Goal: Task Accomplishment & Management: Manage account settings

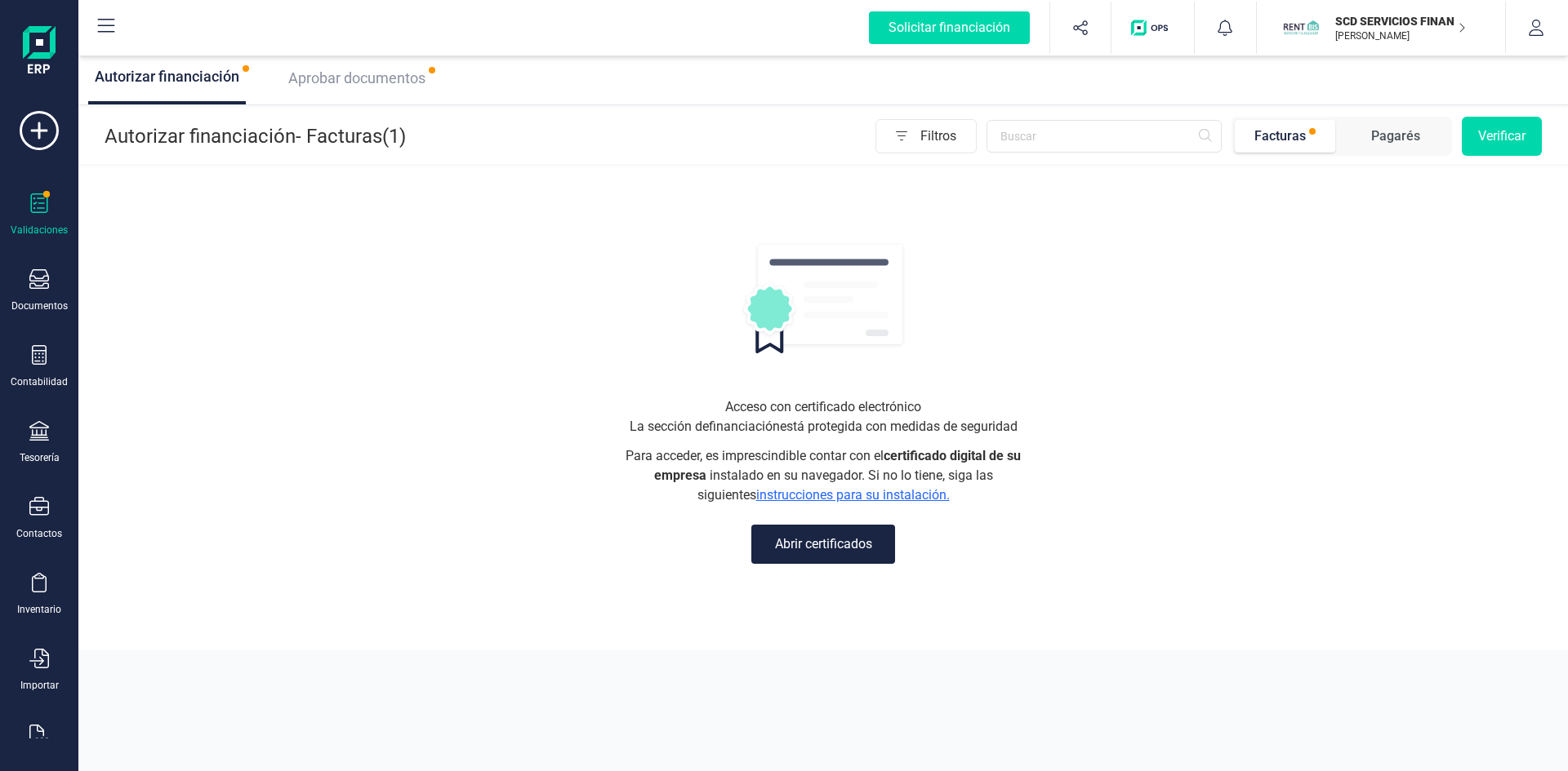
click at [345, 80] on span "Aprobar documentos" at bounding box center [357, 78] width 137 height 17
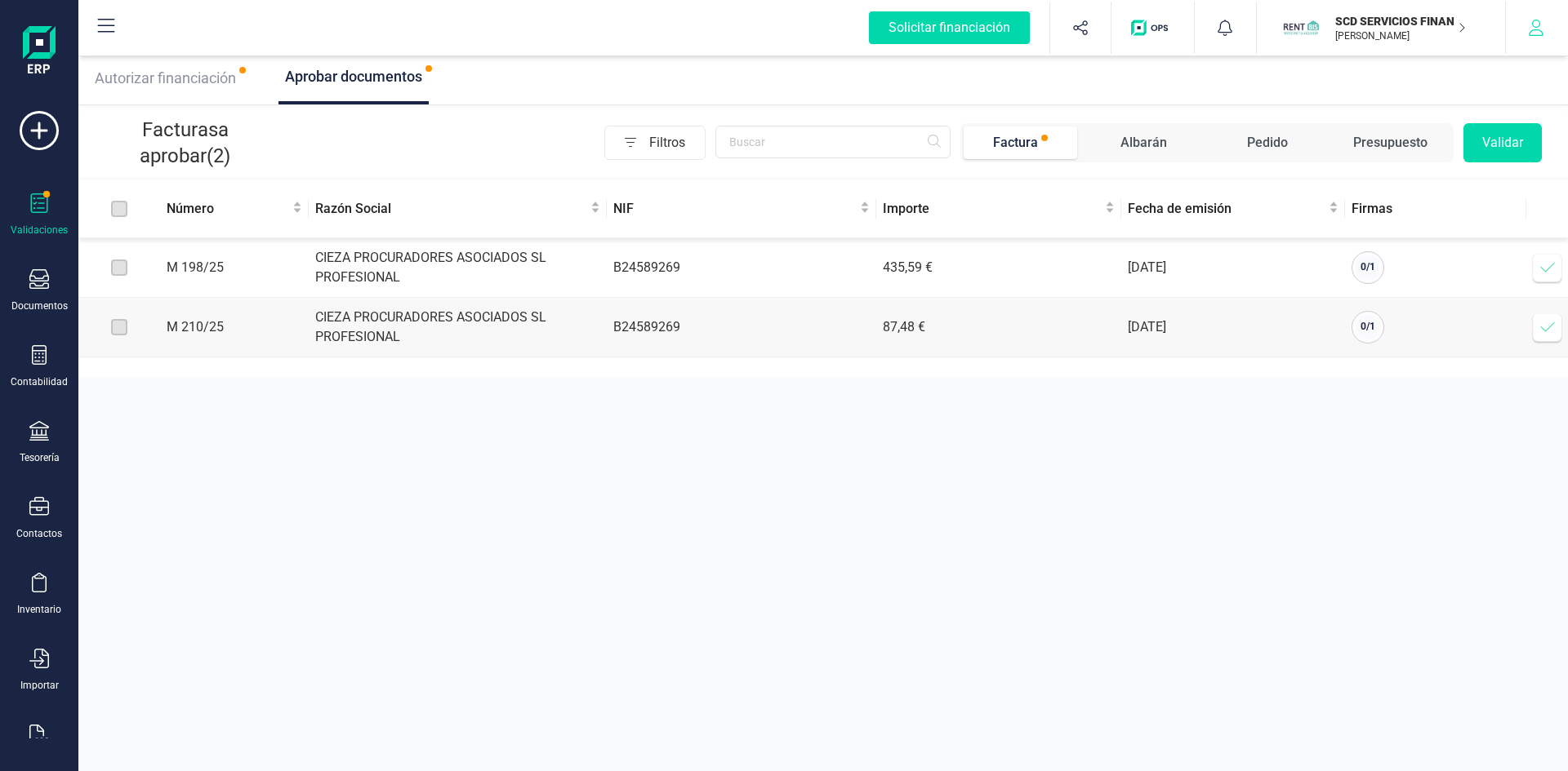
click at [1536, 30] on icon "button" at bounding box center [1536, 27] width 15 height 16
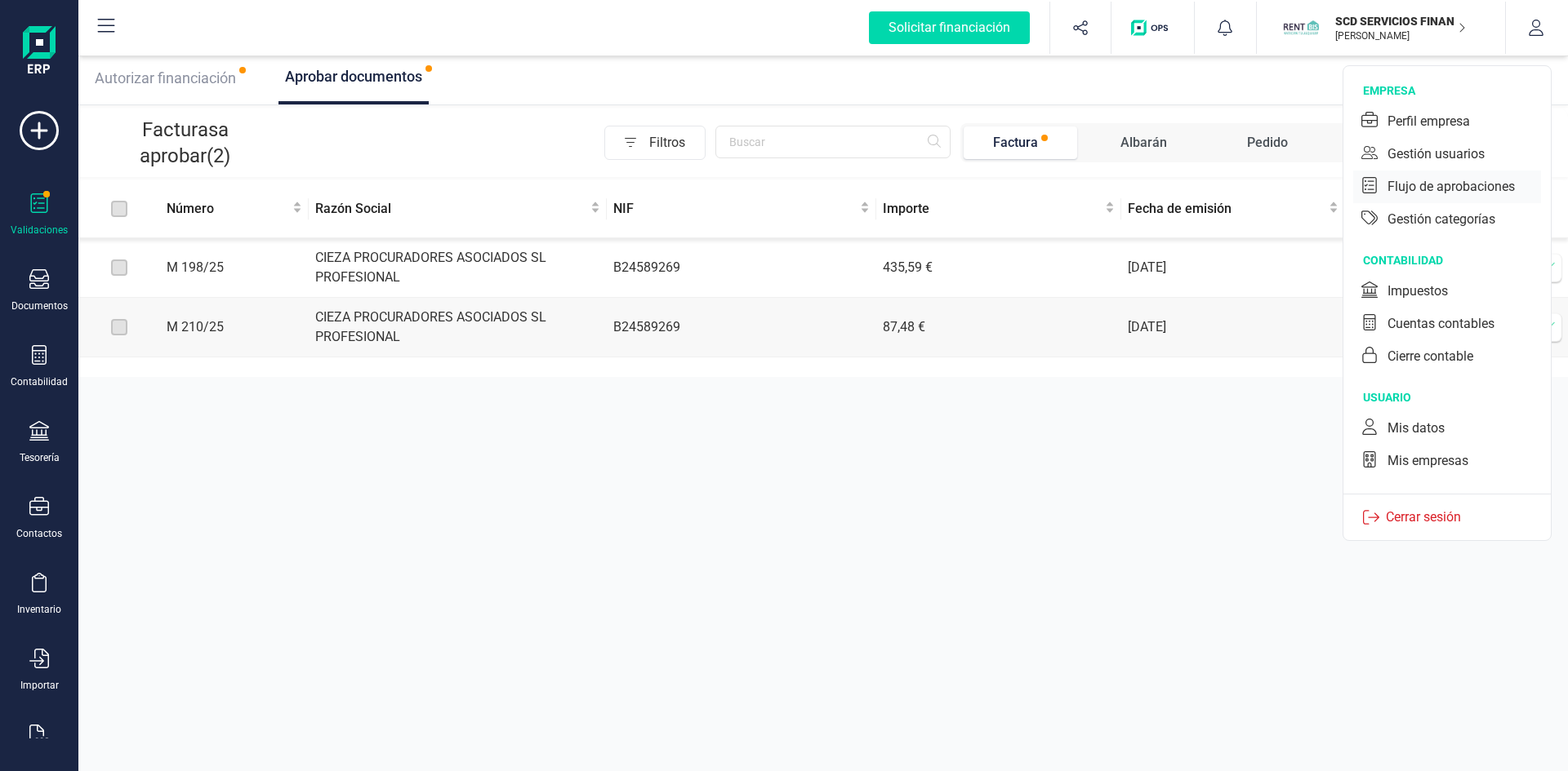
click at [1383, 185] on div at bounding box center [1374, 187] width 27 height 20
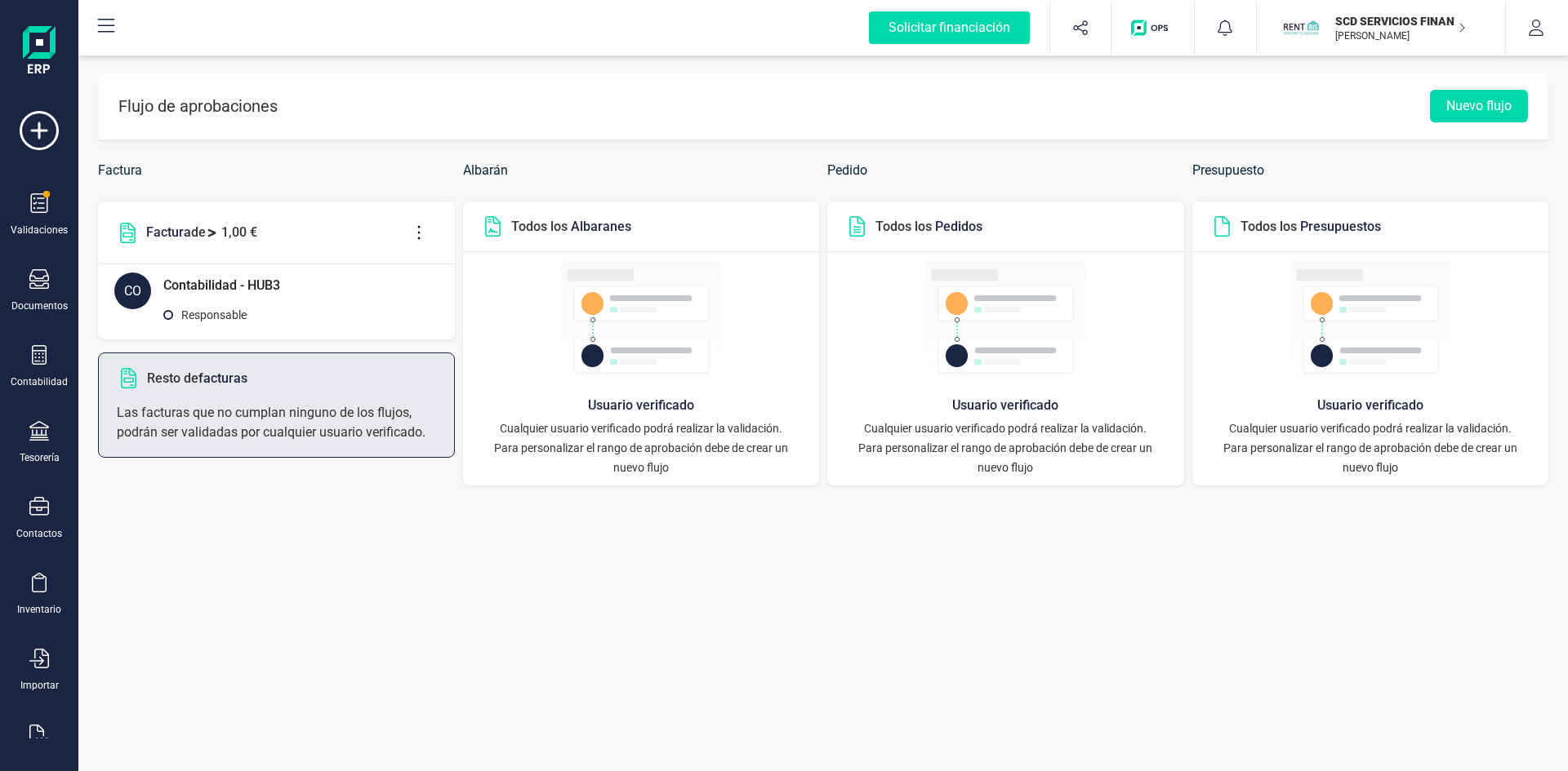
click at [417, 226] on icon at bounding box center [419, 233] width 31 height 18
click at [445, 278] on span "Editar flujo" at bounding box center [494, 282] width 118 height 13
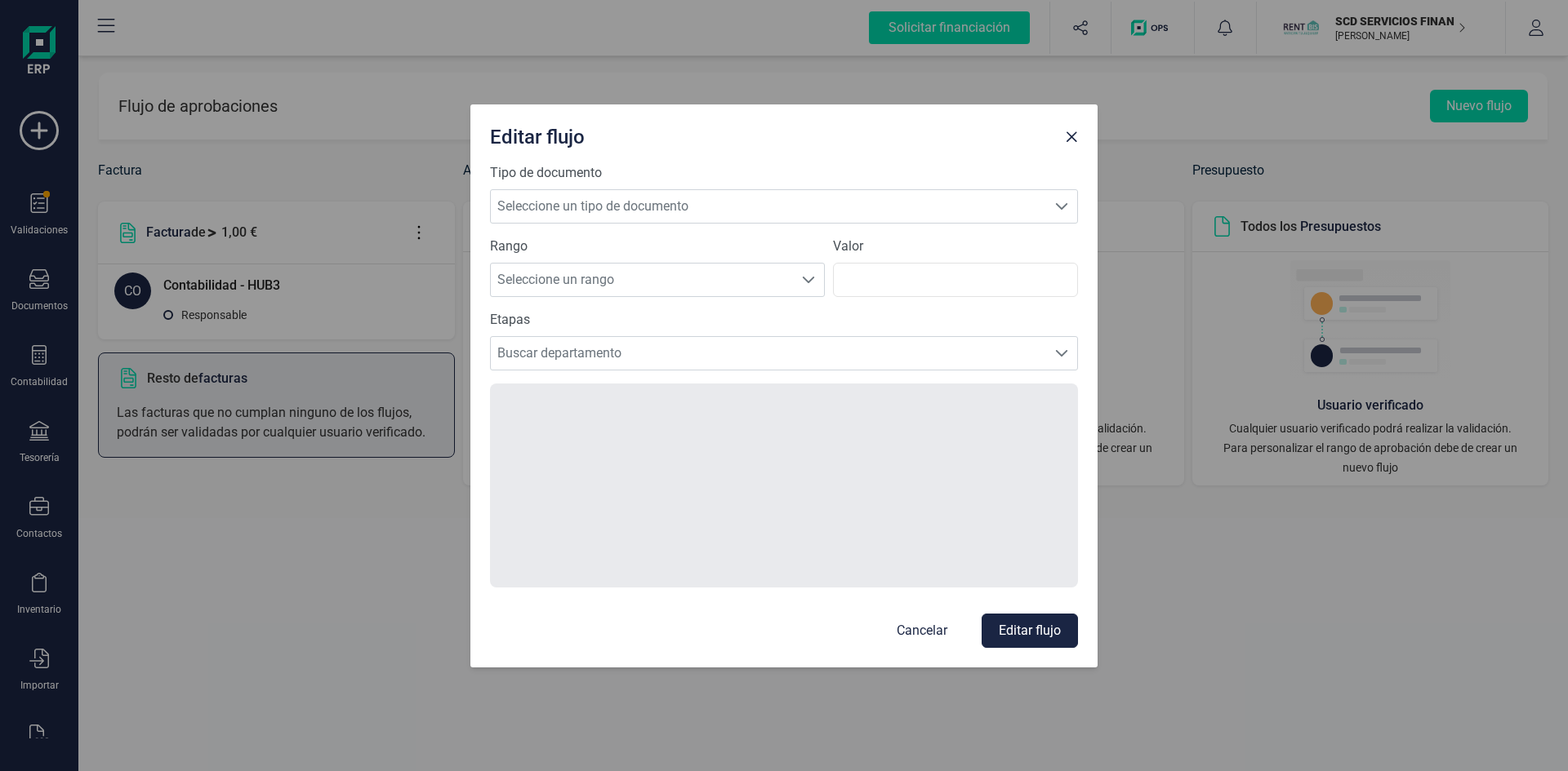
type input "1"
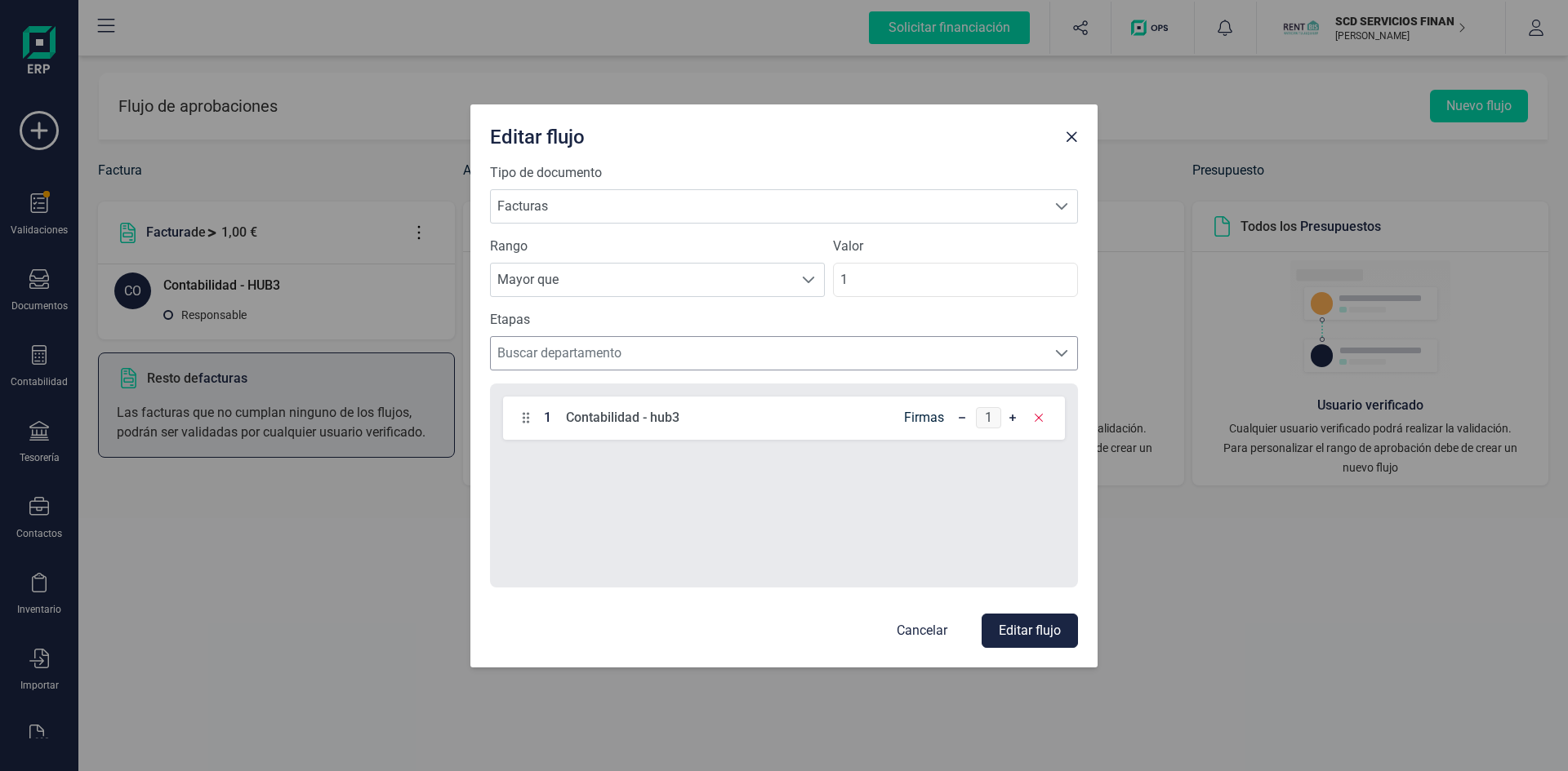
click at [568, 354] on span "Buscar departamento" at bounding box center [768, 354] width 555 height 33
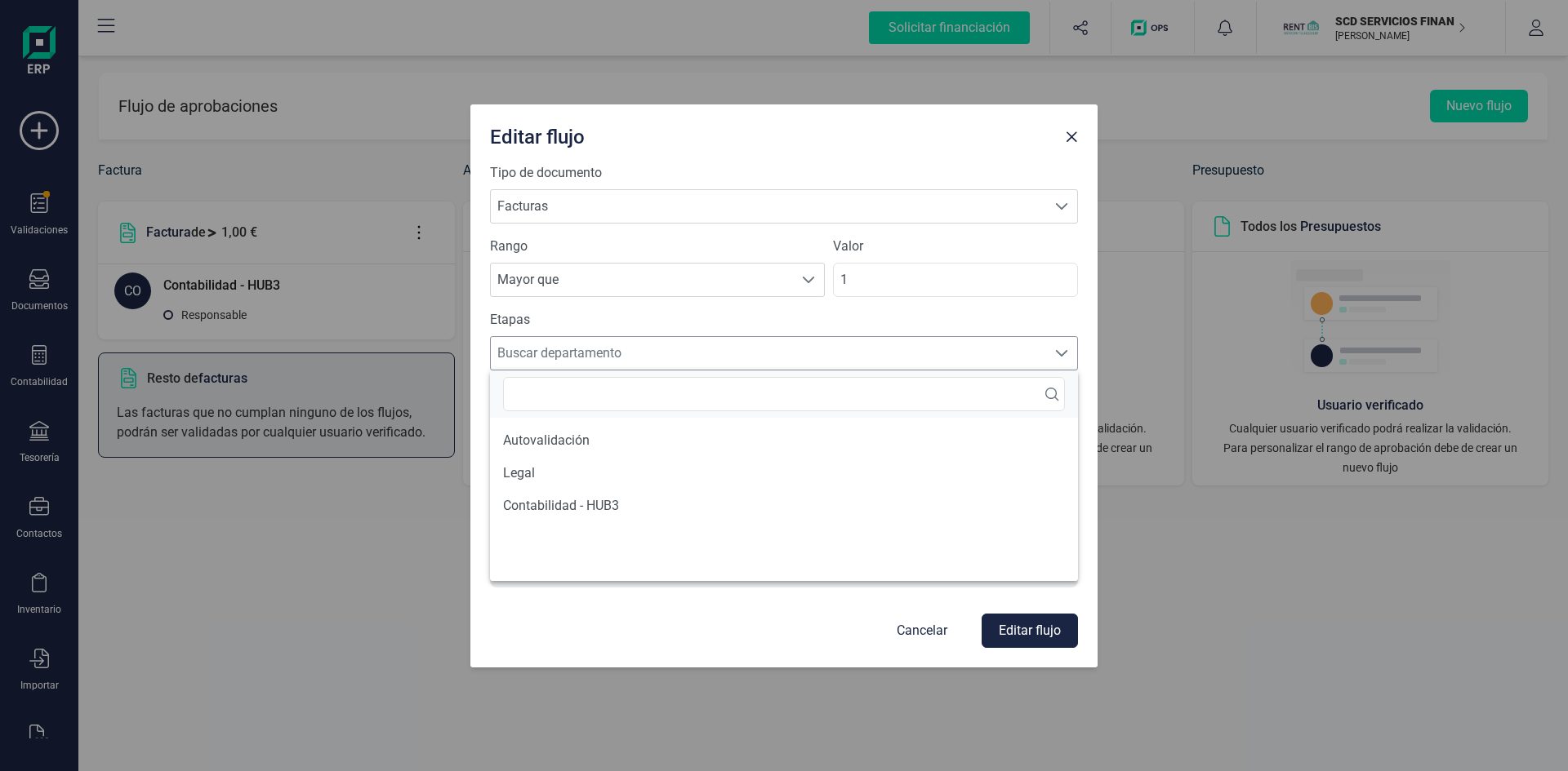
click at [568, 354] on span "Buscar departamento" at bounding box center [768, 354] width 555 height 33
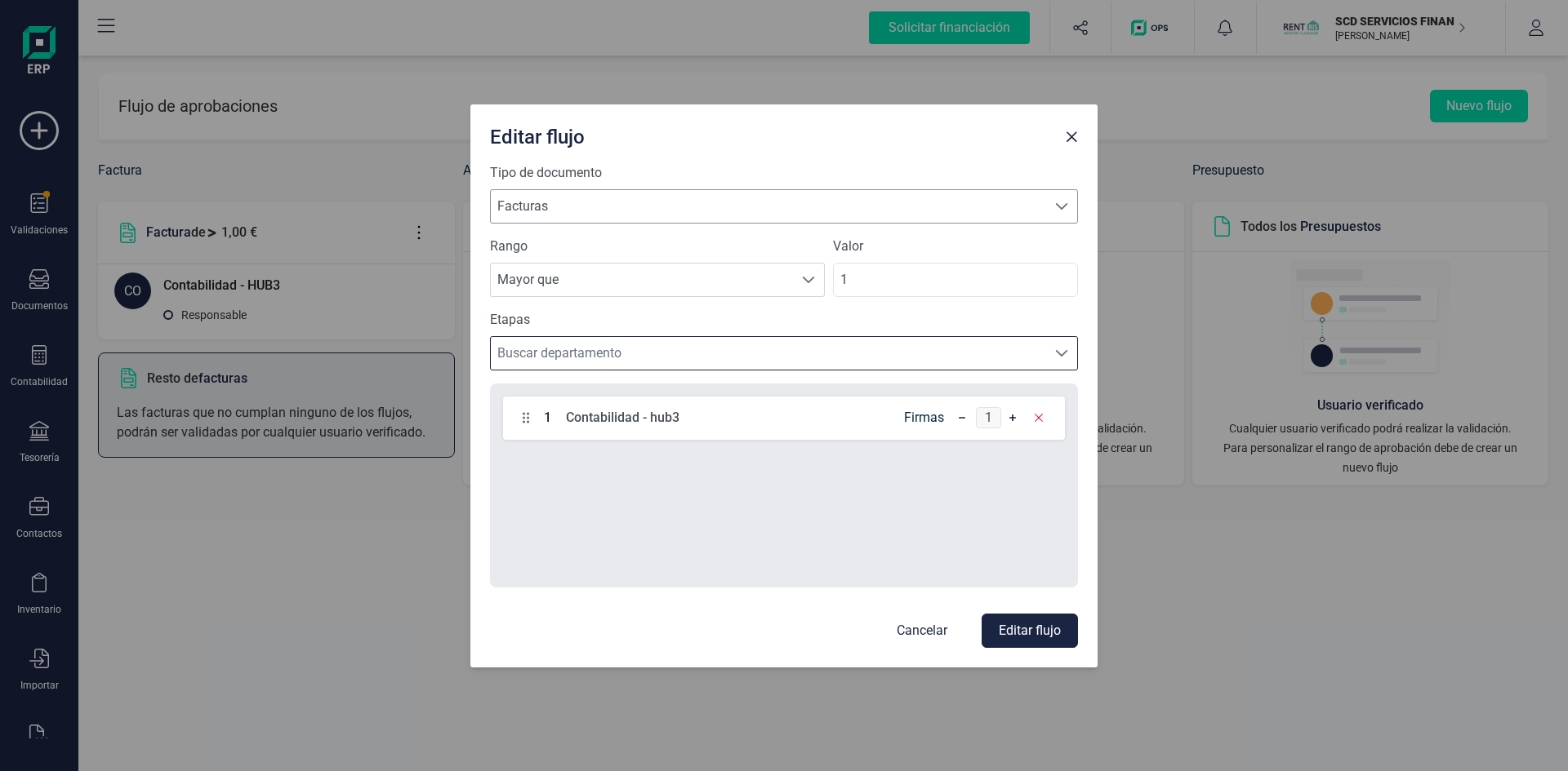
click at [733, 213] on span "Facturas" at bounding box center [768, 207] width 555 height 33
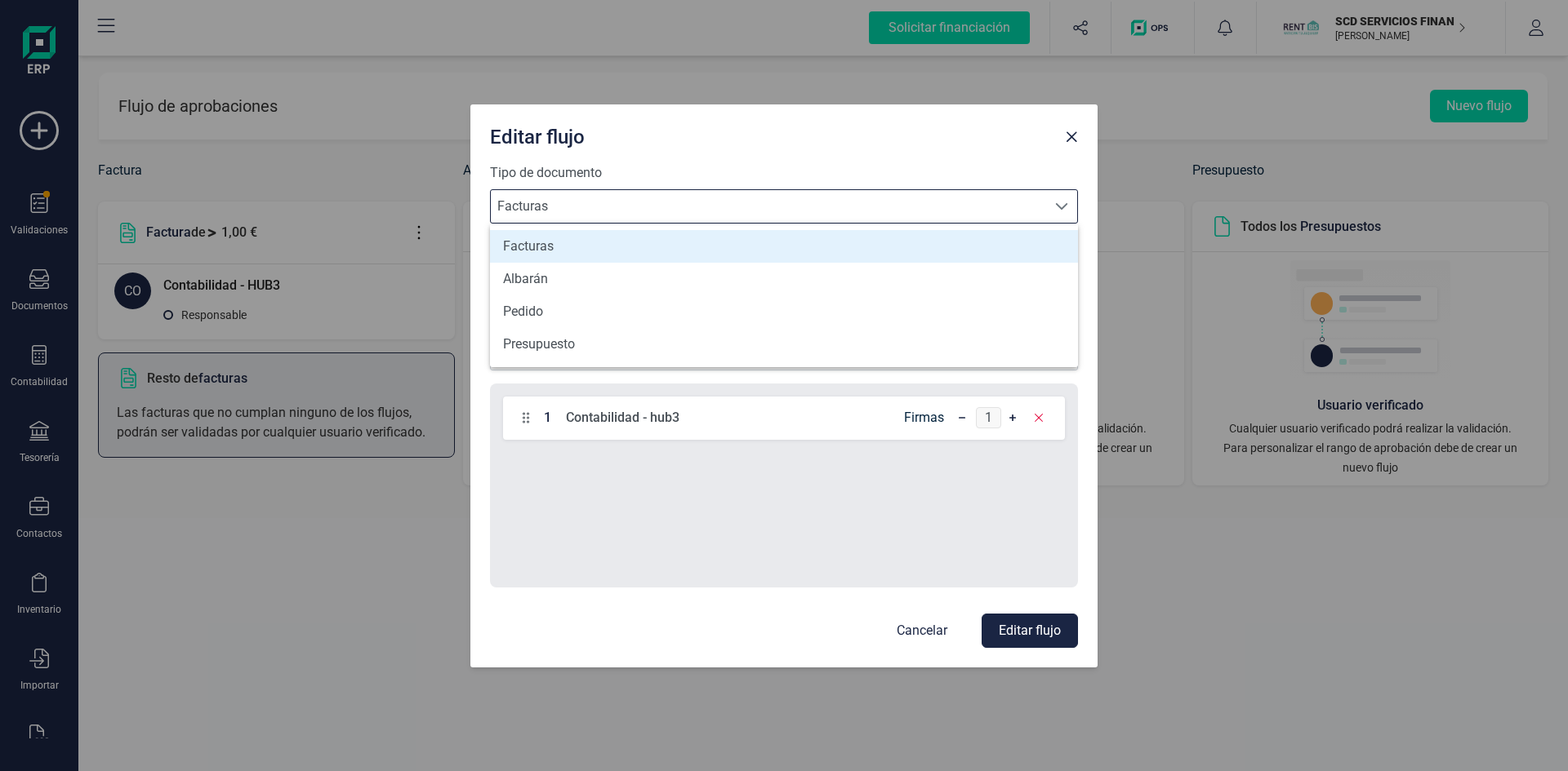
click at [732, 213] on span "Facturas" at bounding box center [768, 207] width 555 height 33
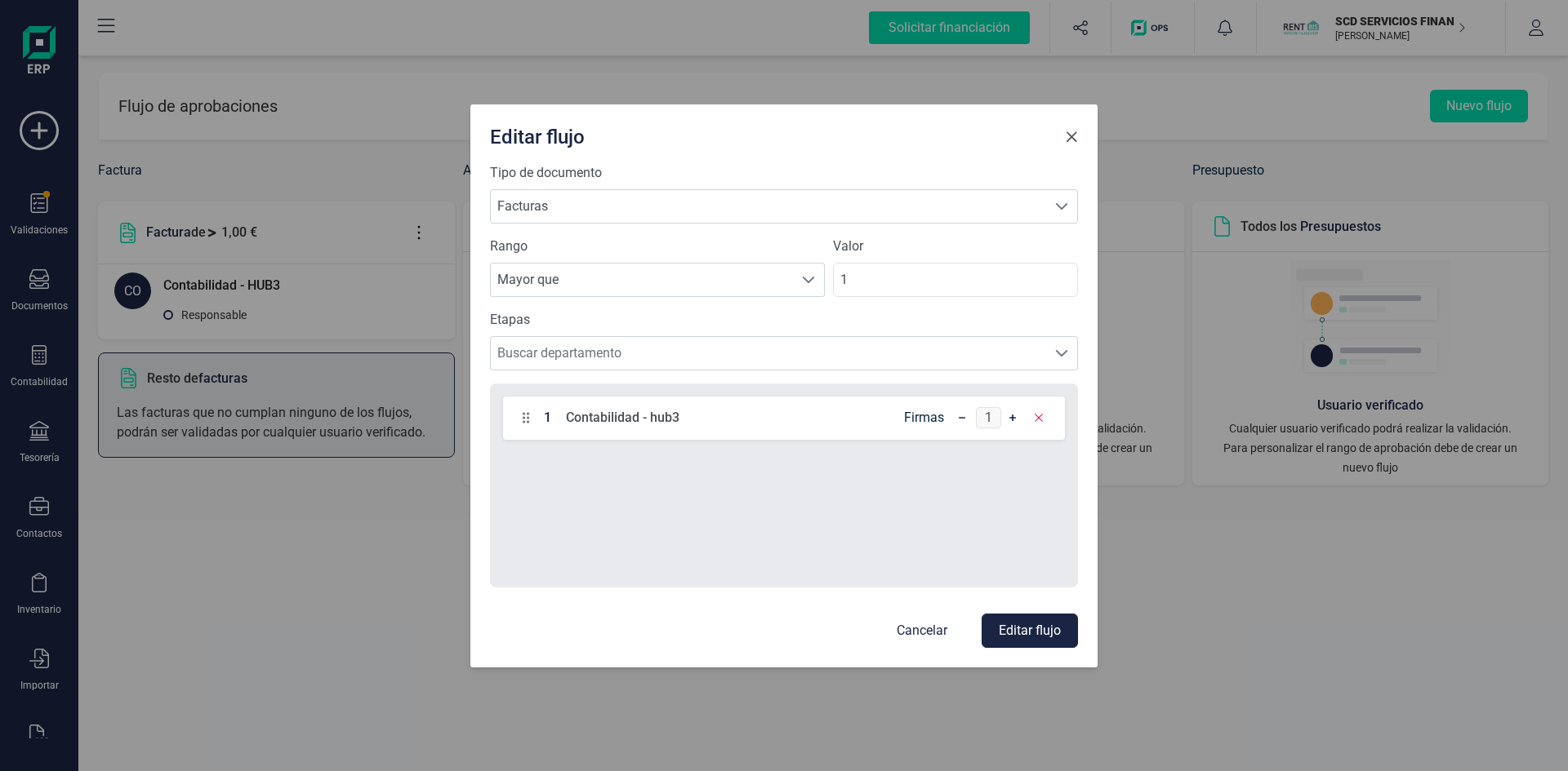
click at [1068, 139] on span "Close" at bounding box center [1071, 137] width 13 height 13
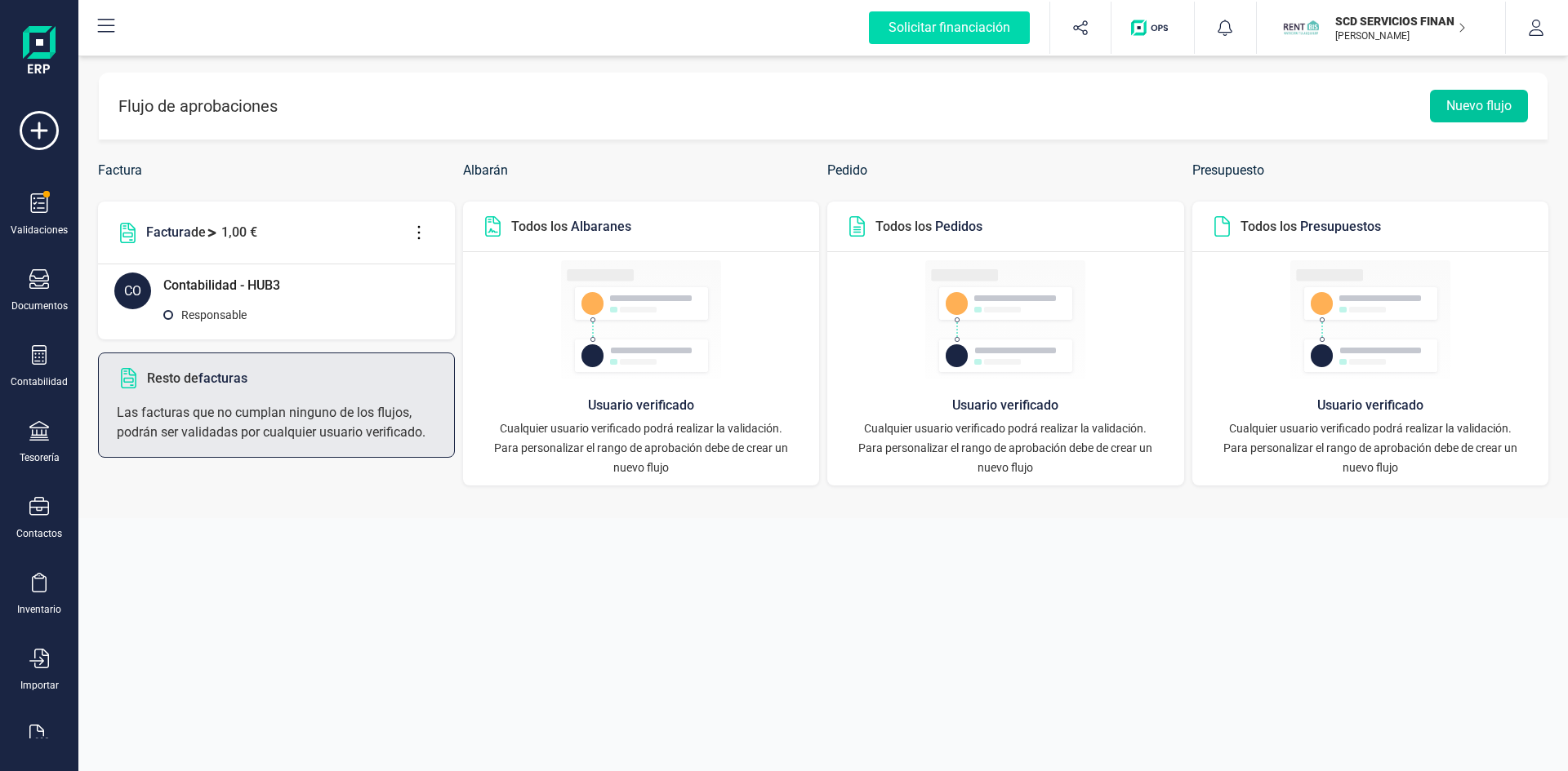
click at [1462, 99] on button "Nuevo flujo" at bounding box center [1478, 106] width 98 height 33
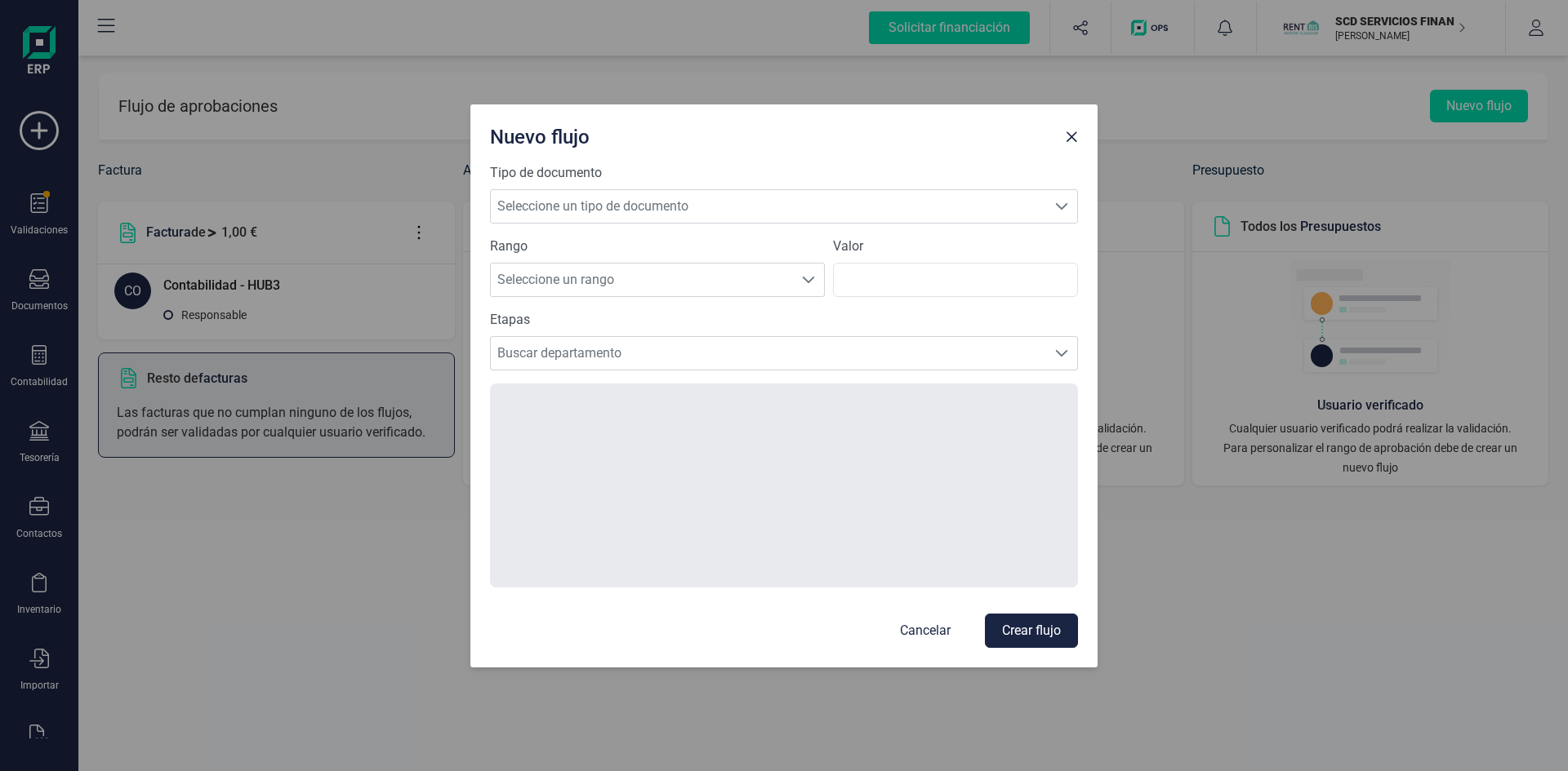
click at [938, 625] on p "Cancelar" at bounding box center [925, 630] width 50 height 19
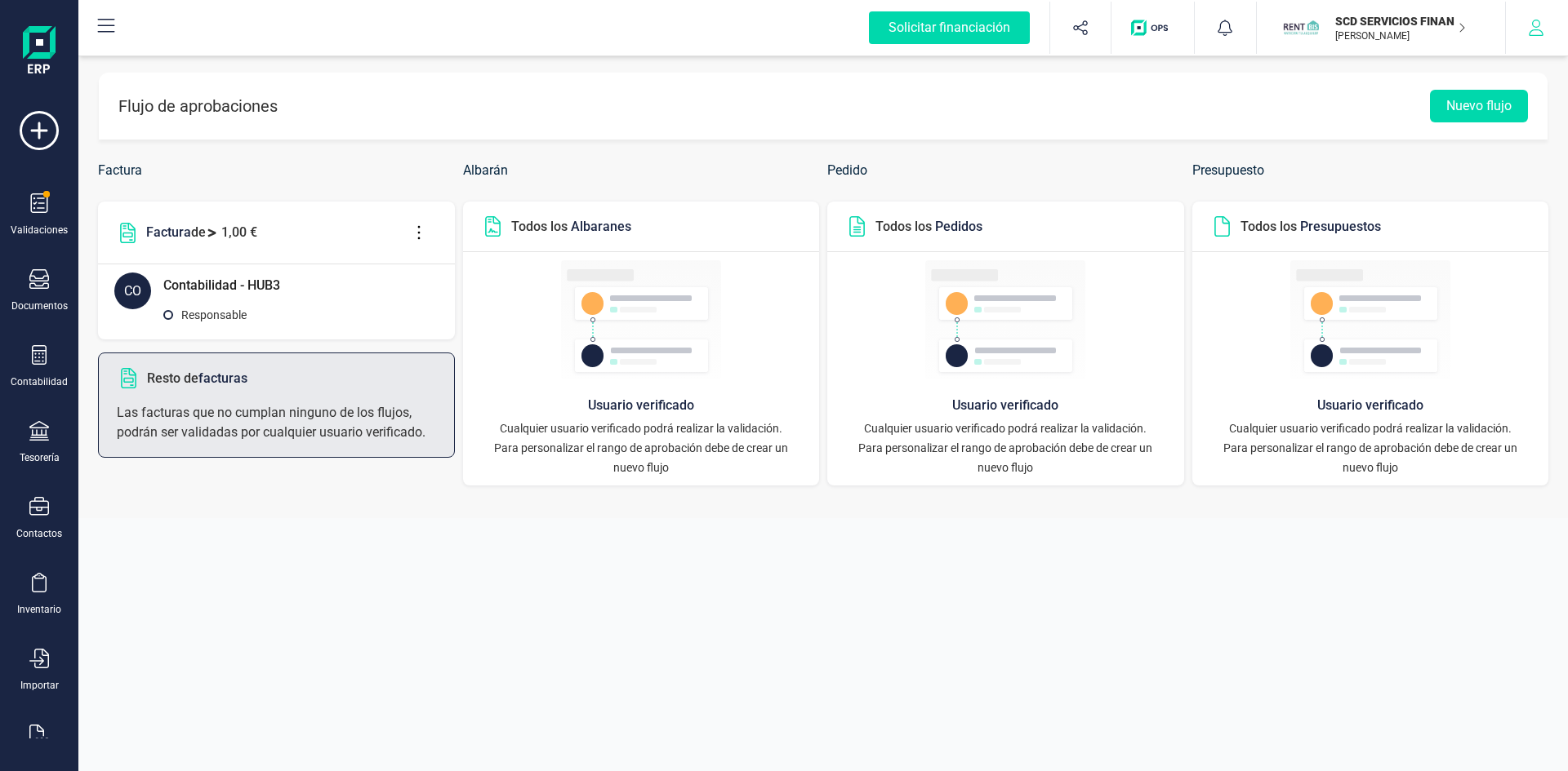
click at [1535, 27] on icon "button" at bounding box center [1536, 27] width 16 height 16
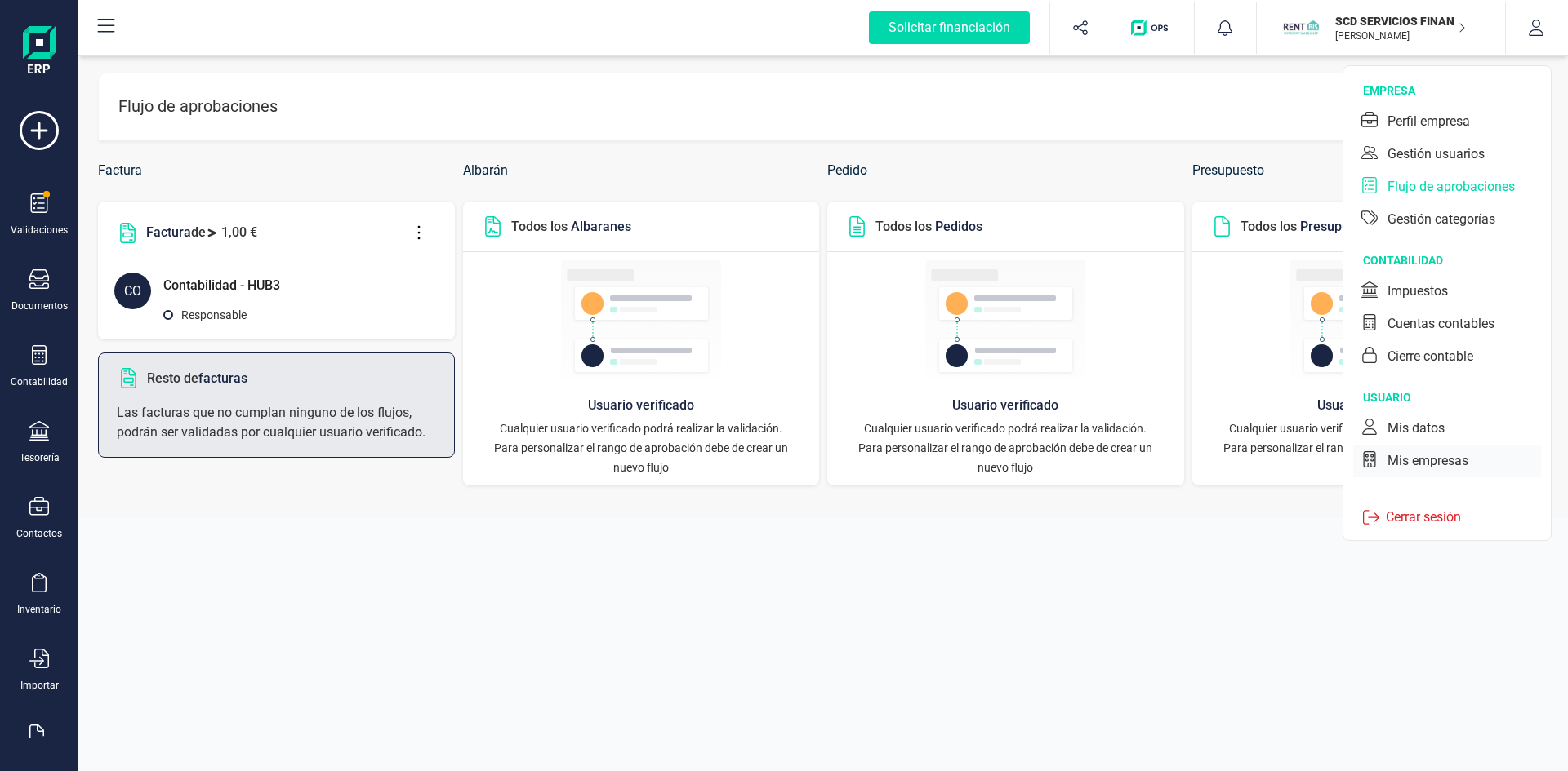
click at [1419, 463] on div "Mis empresas" at bounding box center [1427, 461] width 81 height 19
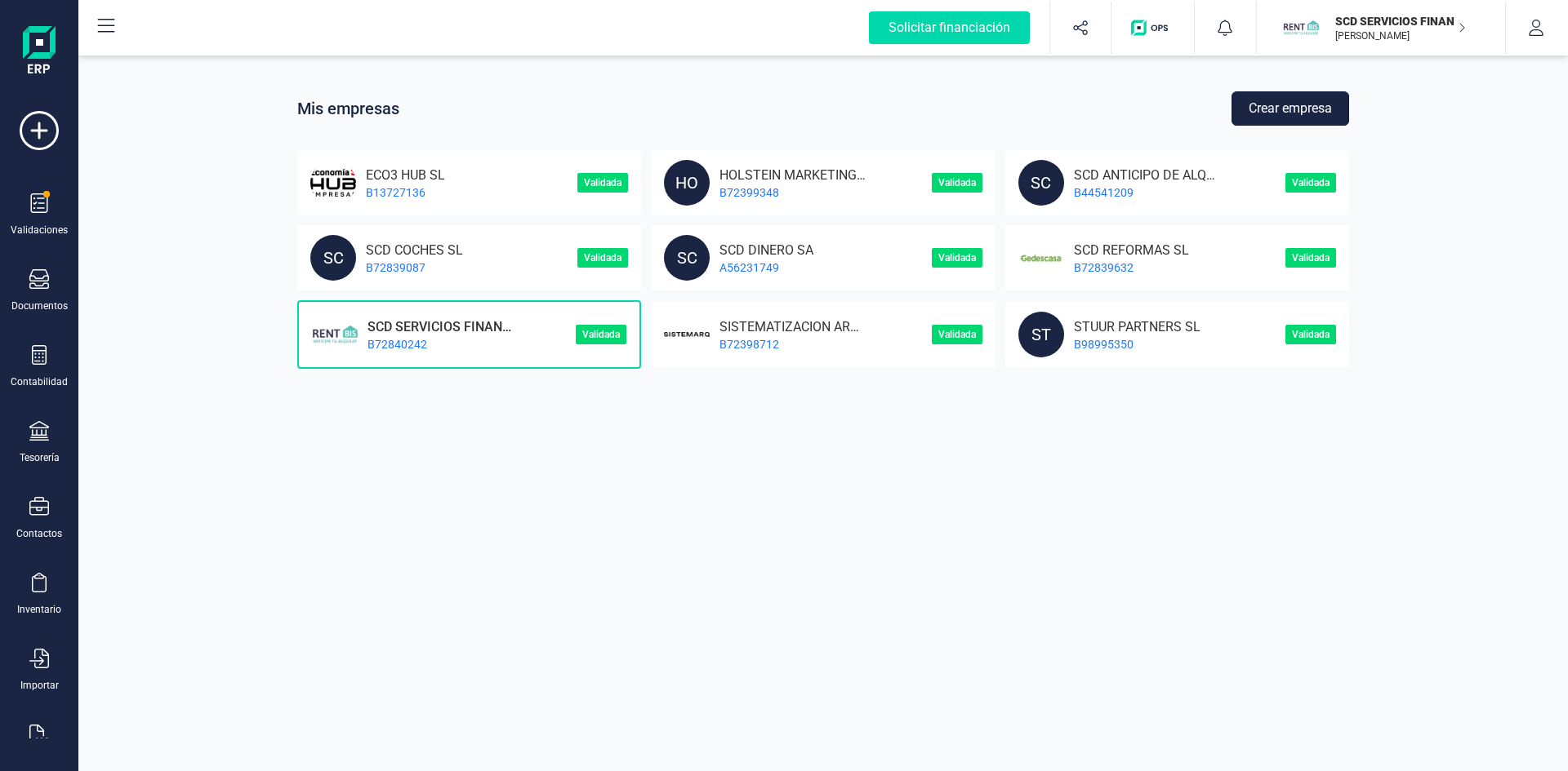
click at [1314, 105] on button "Crear empresa" at bounding box center [1290, 108] width 118 height 34
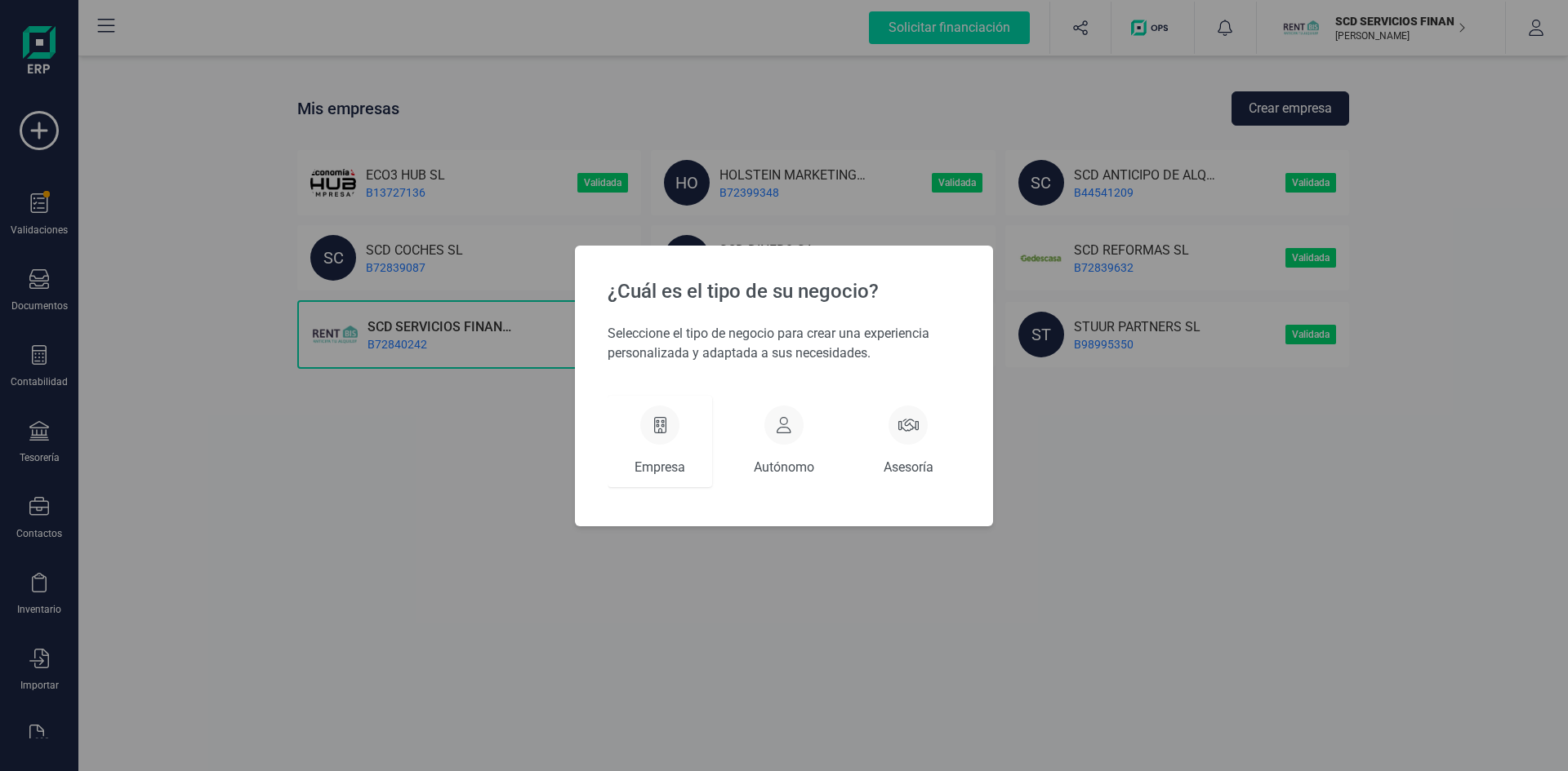
click at [650, 424] on div at bounding box center [660, 425] width 39 height 39
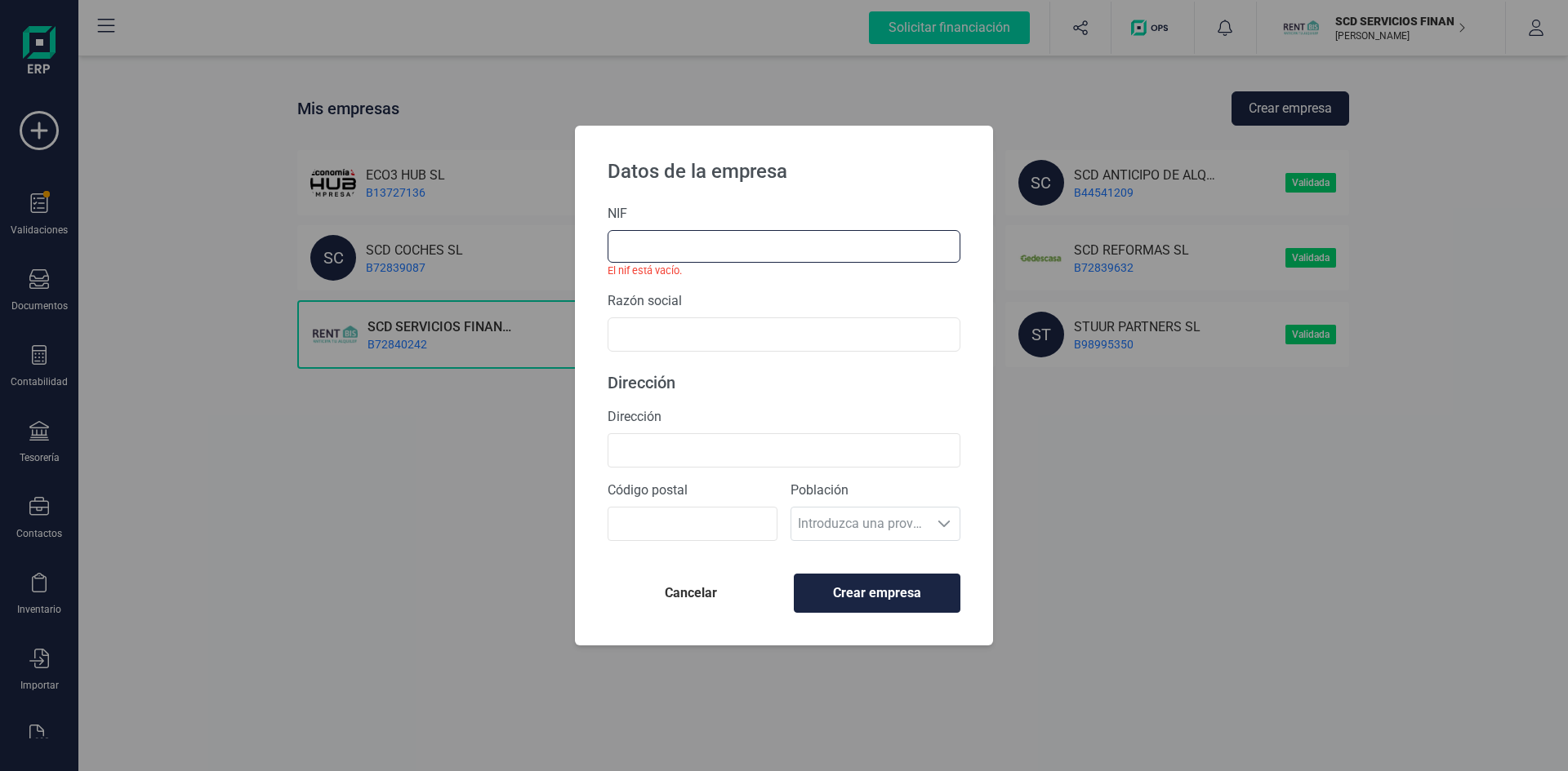
click at [775, 241] on input "text" at bounding box center [784, 247] width 353 height 33
type input "b"
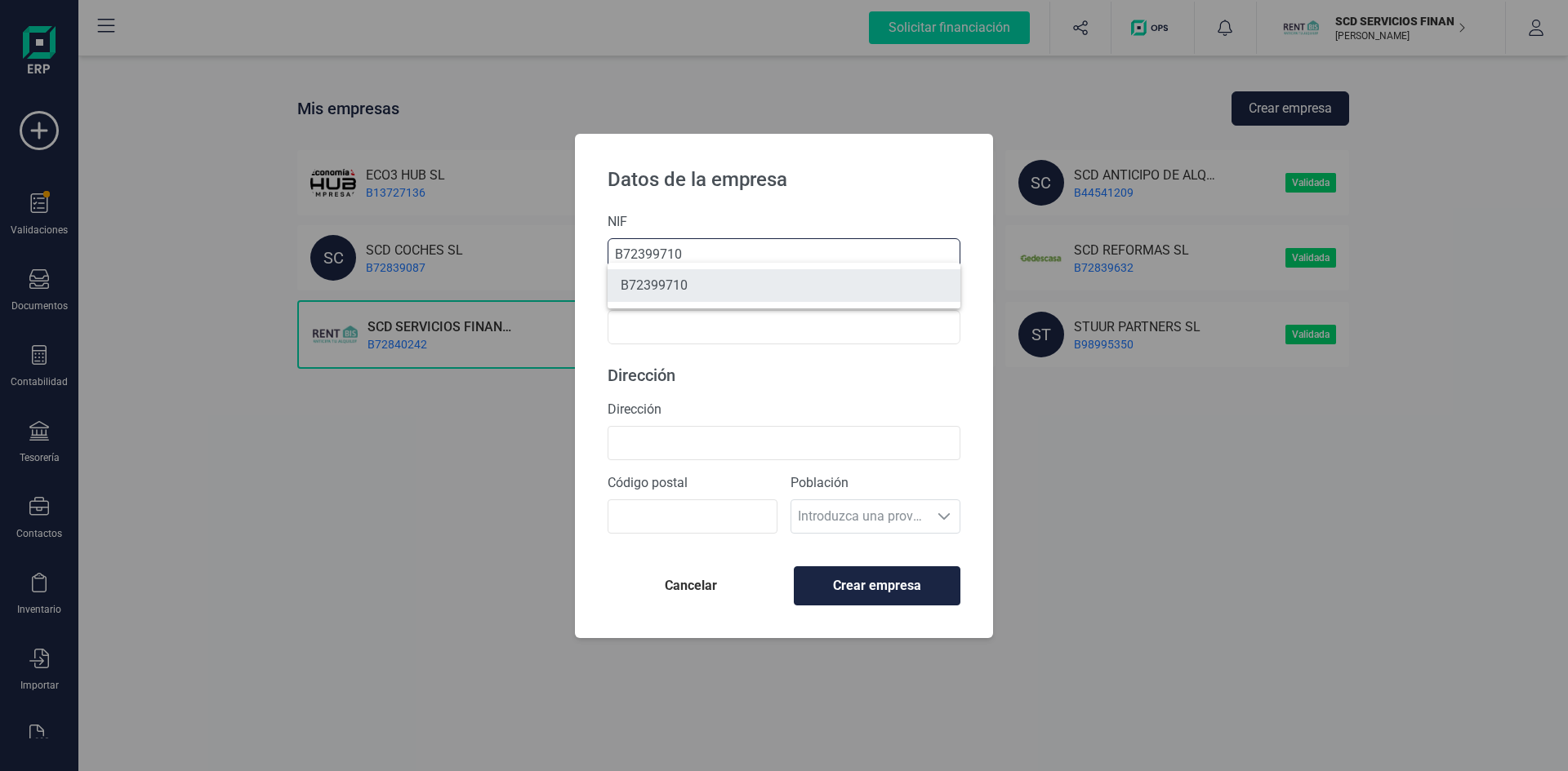
type input "B72399710"
click at [714, 293] on li "B72399710" at bounding box center [784, 286] width 353 height 33
type input "FINANEDI SL"
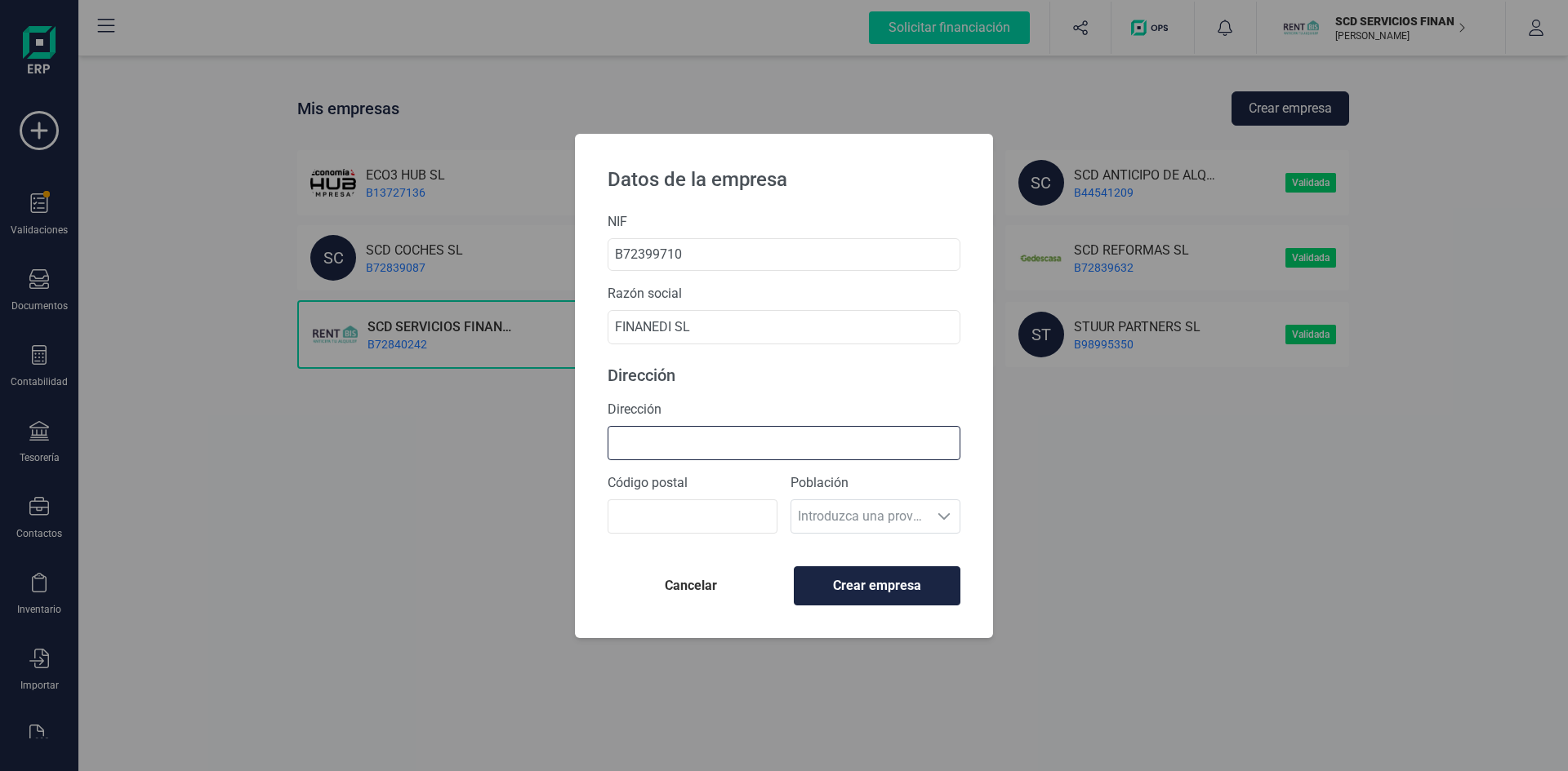
click at [753, 434] on input "Dirección" at bounding box center [784, 443] width 353 height 34
type input "[STREET_ADDRESS][PERSON_NAME]"
drag, startPoint x: 676, startPoint y: 514, endPoint x: 683, endPoint y: 505, distance: 11.4
click at [677, 514] on input "Código postal" at bounding box center [693, 516] width 170 height 34
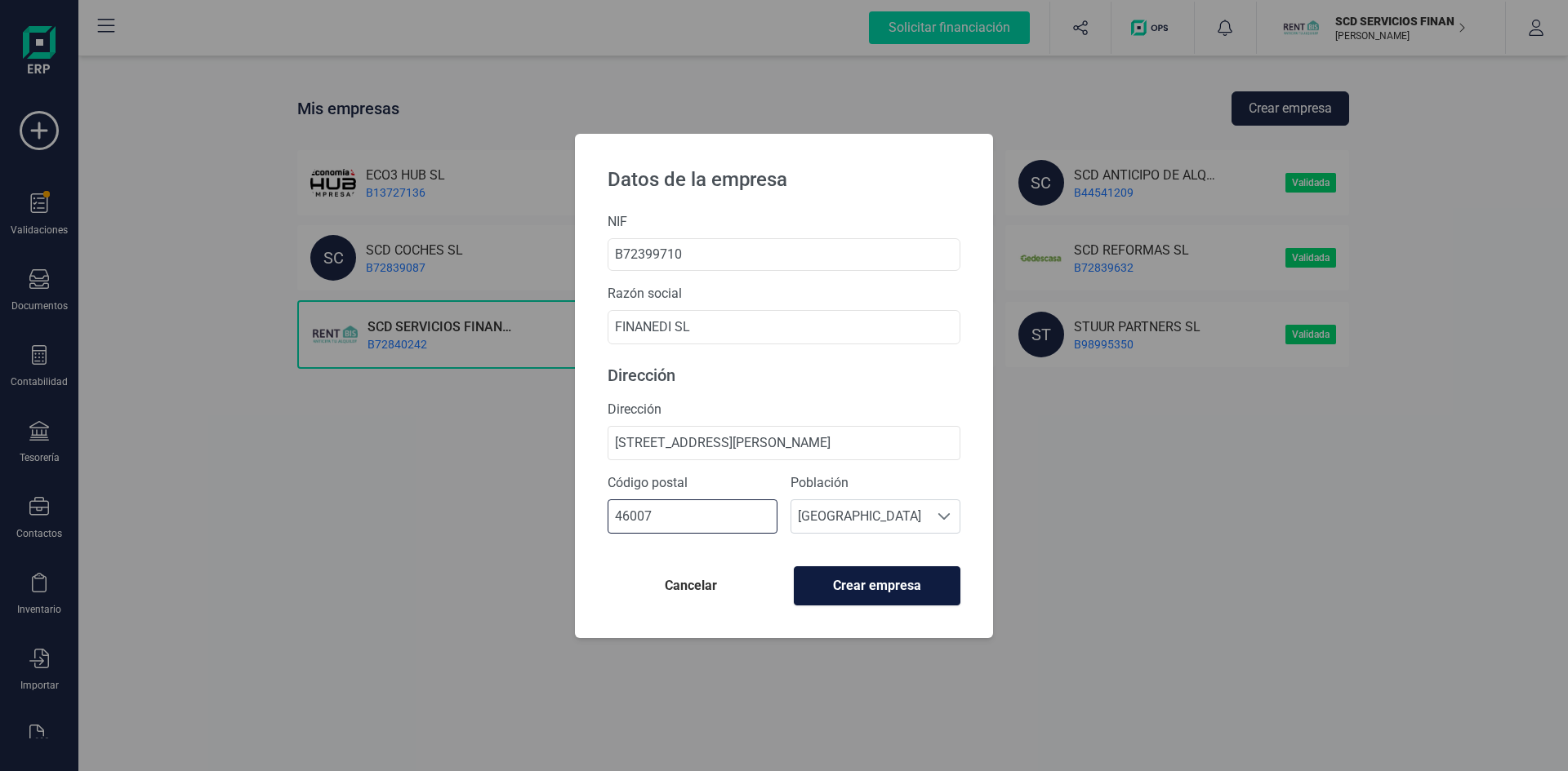
type input "46007"
click at [838, 587] on span "Crear empresa" at bounding box center [877, 585] width 139 height 19
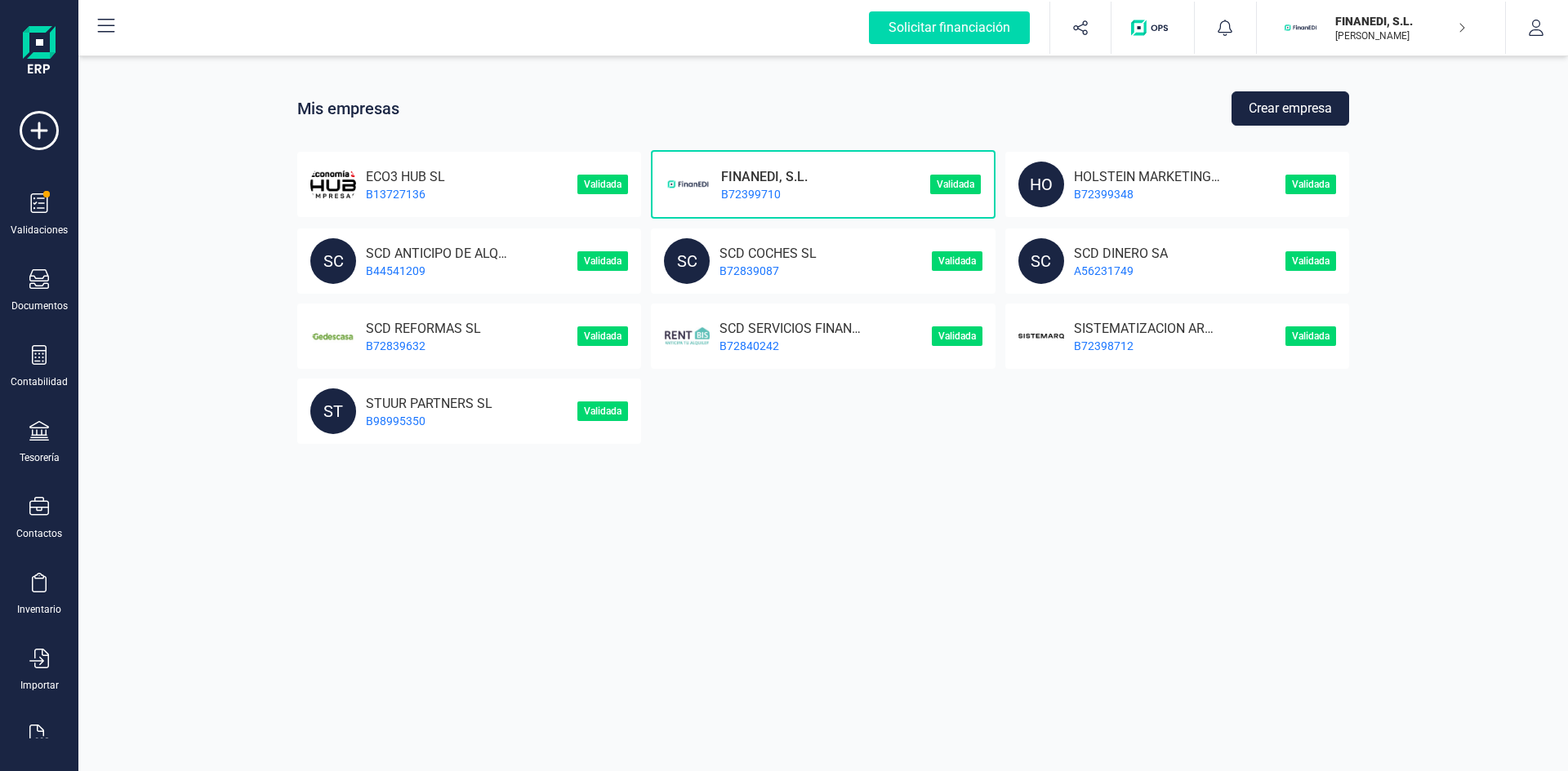
click at [737, 177] on p "FINANEDI, S.L." at bounding box center [758, 175] width 96 height 16
click at [38, 210] on icon at bounding box center [38, 203] width 19 height 19
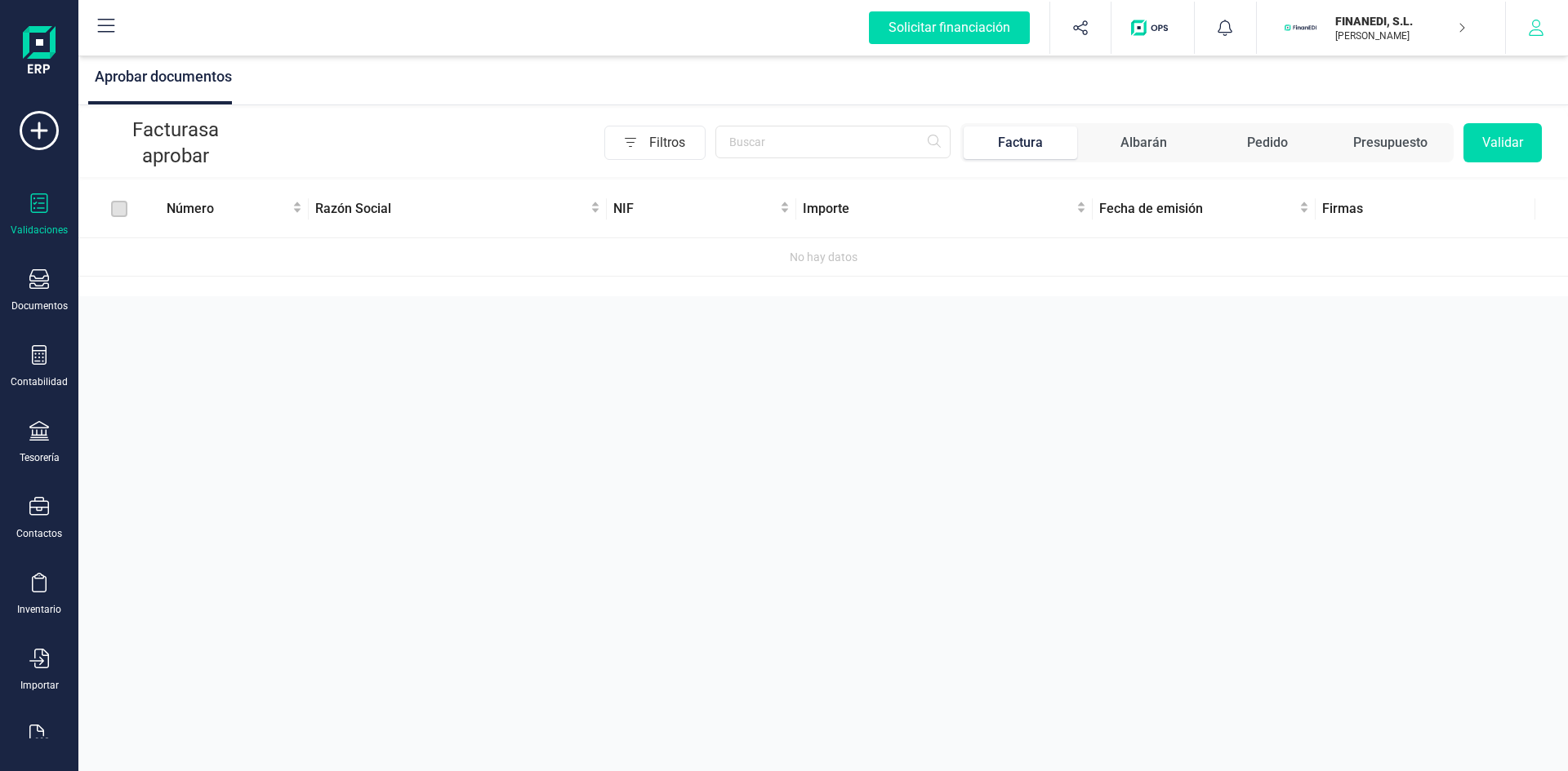
click at [1523, 28] on button "button" at bounding box center [1536, 27] width 61 height 52
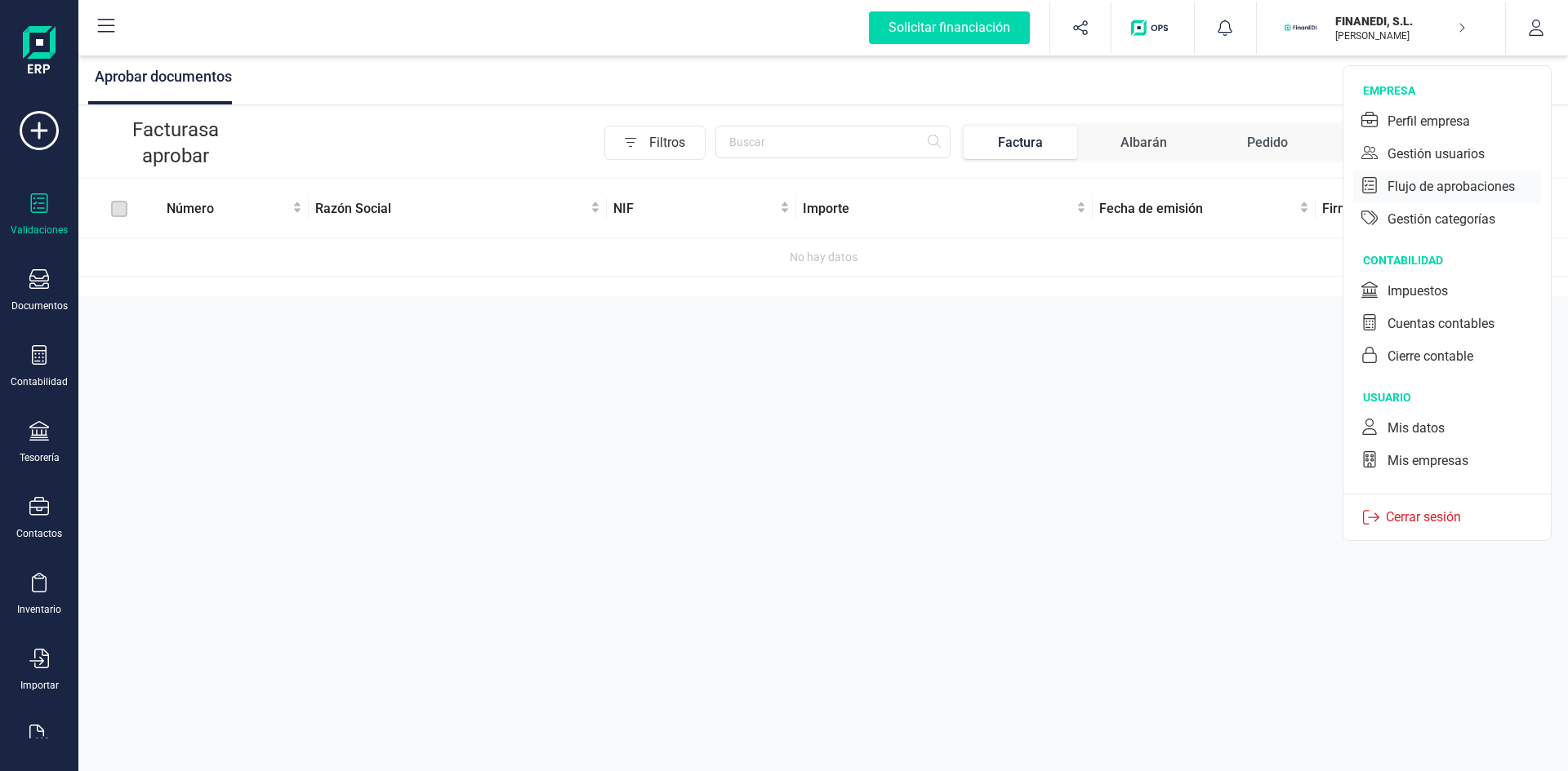
click at [1396, 180] on div "Flujo de aprobaciones" at bounding box center [1450, 187] width 127 height 19
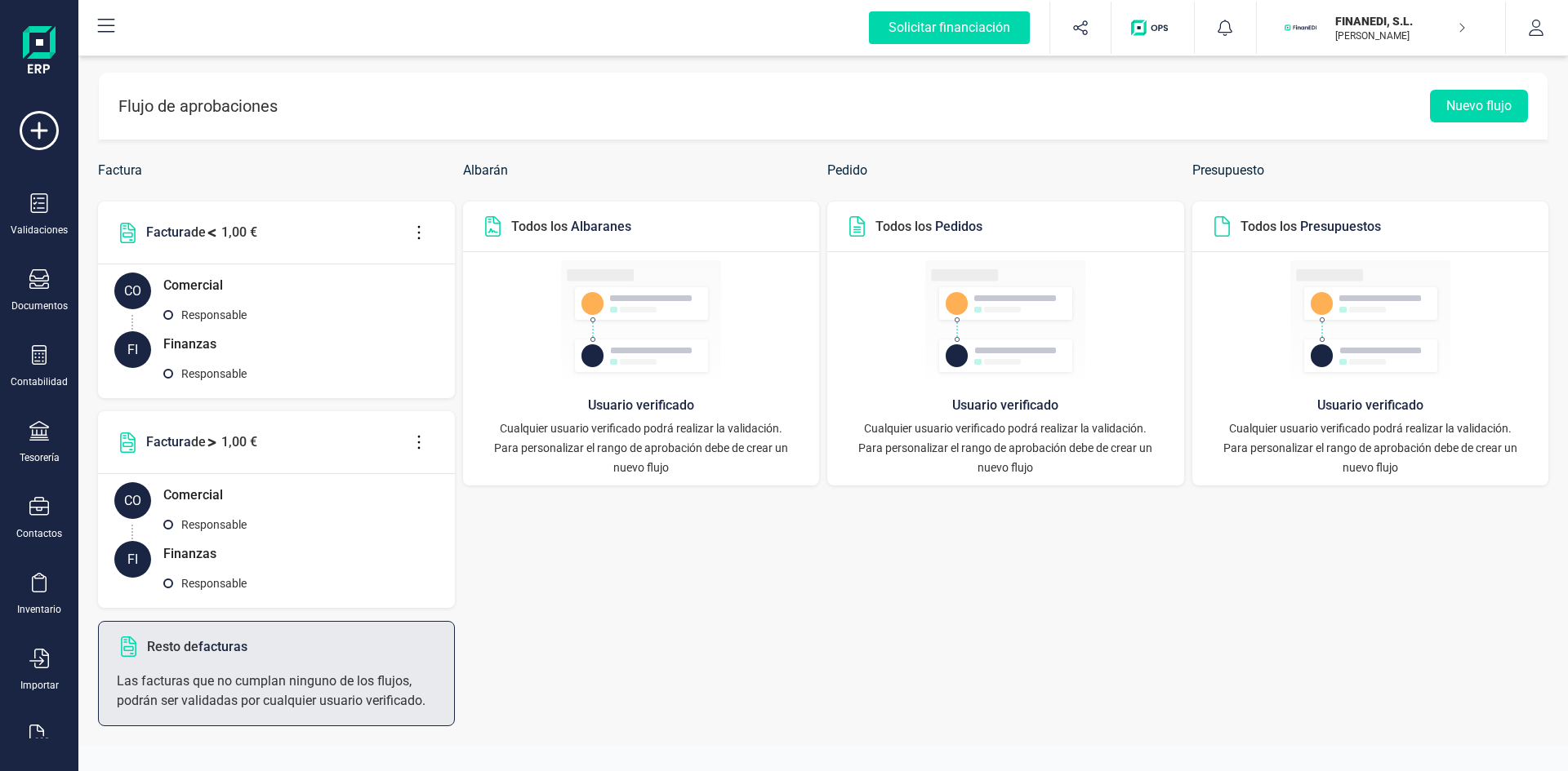
click at [1357, 15] on p "FINANEDI, S.L." at bounding box center [1400, 21] width 131 height 16
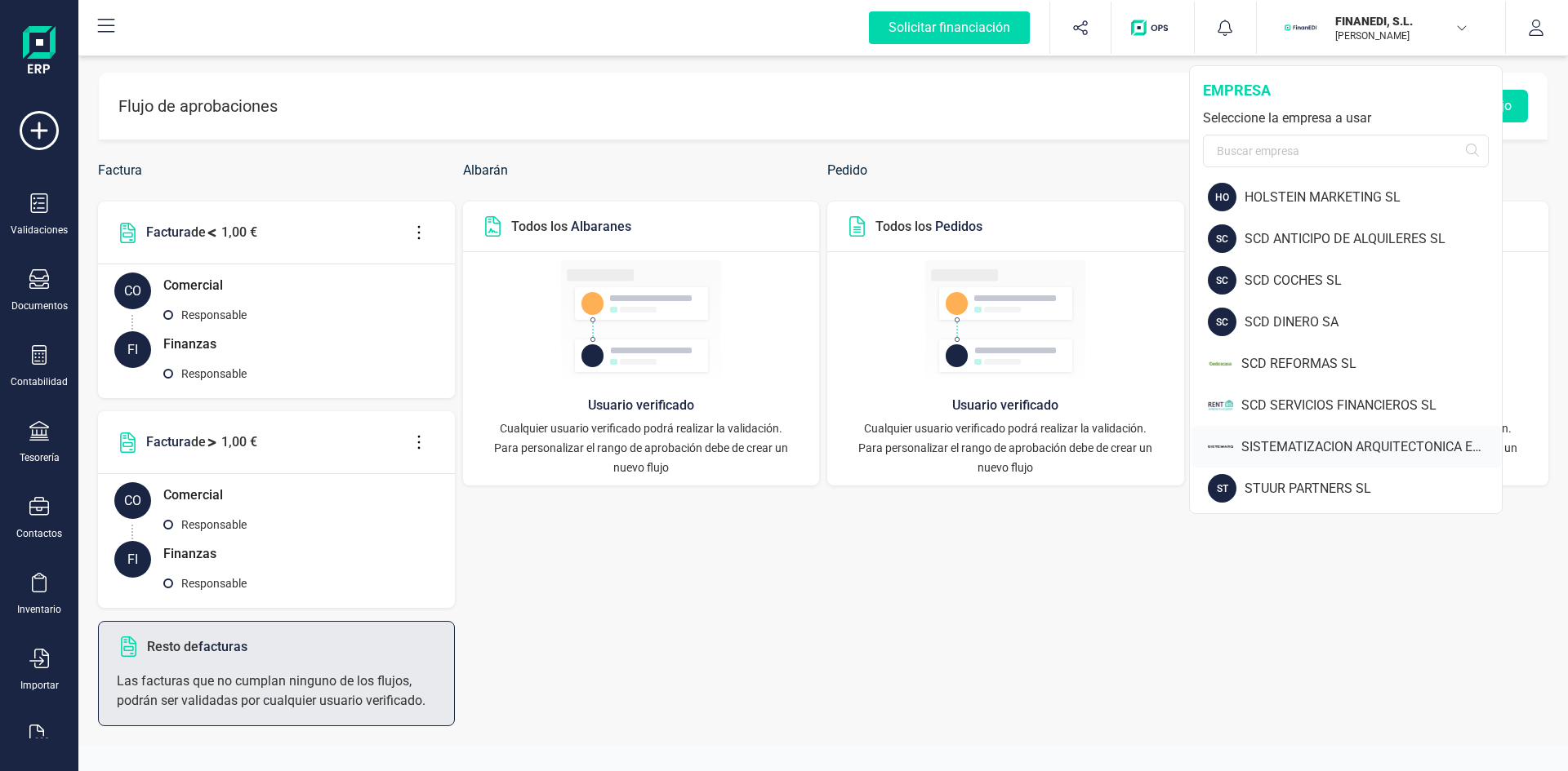
scroll to position [90, 0]
click at [1316, 448] on div "SISTEMATIZACION ARQUITECTONICA EN REFORMAS SL" at bounding box center [1371, 444] width 261 height 19
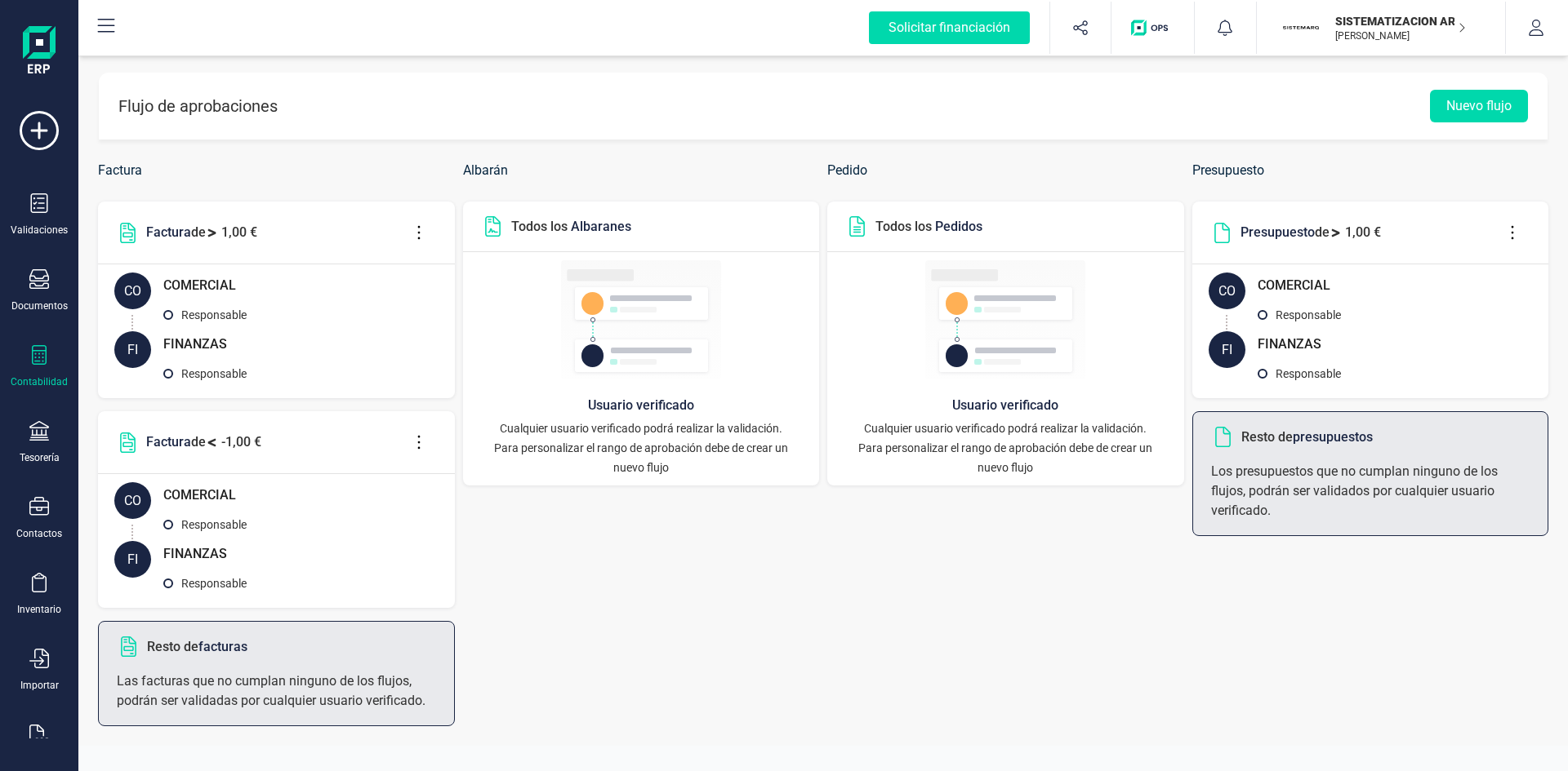
click at [41, 363] on icon at bounding box center [38, 355] width 19 height 19
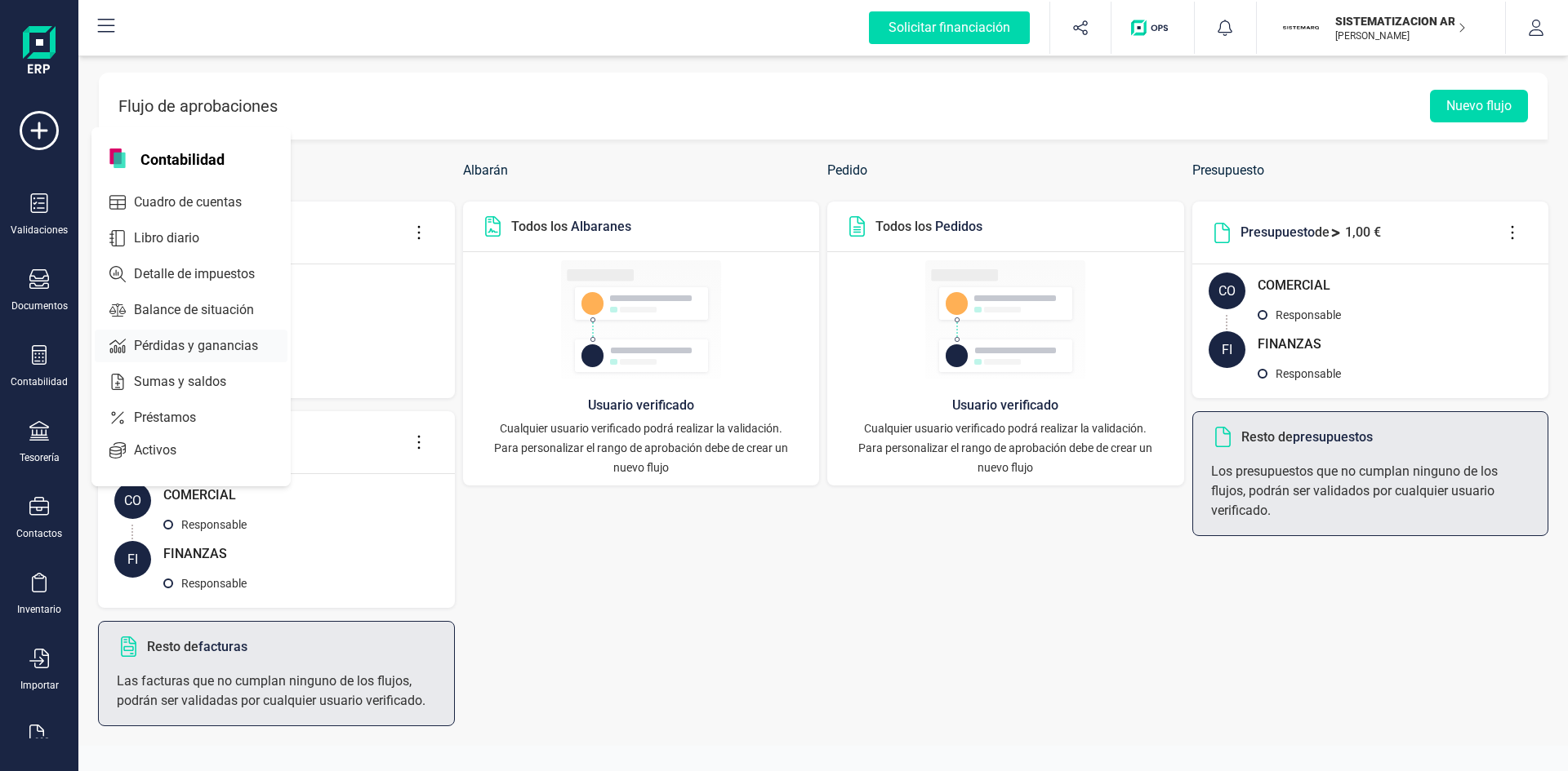
click at [173, 346] on span "Pérdidas y ganancias" at bounding box center [207, 346] width 160 height 19
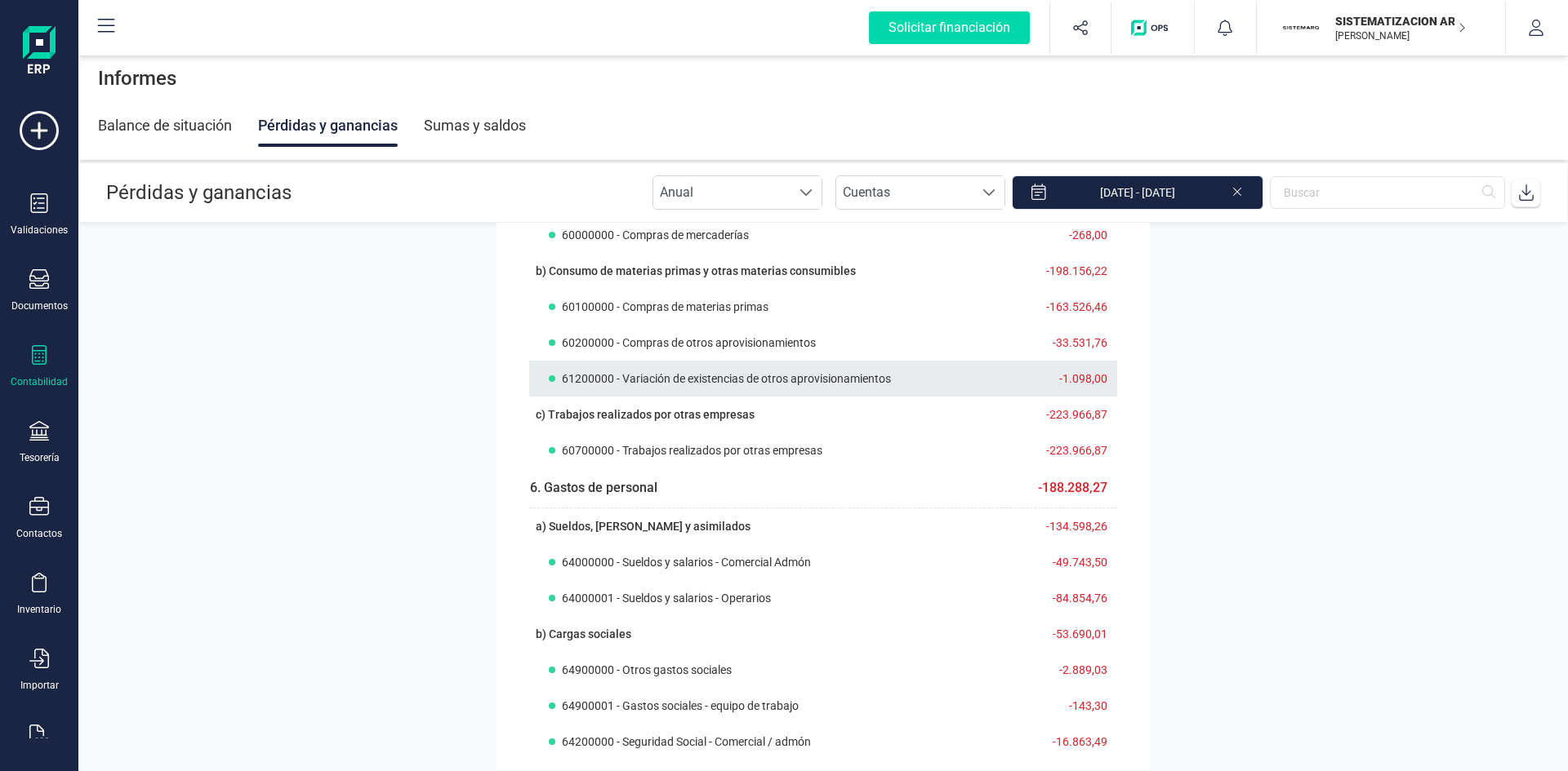
scroll to position [408, 0]
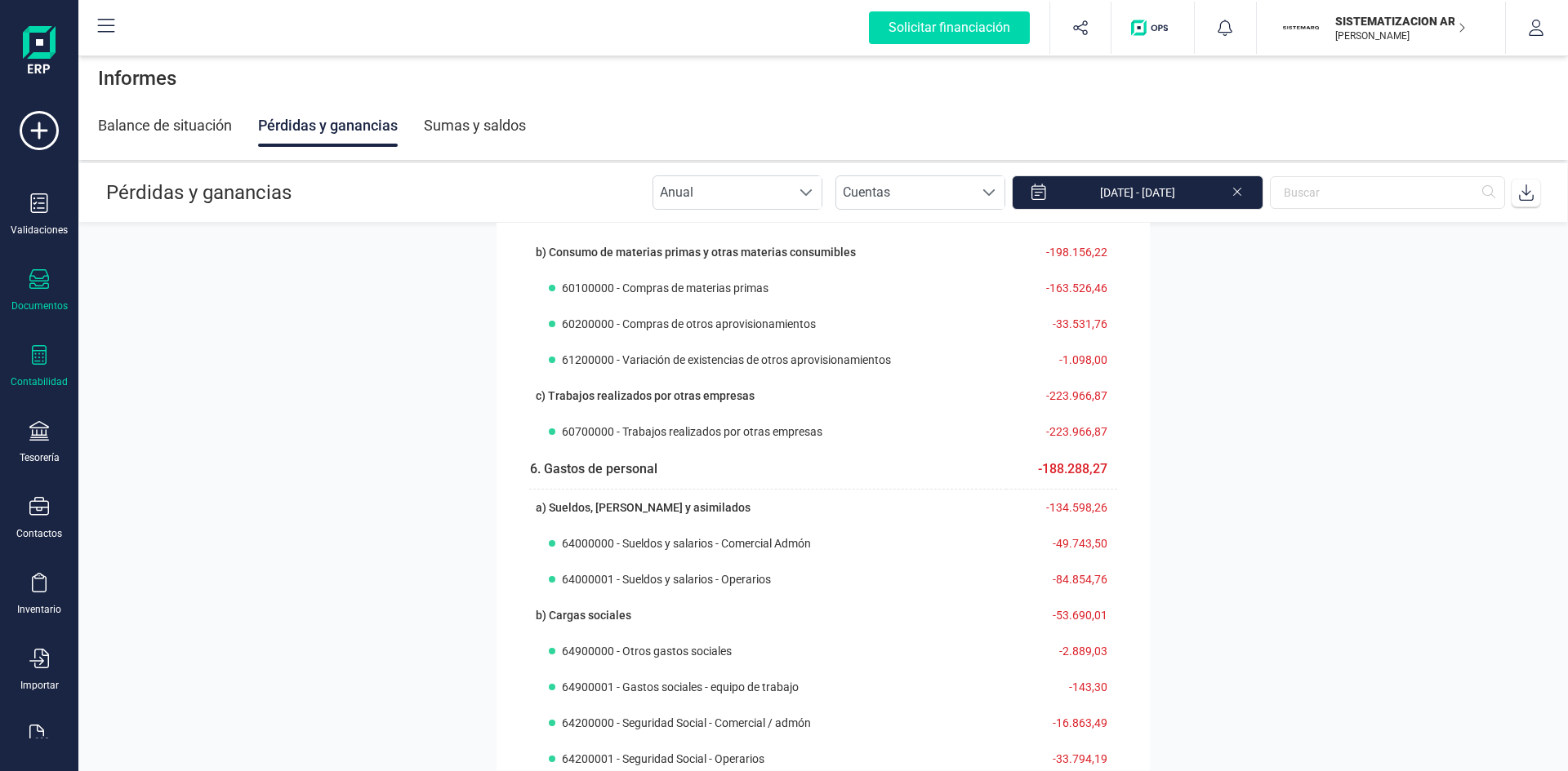
click at [38, 293] on div "Documentos" at bounding box center [38, 291] width 65 height 43
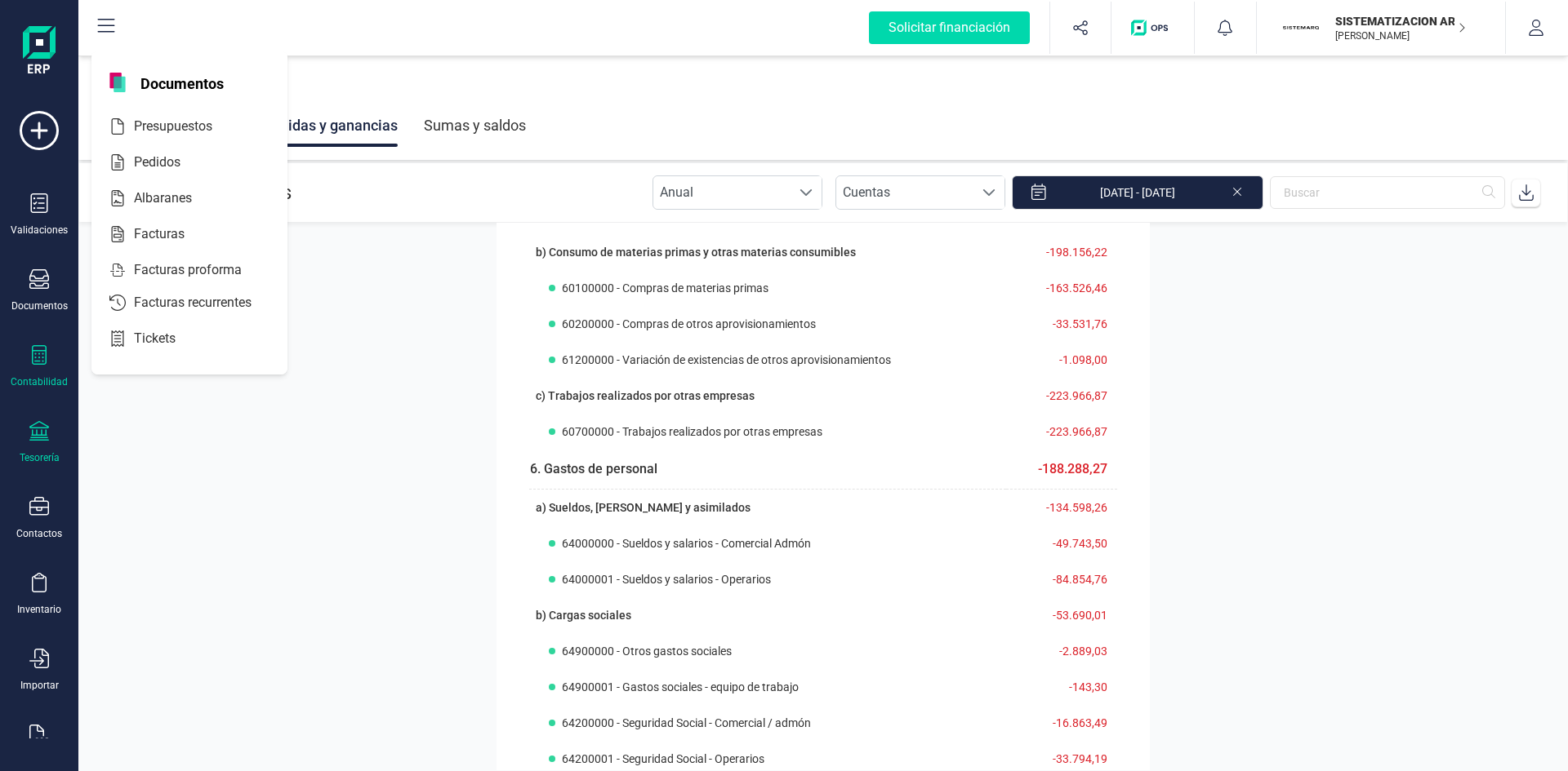
click at [34, 433] on icon at bounding box center [38, 431] width 19 height 19
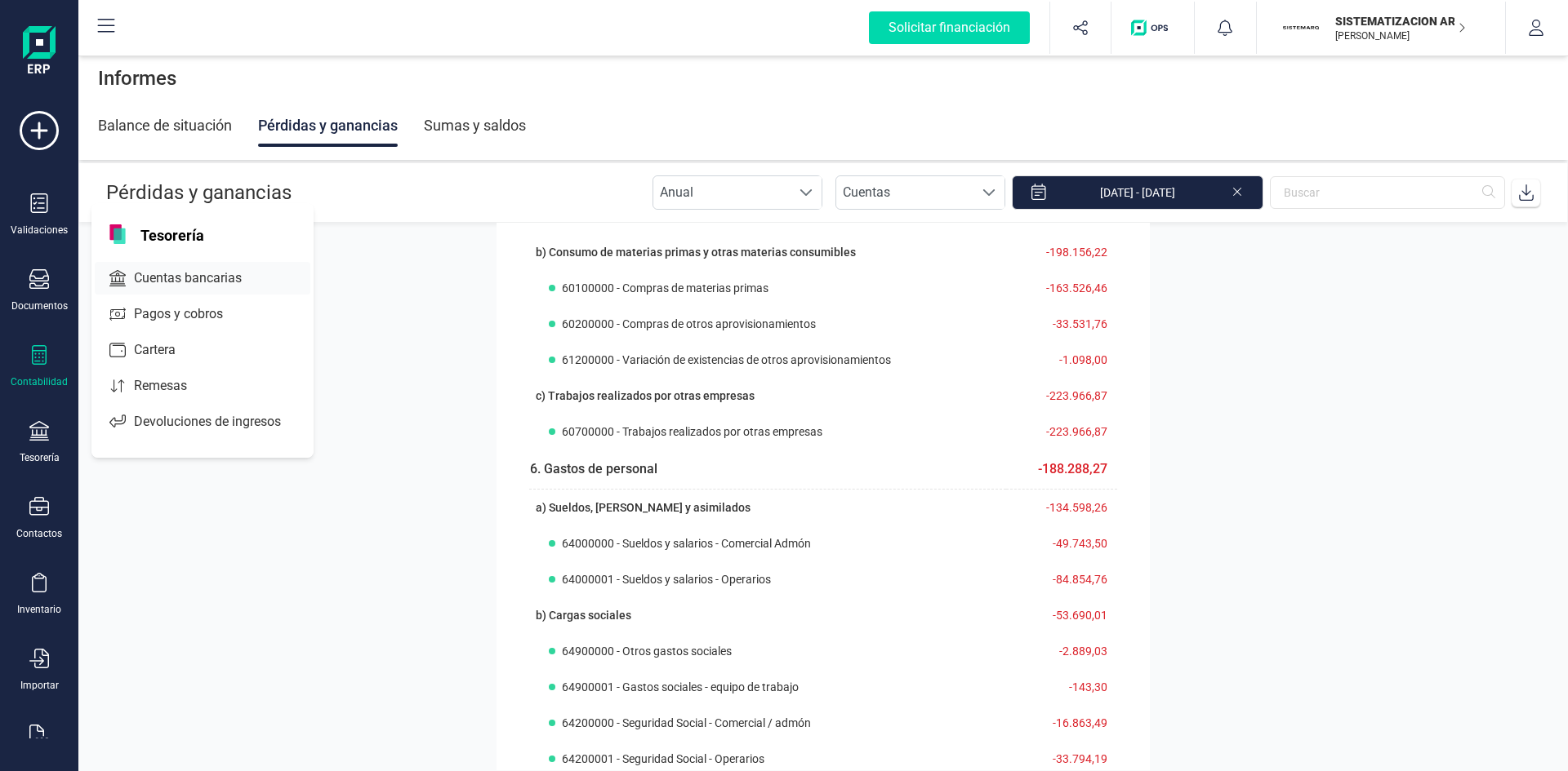
click at [203, 275] on span "Cuentas bancarias" at bounding box center [199, 278] width 144 height 19
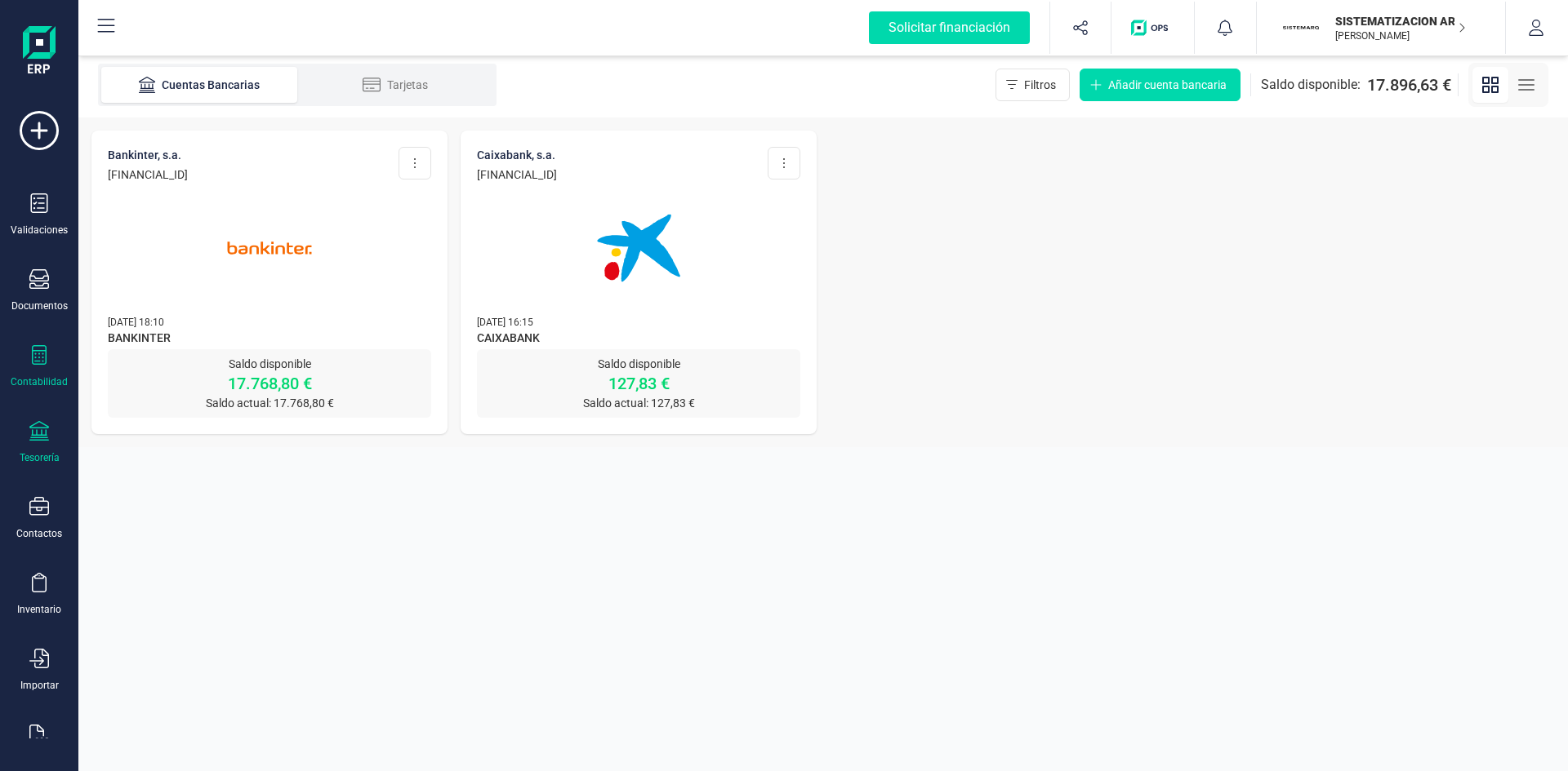
click at [34, 359] on icon at bounding box center [38, 355] width 19 height 19
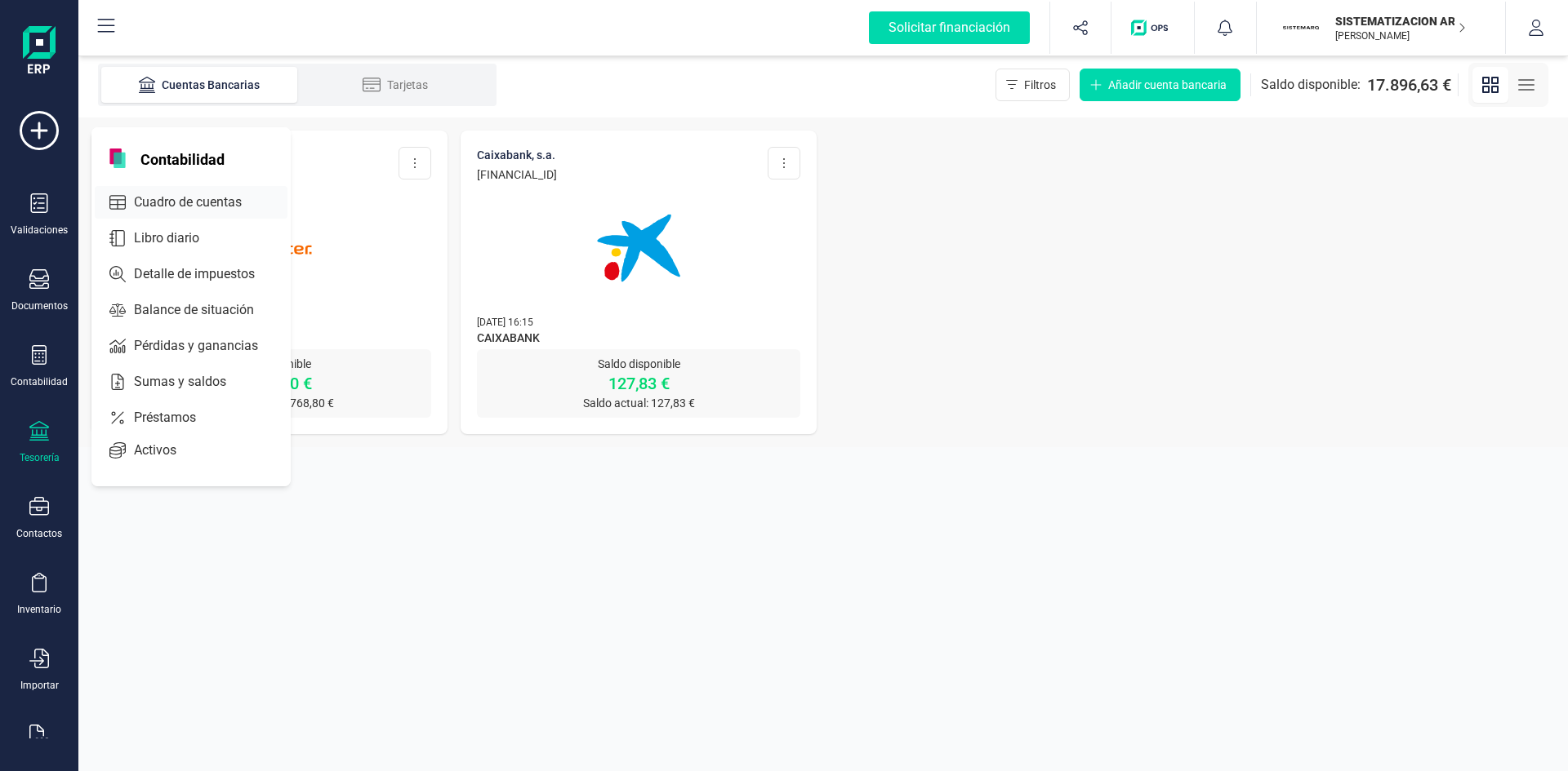
click at [169, 192] on div "Cuadro de cuentas" at bounding box center [191, 202] width 193 height 33
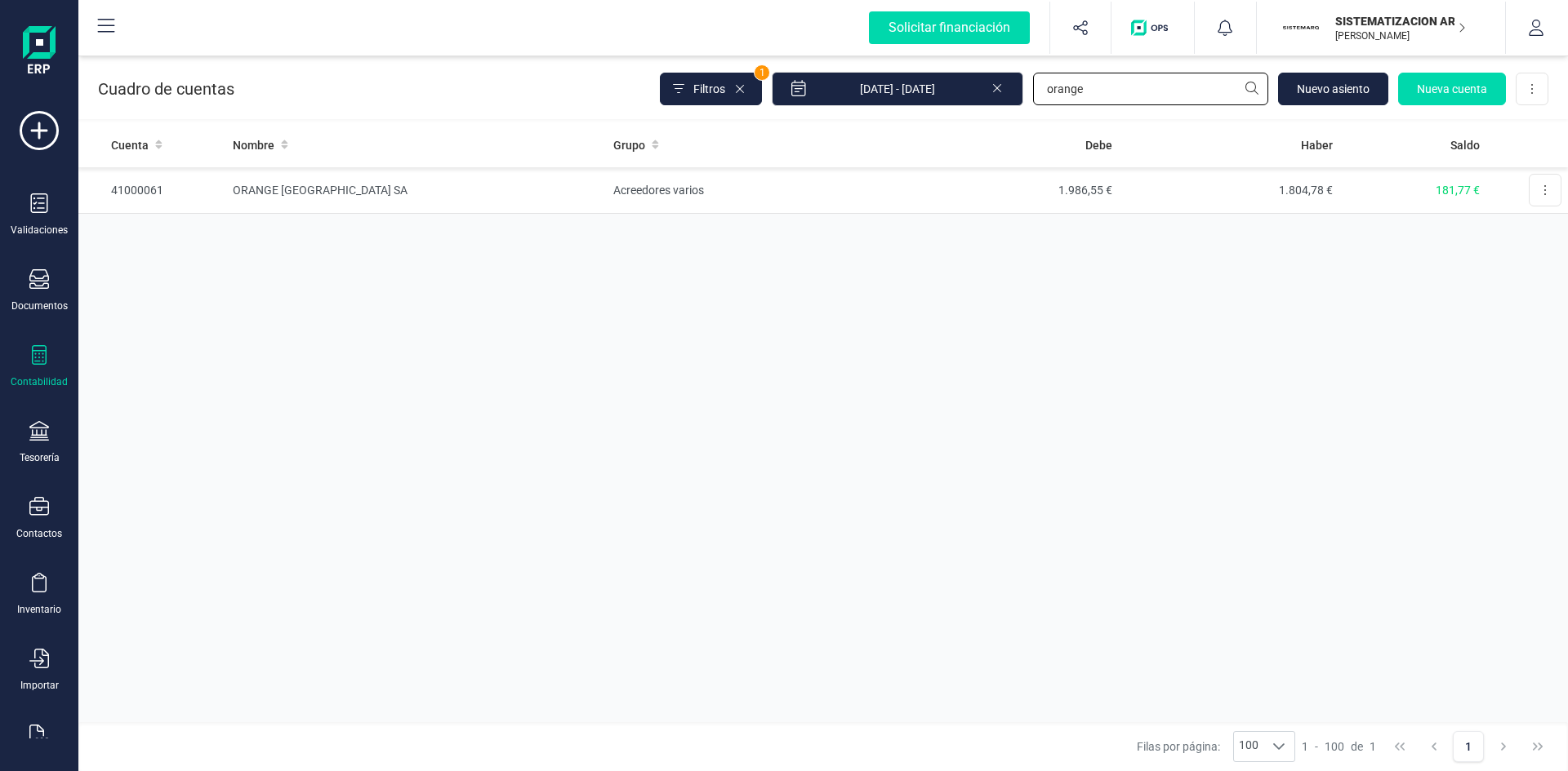
drag, startPoint x: 1122, startPoint y: 83, endPoint x: 584, endPoint y: 122, distance: 539.4
click at [620, 121] on div "Cuadro de cuentas Filtros 1 [DATE] - [DATE] orange [GEOGRAPHIC_DATA] Nueva cuen…" at bounding box center [823, 87] width 1489 height 70
type input "6070"
click at [351, 181] on td "Trabajos realizados por otras empresas" at bounding box center [415, 190] width 380 height 47
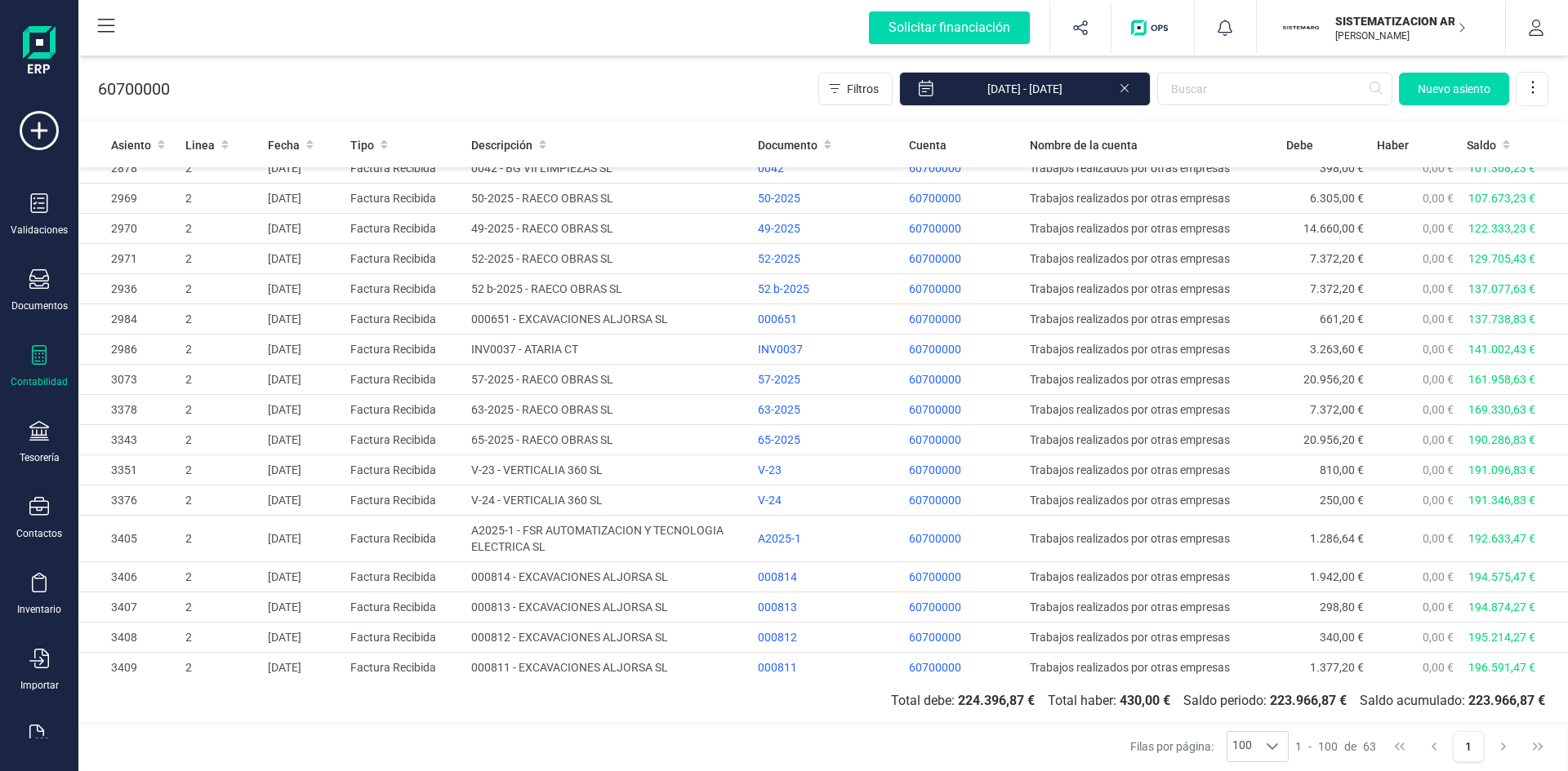
scroll to position [1470, 0]
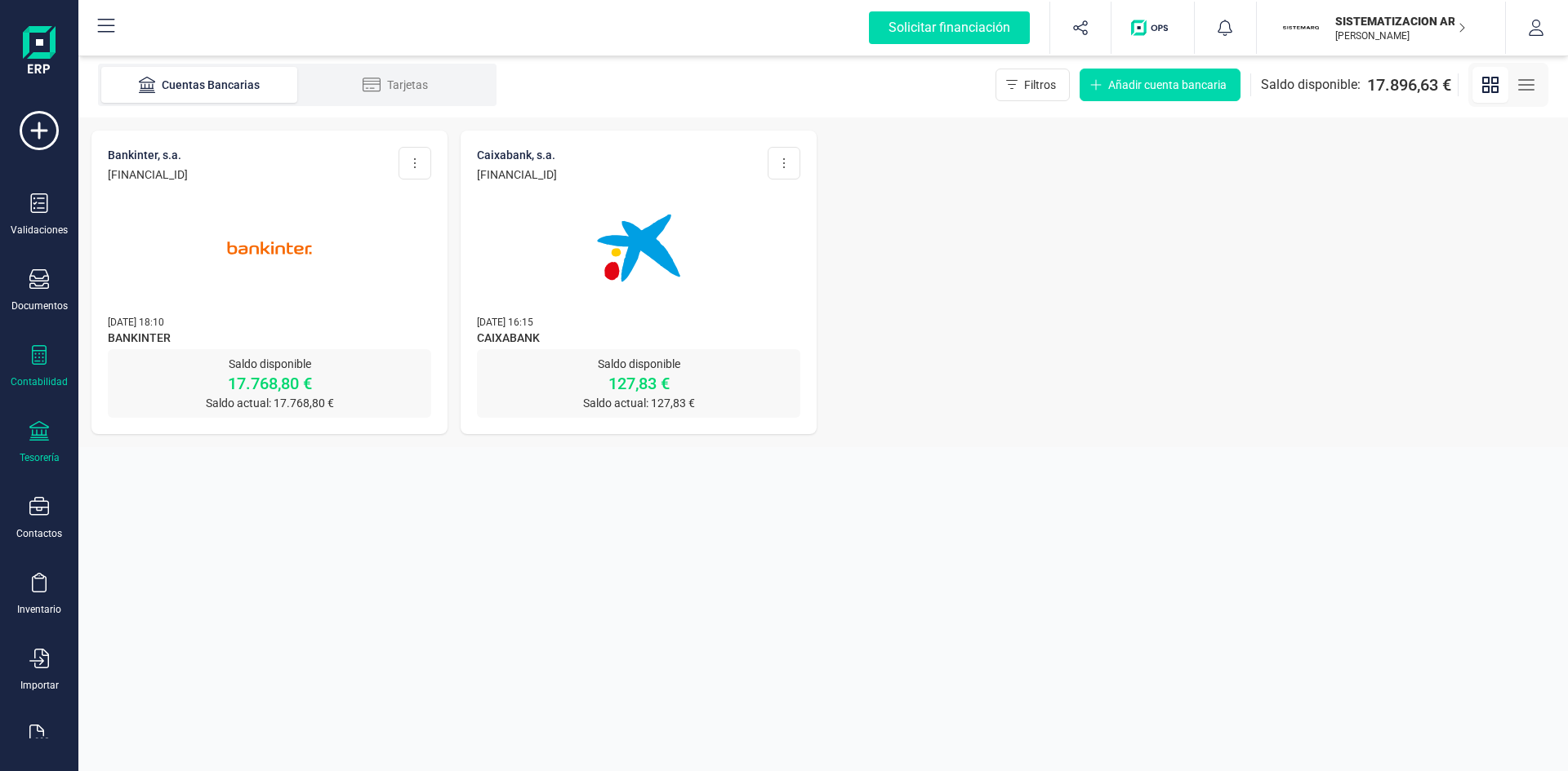
click at [36, 356] on icon at bounding box center [38, 355] width 19 height 19
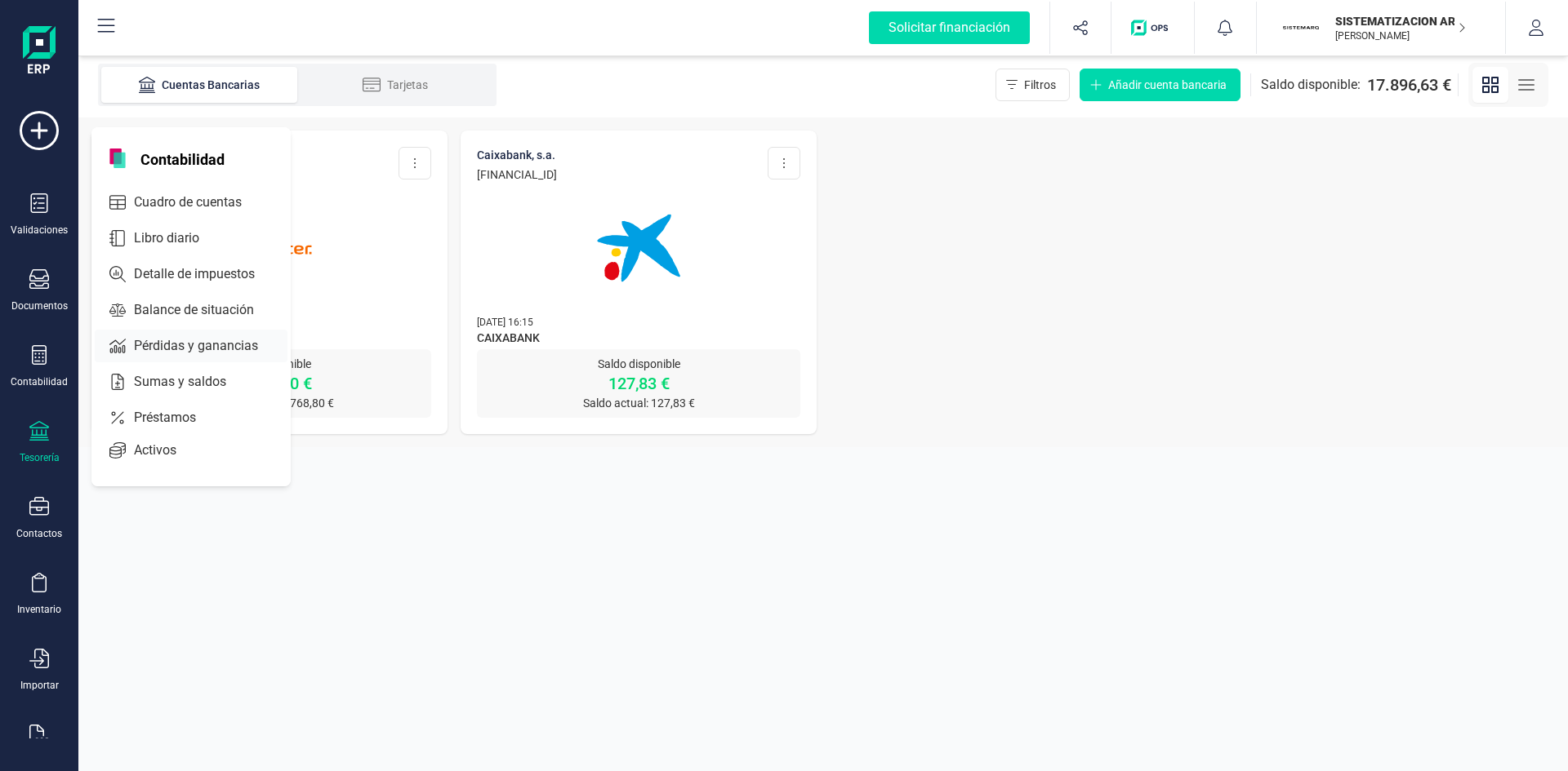
click at [171, 337] on span "Pérdidas y ganancias" at bounding box center [207, 346] width 160 height 19
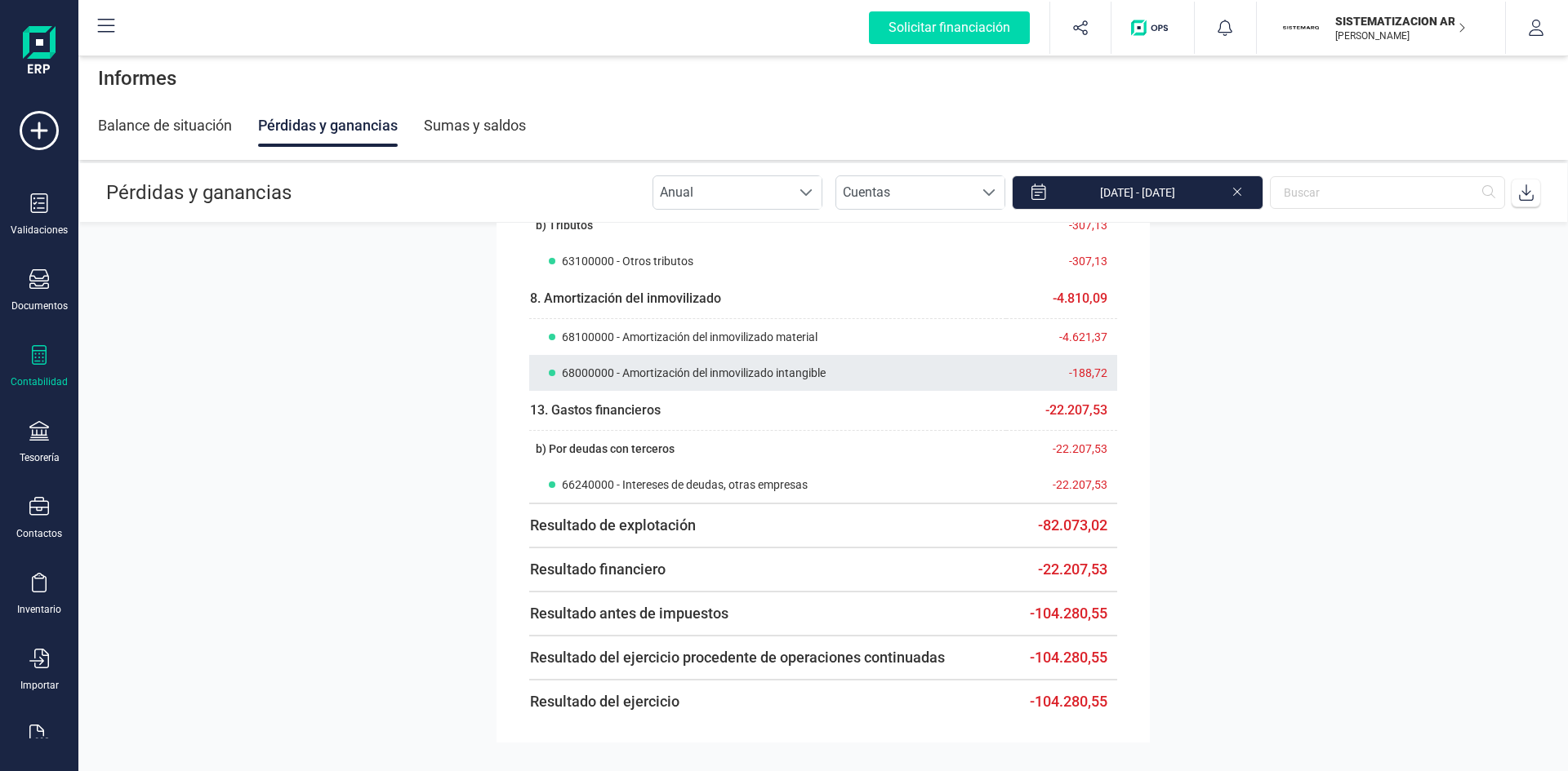
scroll to position [1747, 0]
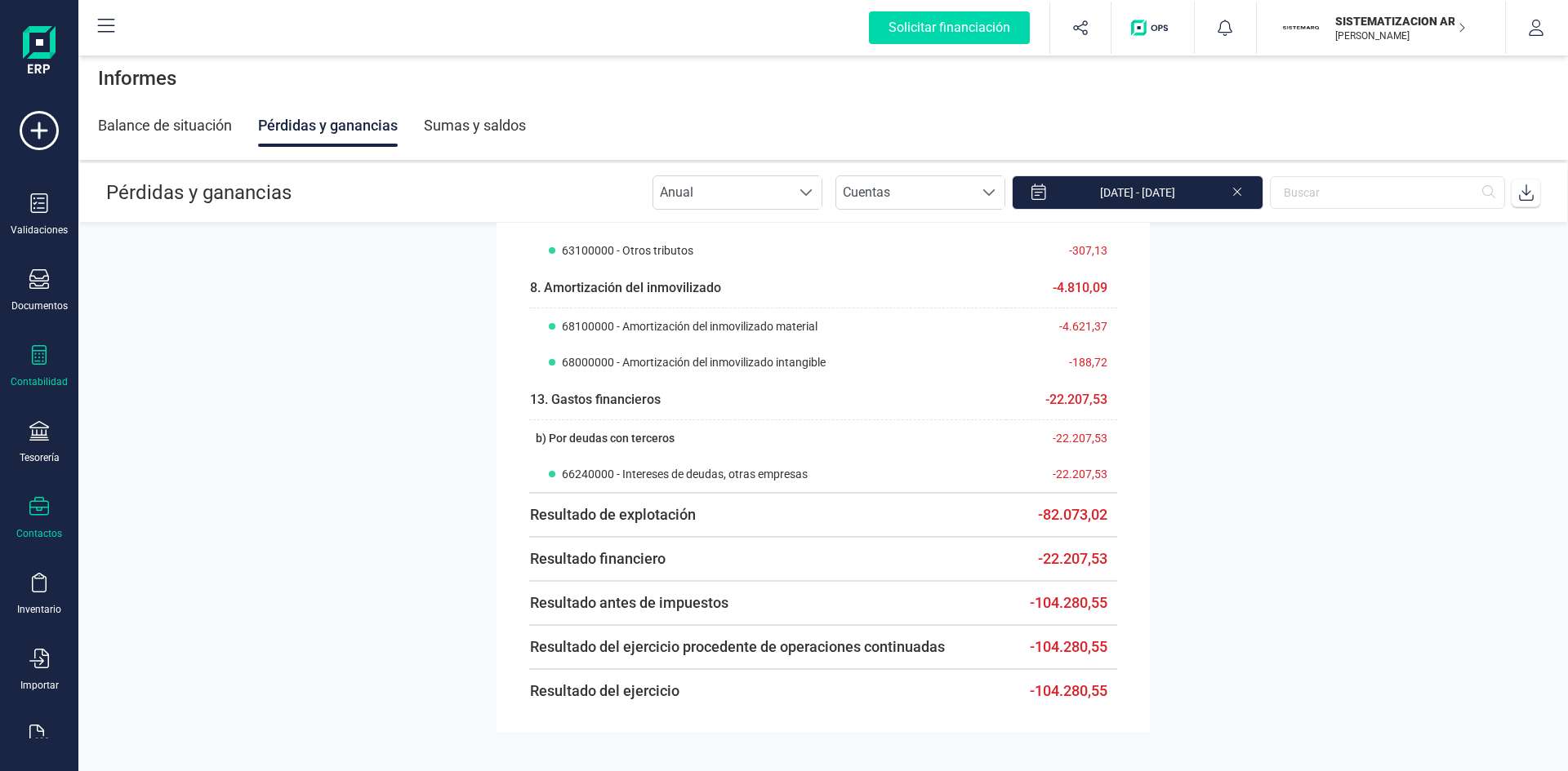
click at [37, 519] on div at bounding box center [38, 509] width 19 height 24
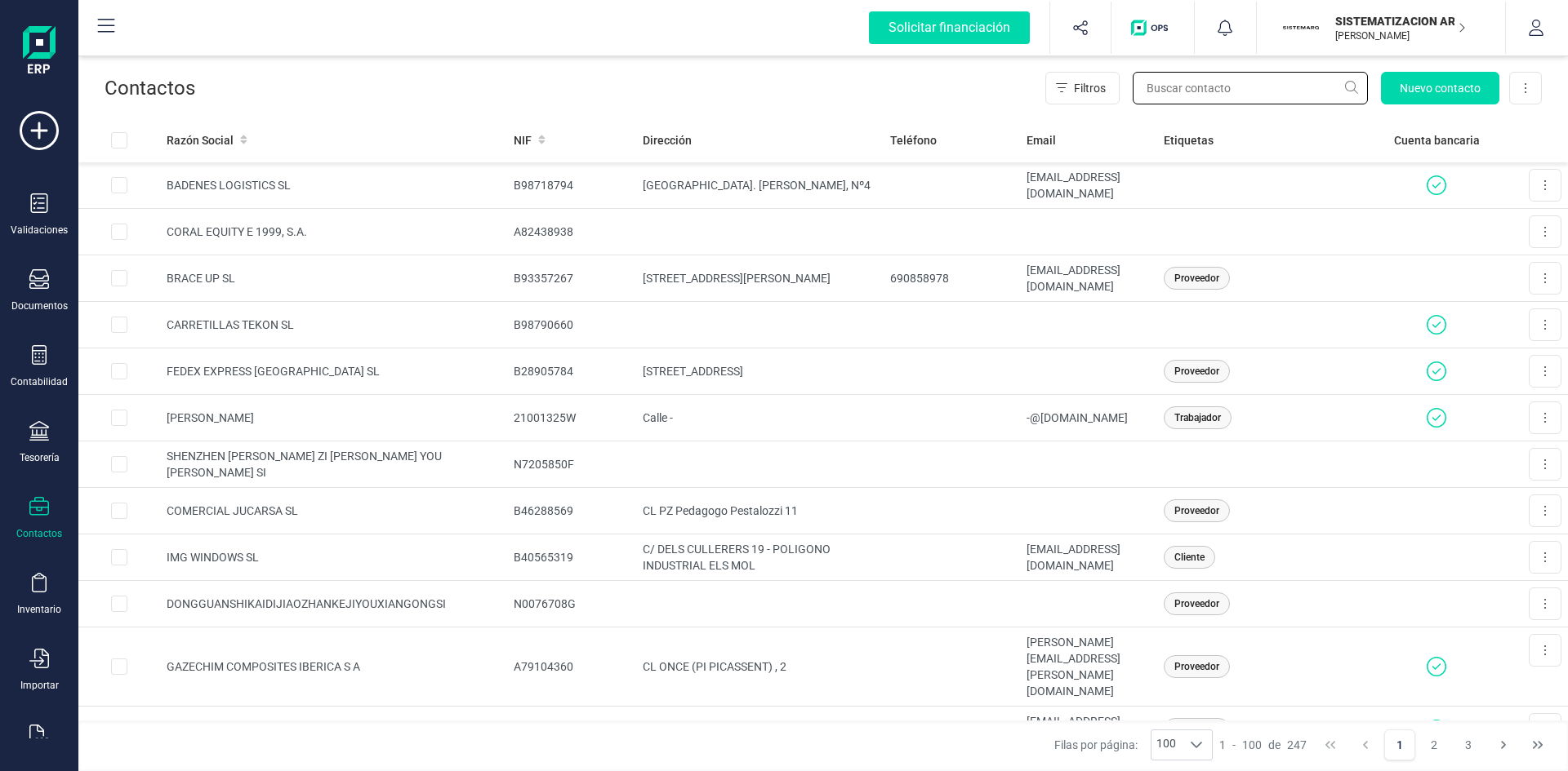
click at [1156, 89] on input "text" at bounding box center [1250, 89] width 235 height 33
type input "cieza"
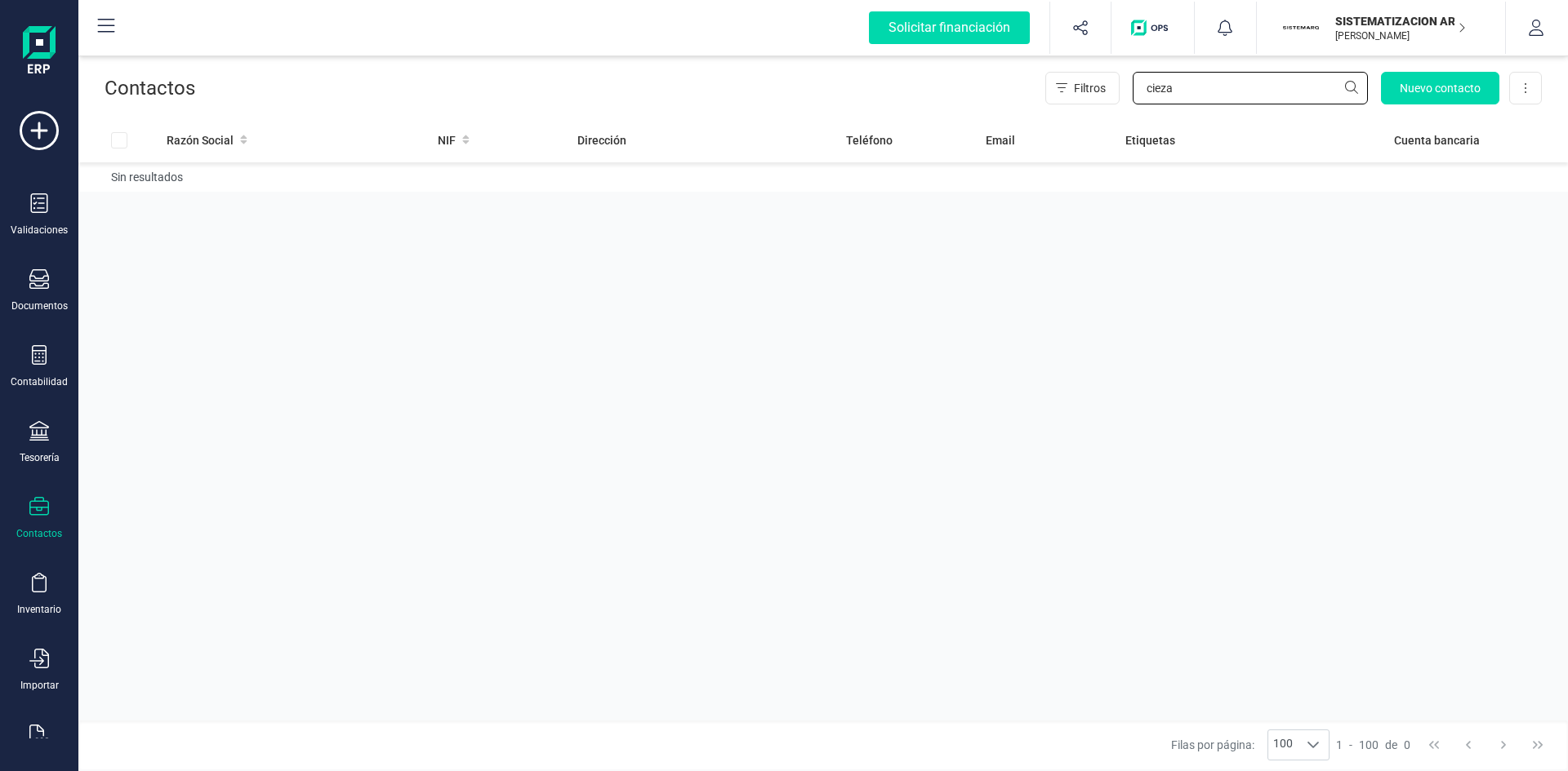
drag, startPoint x: 1209, startPoint y: 90, endPoint x: 978, endPoint y: 95, distance: 231.1
click at [1020, 84] on div "Filtros cieza Nuevo contacto Exportar Excel" at bounding box center [868, 89] width 1347 height 33
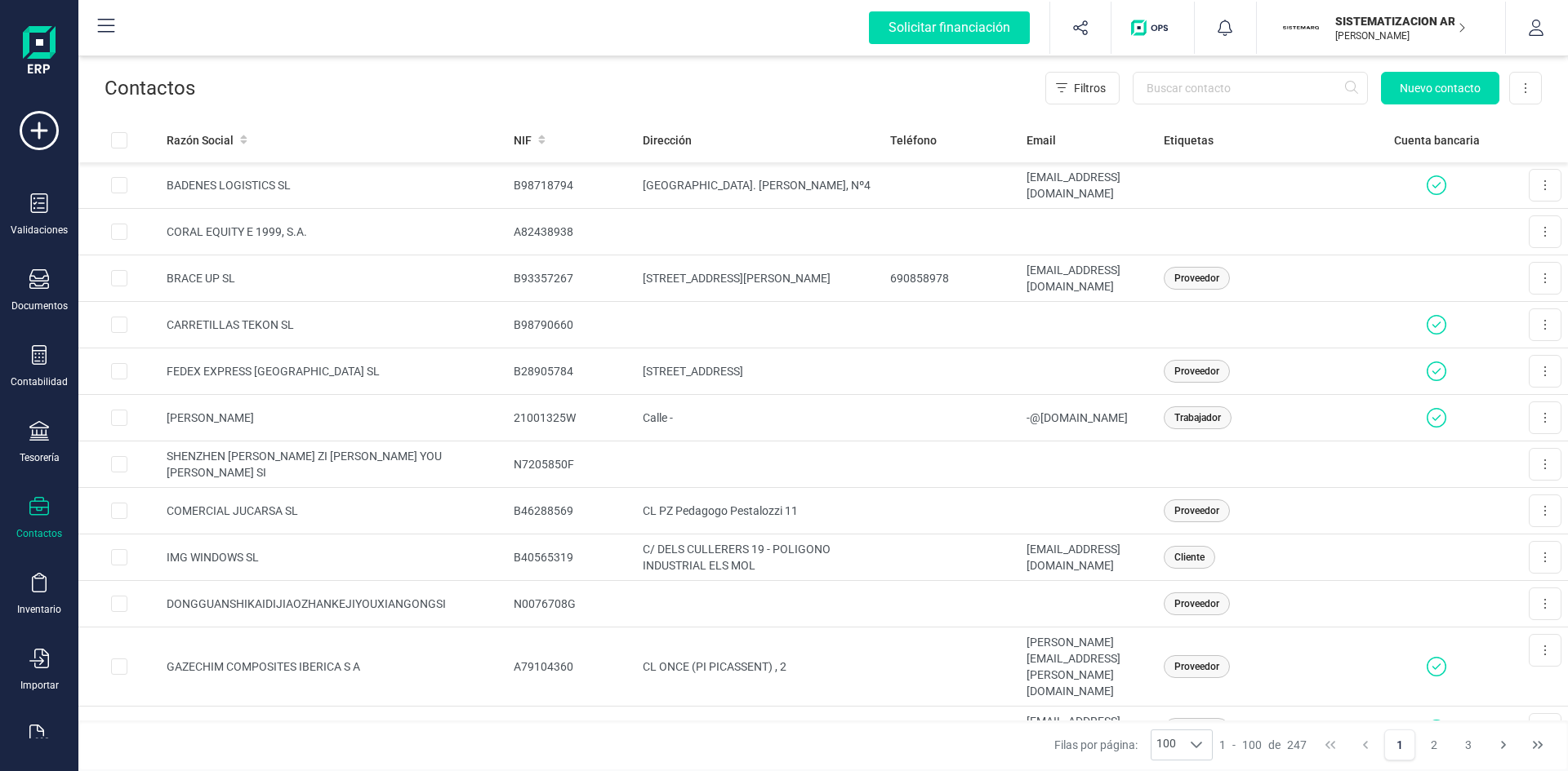
click at [1387, 24] on p "SISTEMATIZACION ARQUITECTONICA EN REFORMAS SL" at bounding box center [1400, 21] width 131 height 16
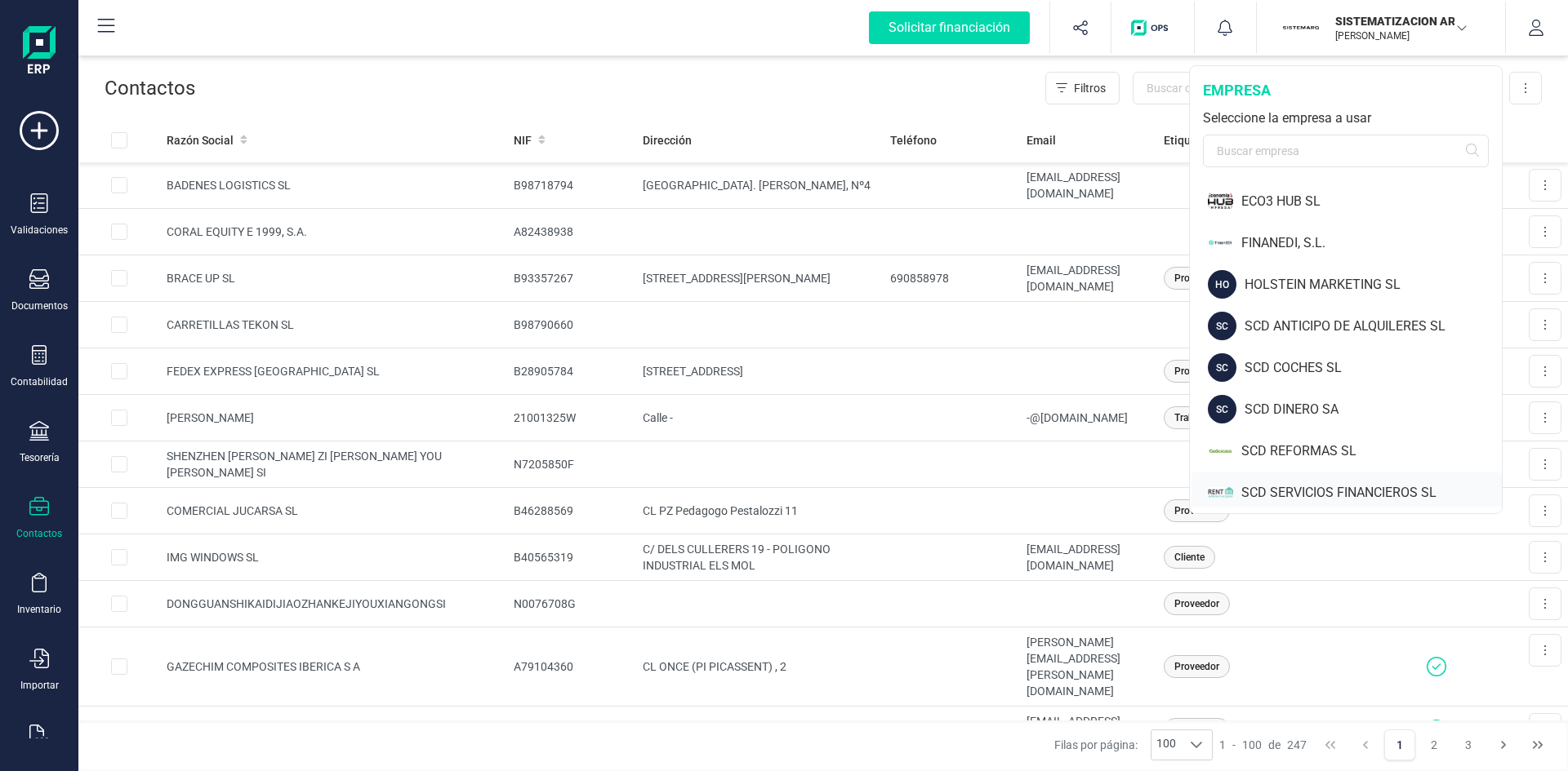
click at [1285, 484] on div "SCD SERVICIOS FINANCIEROS SL" at bounding box center [1371, 492] width 261 height 19
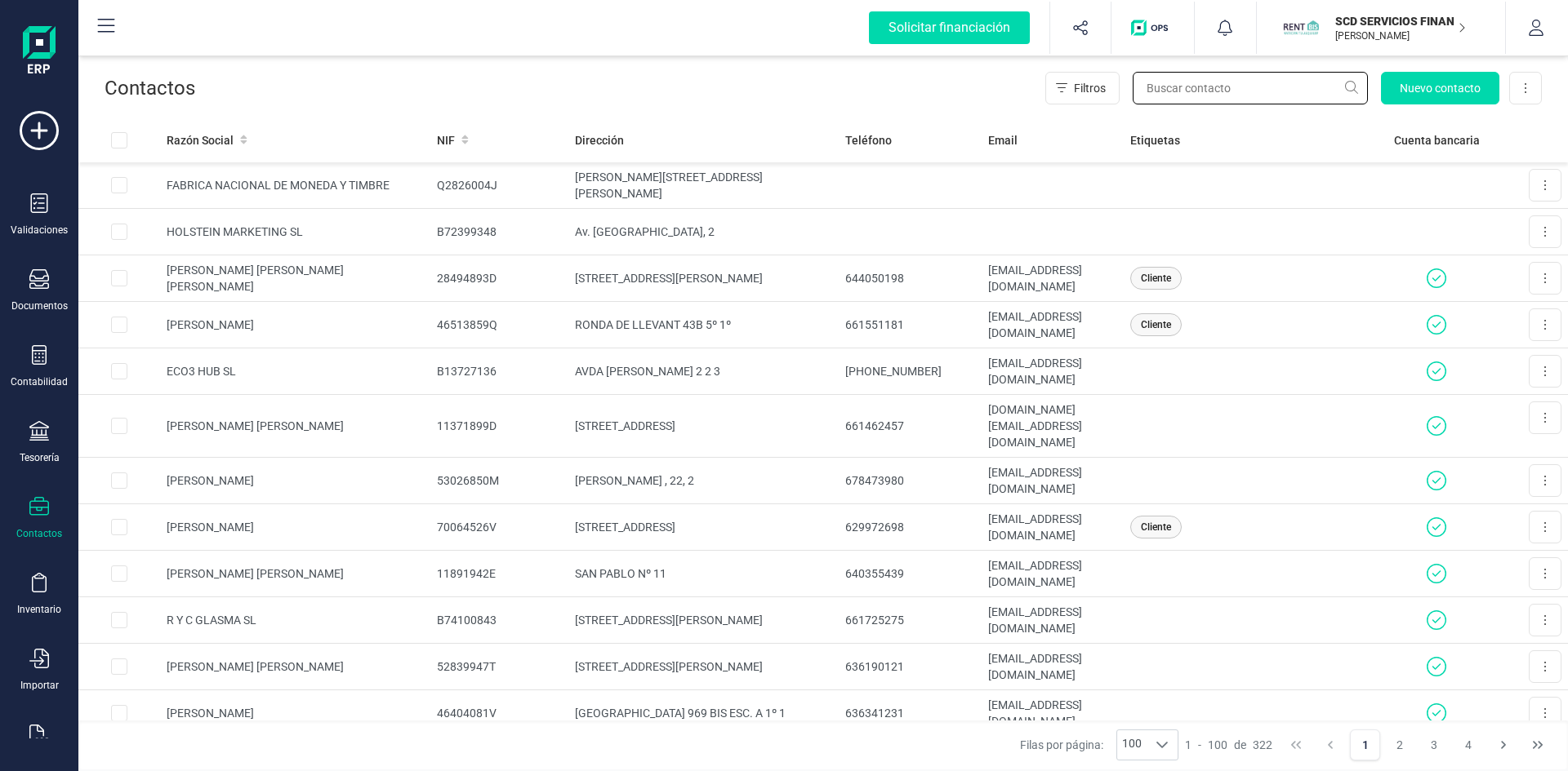
click at [1195, 89] on input "text" at bounding box center [1250, 89] width 235 height 33
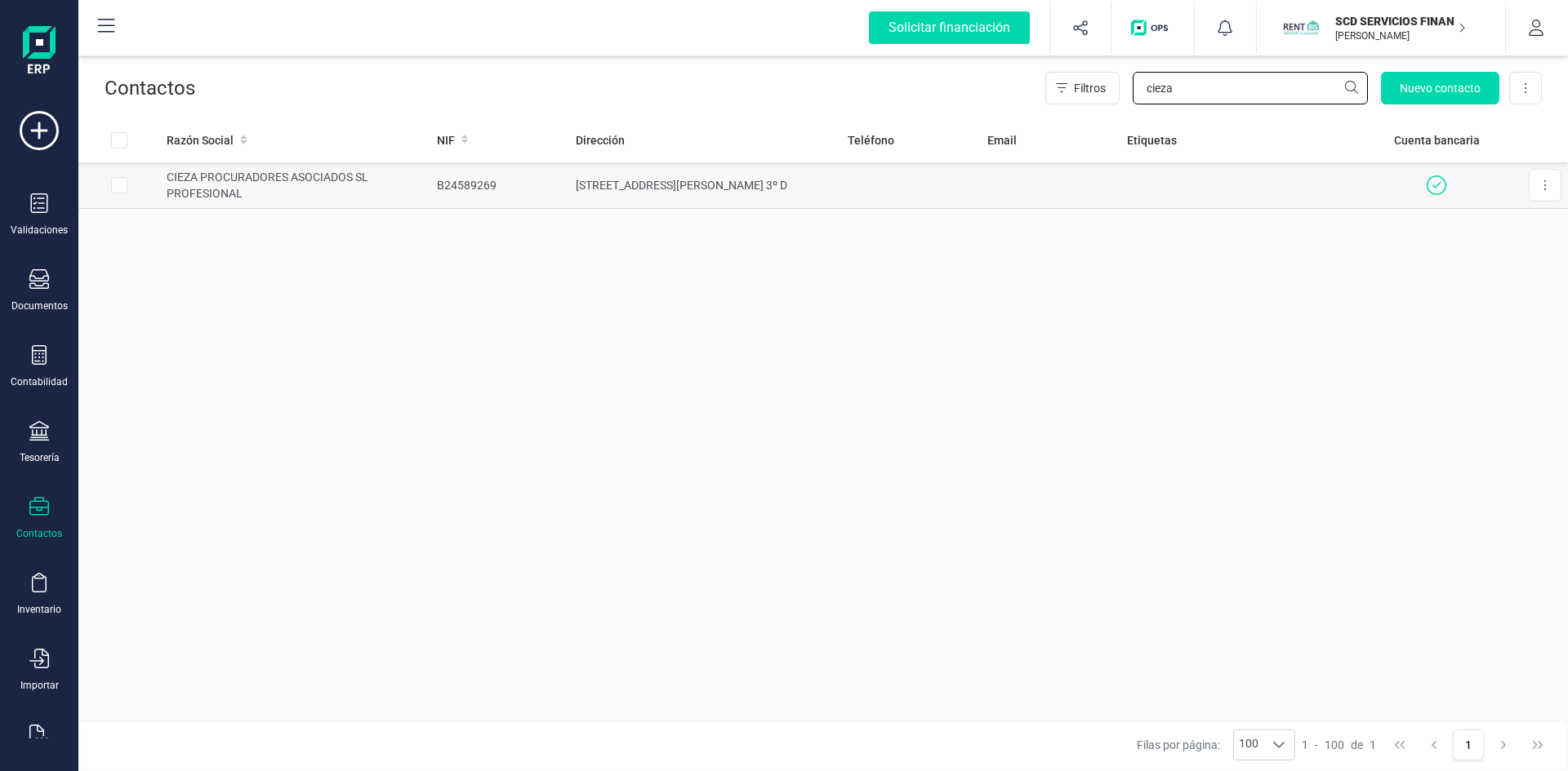
type input "cieza"
click at [221, 177] on td "CIEZA PROCURADORES ASOCIADOS SL PROFESIONAL" at bounding box center [295, 186] width 270 height 47
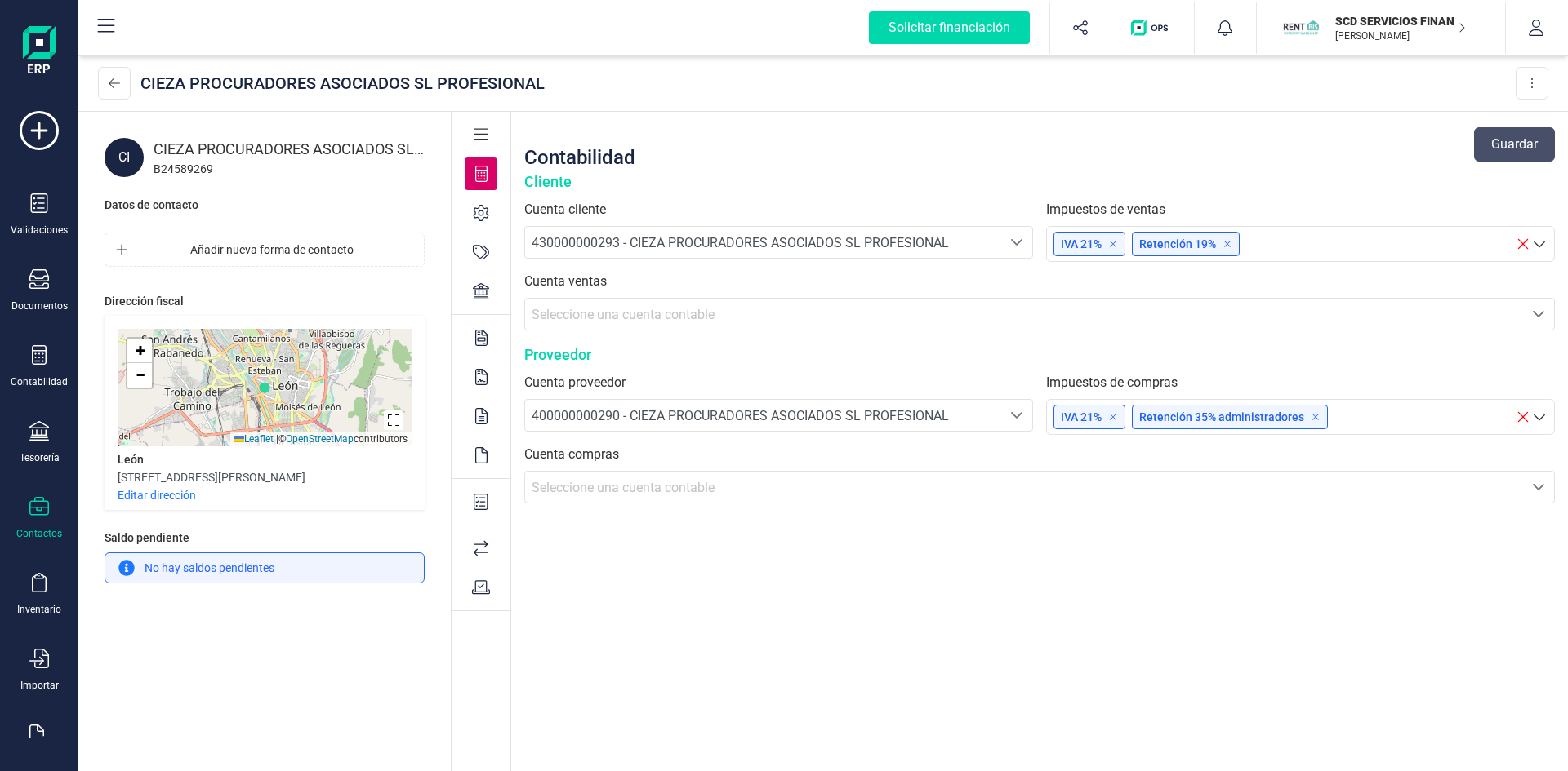
click at [478, 550] on icon at bounding box center [481, 549] width 15 height 16
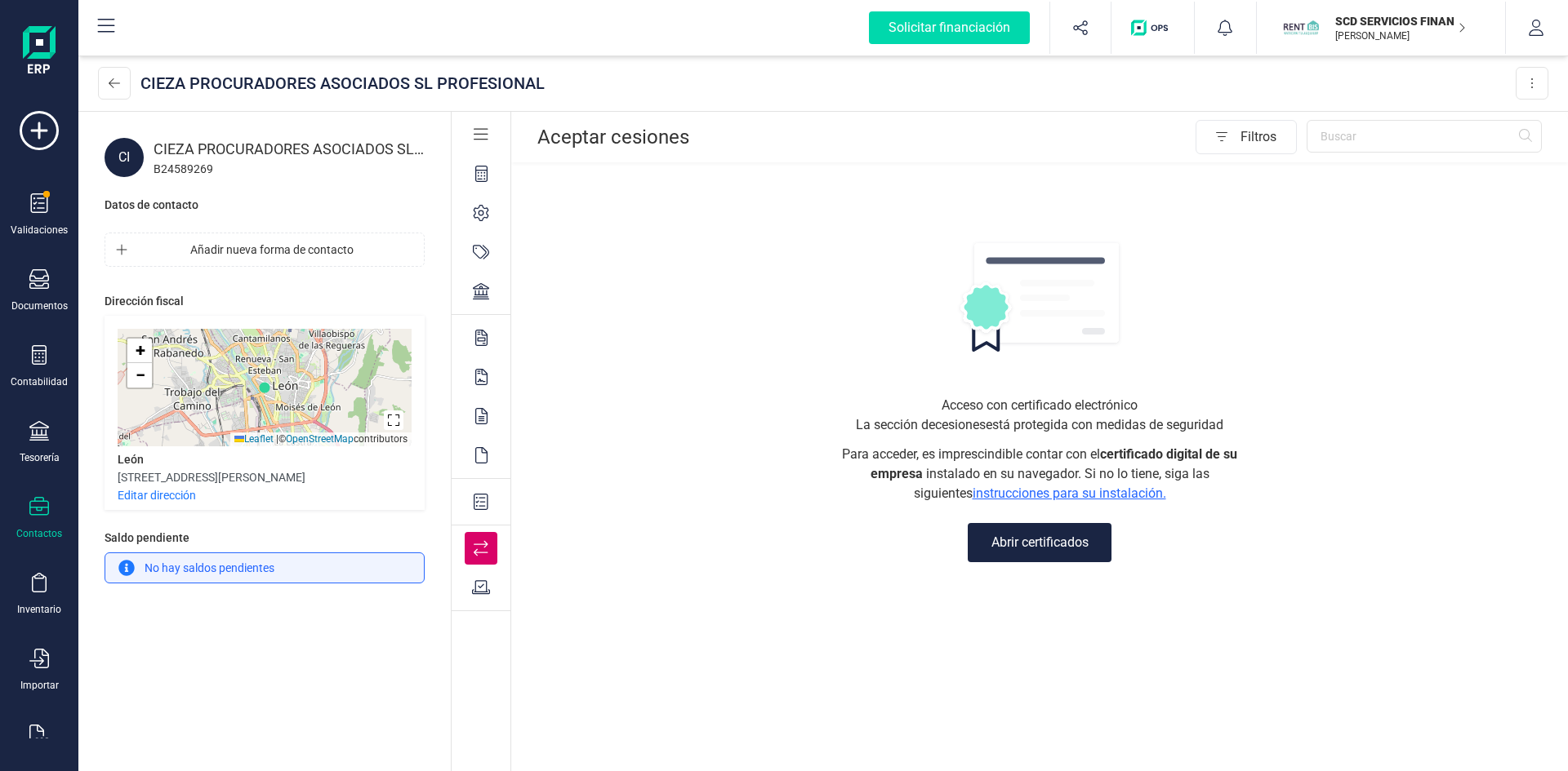
click at [478, 499] on icon at bounding box center [481, 502] width 15 height 16
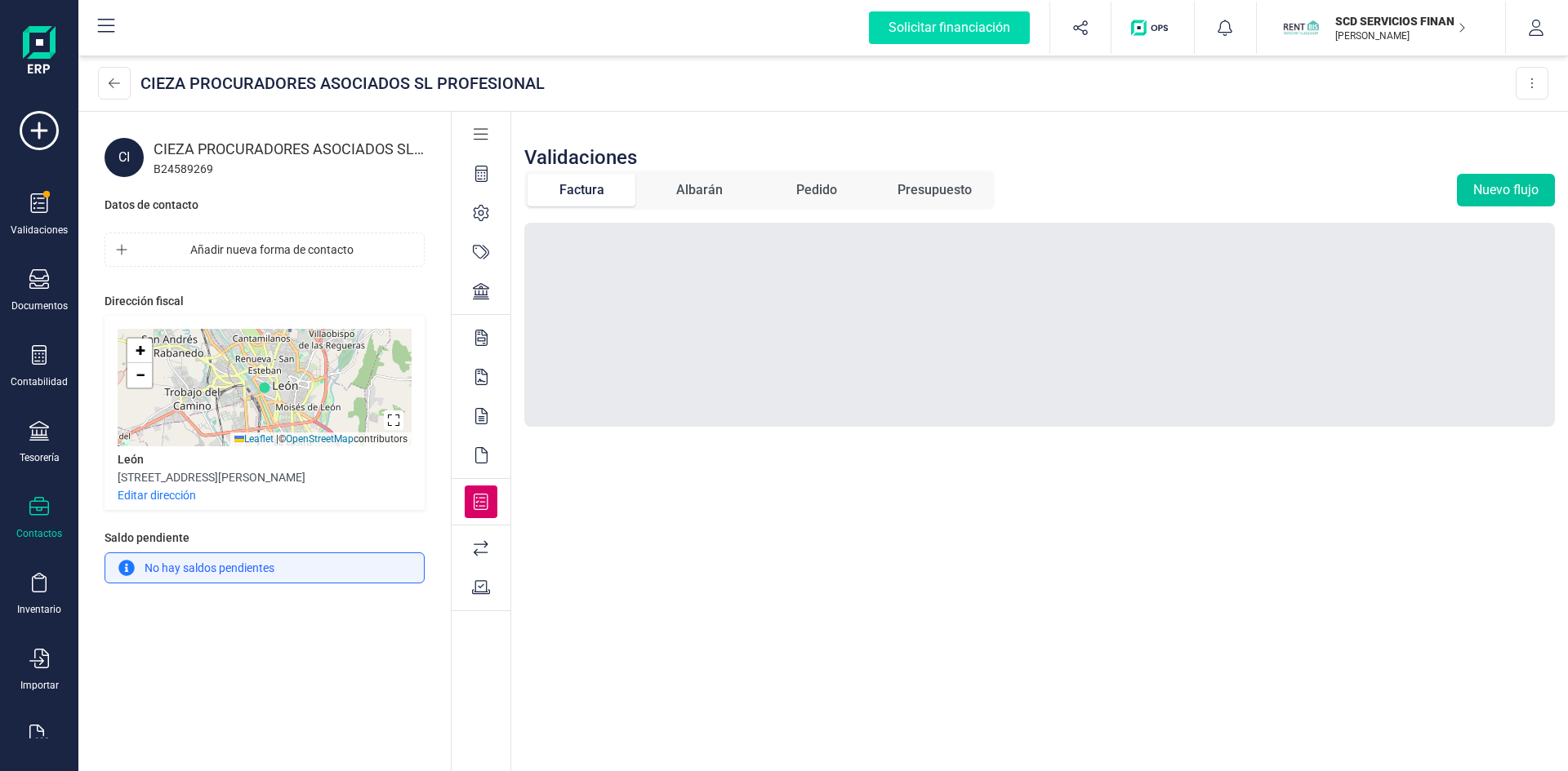
click at [1505, 186] on button "Nuevo flujo" at bounding box center [1505, 190] width 98 height 33
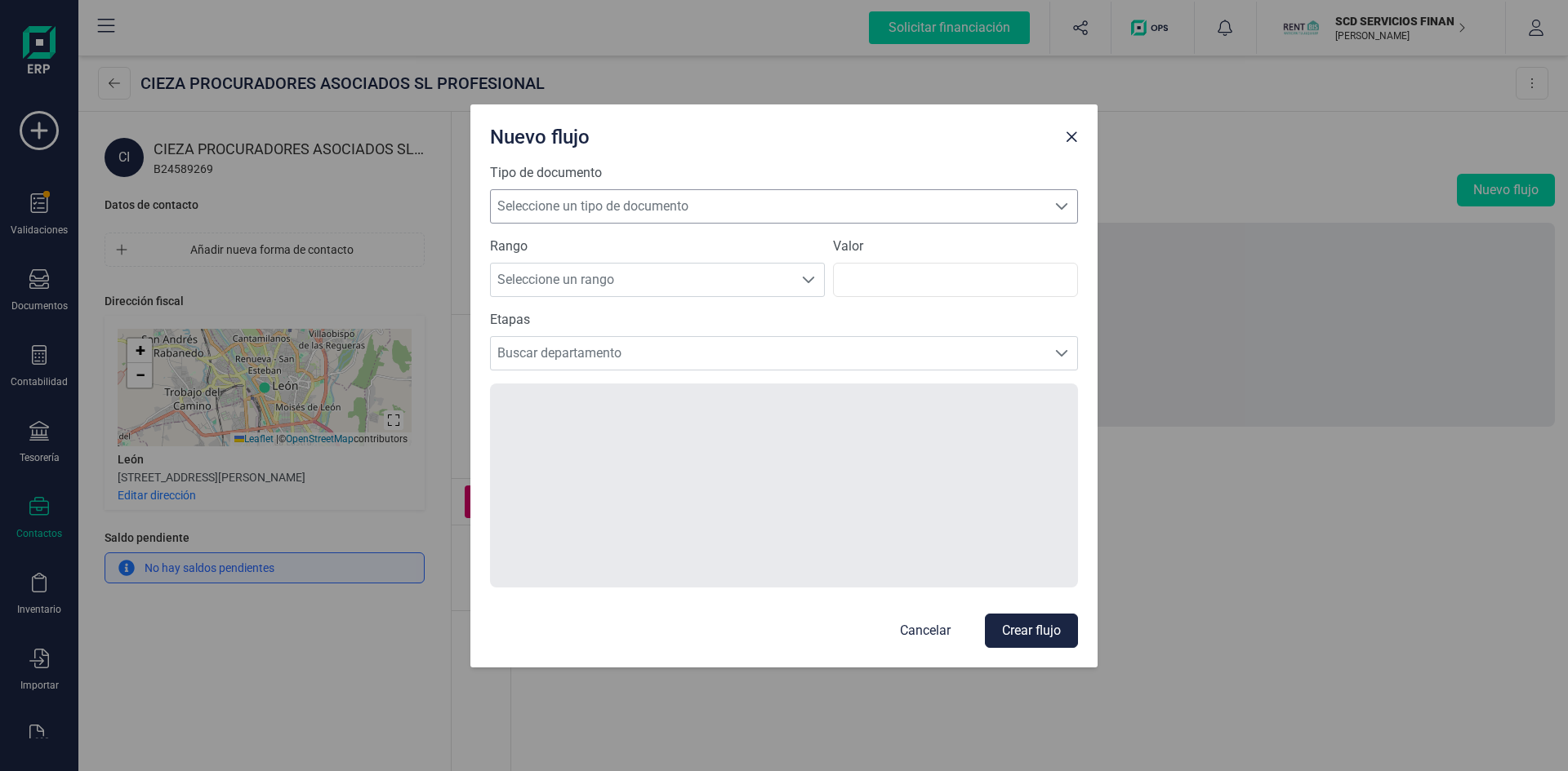
click at [722, 205] on span "Seleccione un tipo de documento" at bounding box center [768, 207] width 555 height 33
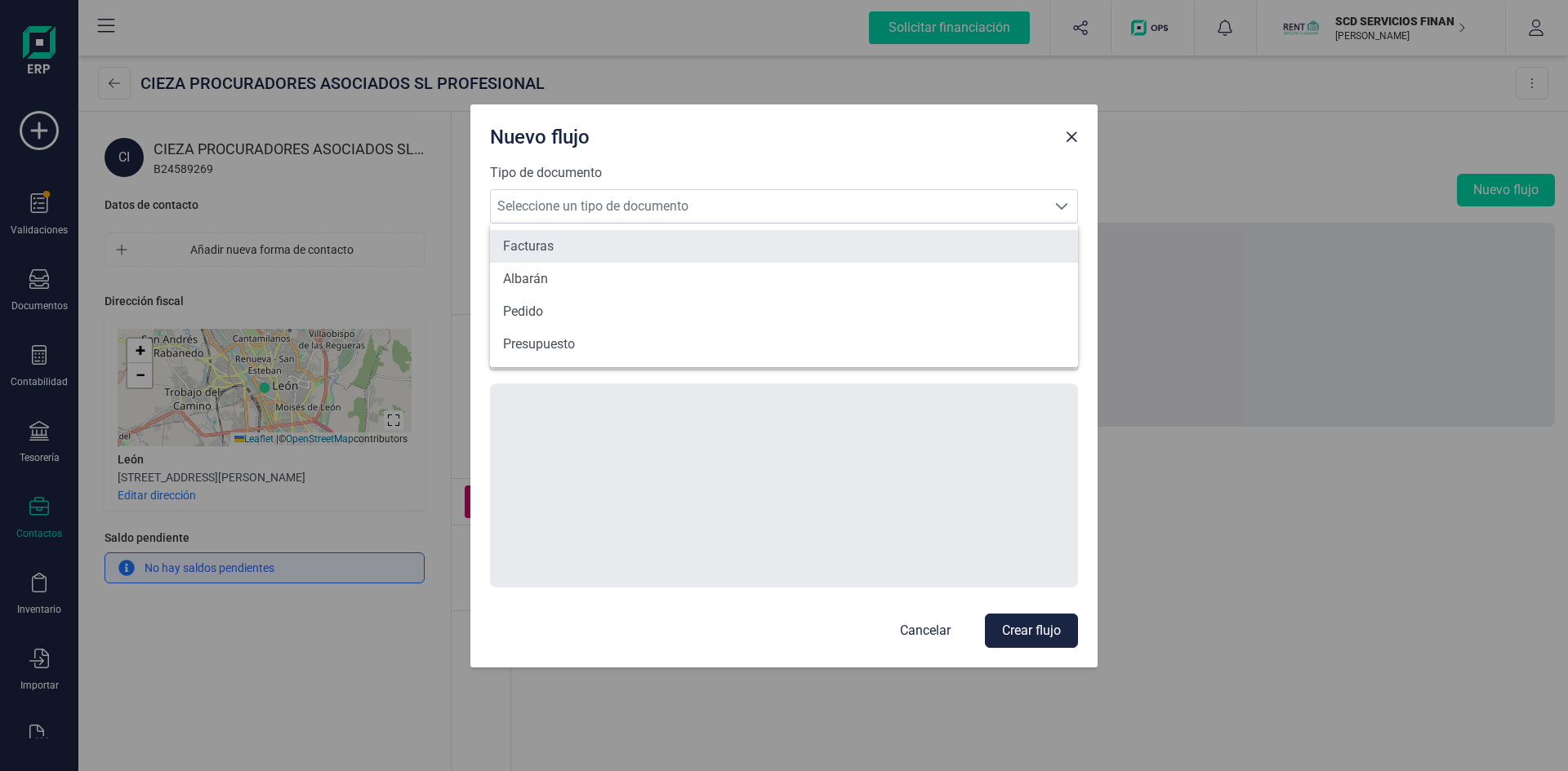
click at [635, 249] on li "Facturas" at bounding box center [784, 247] width 588 height 33
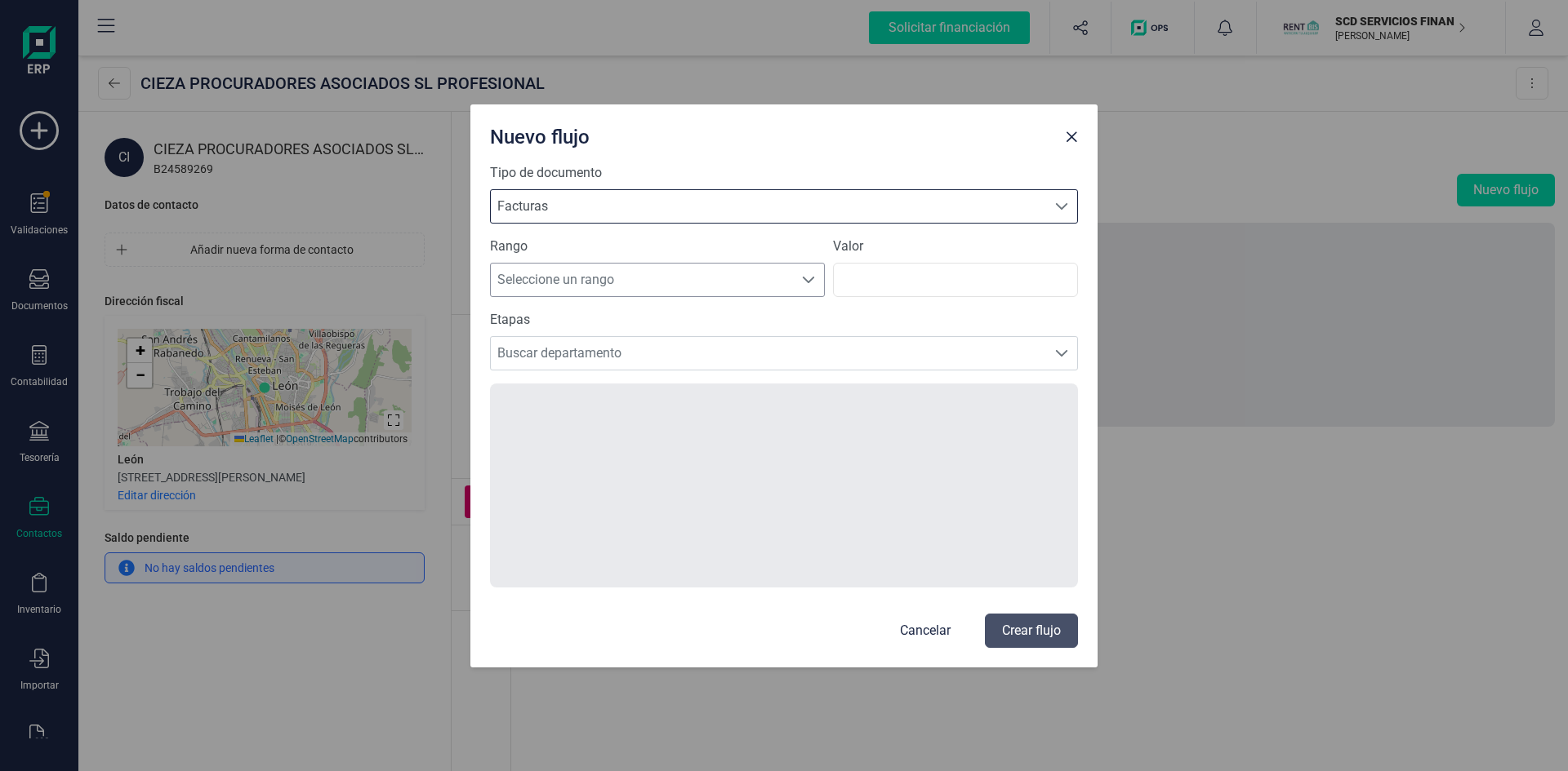
click at [579, 283] on span "Seleccione un rango" at bounding box center [641, 280] width 302 height 33
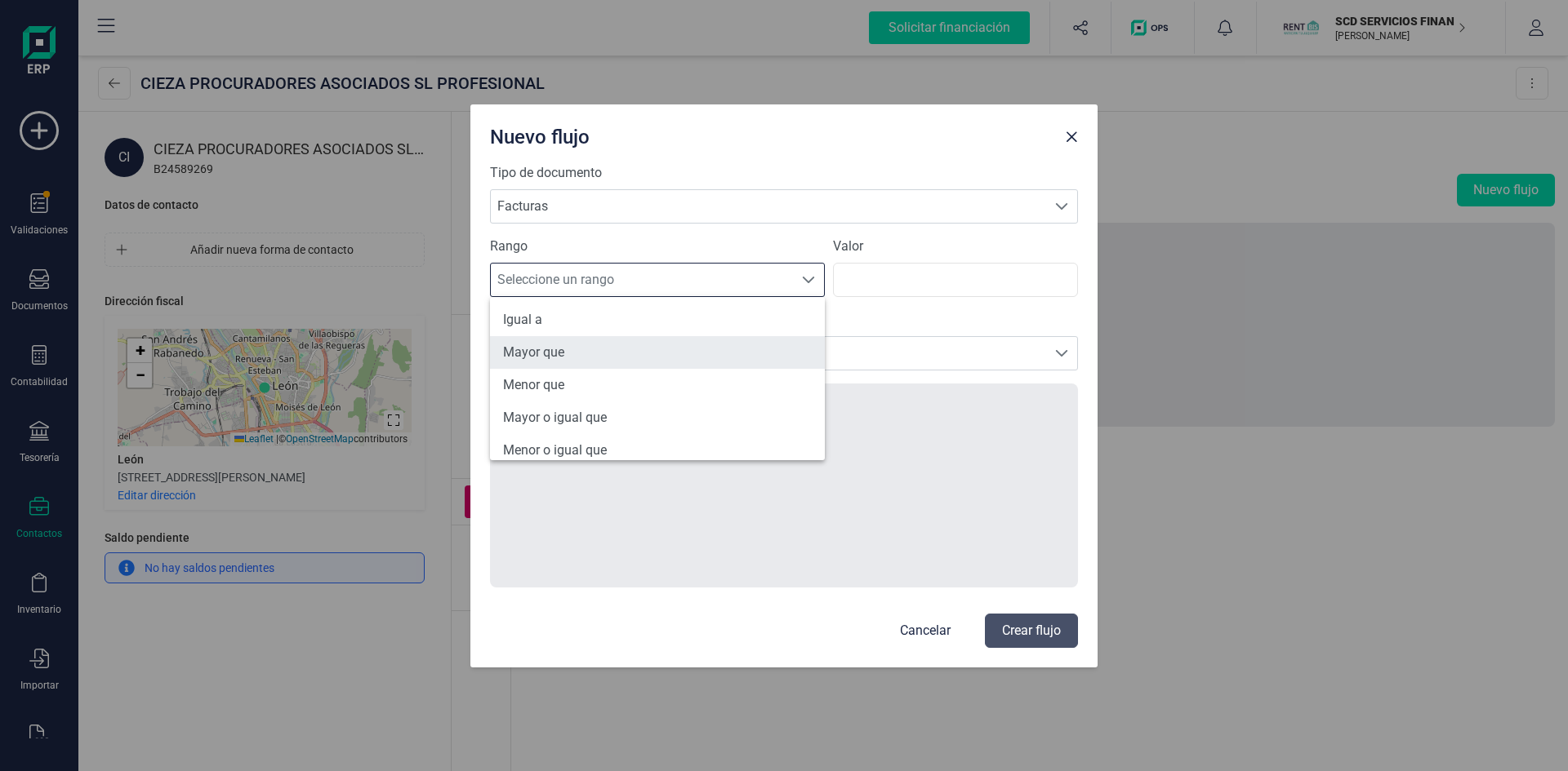
click at [554, 348] on li "Mayor que" at bounding box center [658, 353] width 335 height 33
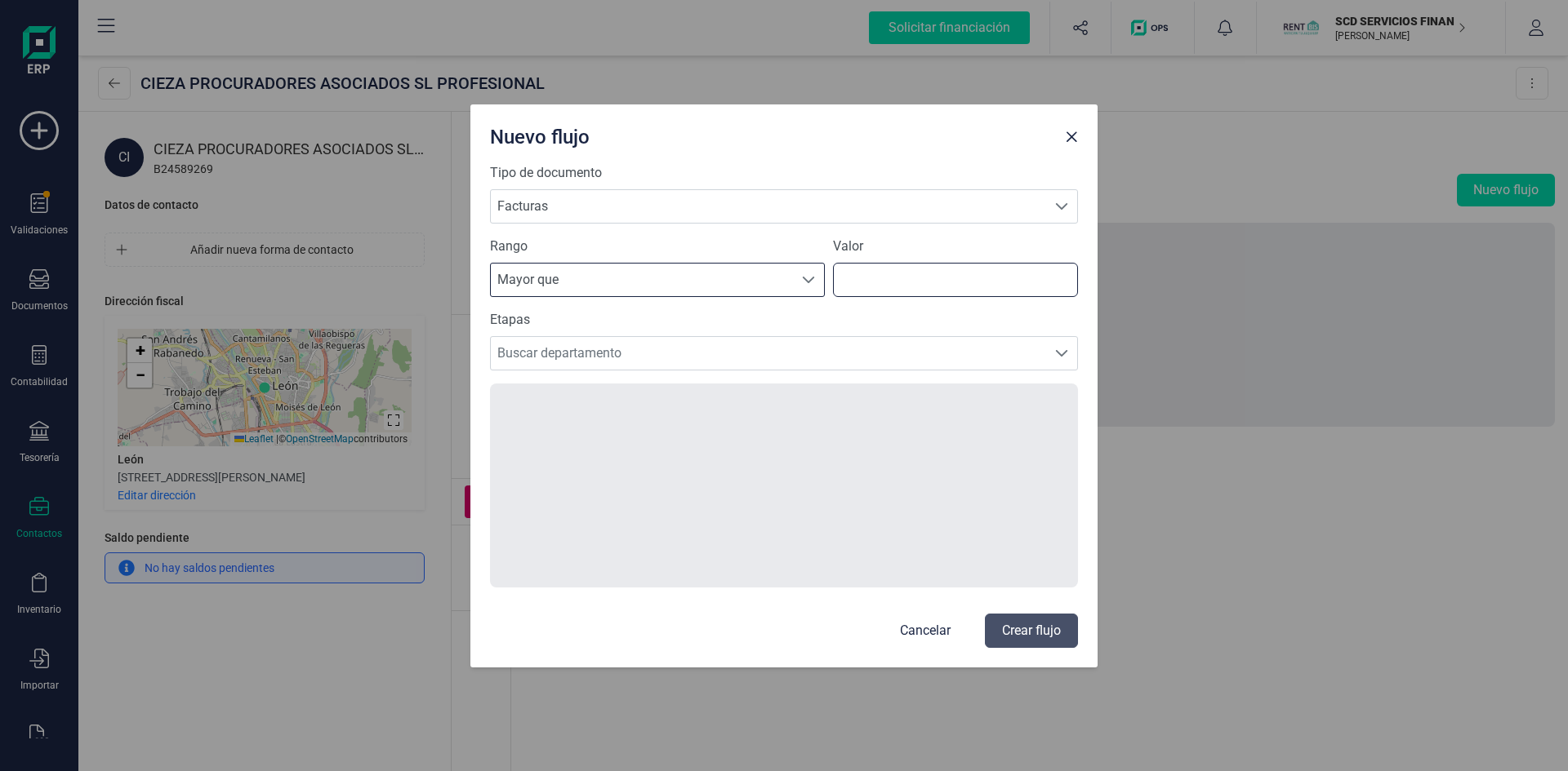
click at [890, 277] on input "number" at bounding box center [955, 279] width 245 height 34
type input "1"
click at [732, 352] on span "Buscar departamento" at bounding box center [768, 354] width 555 height 33
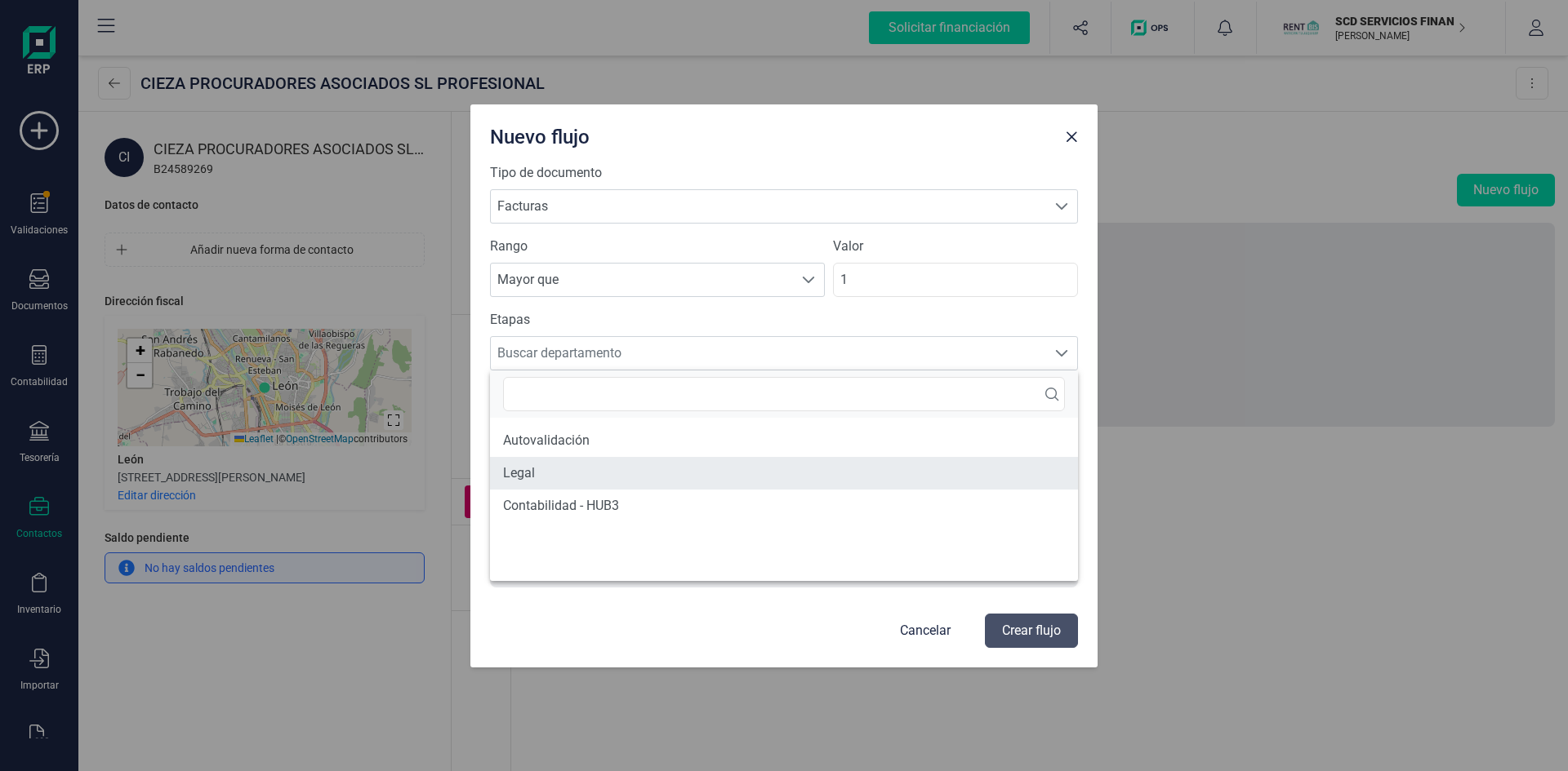
click at [545, 466] on li "Legal" at bounding box center [784, 474] width 588 height 33
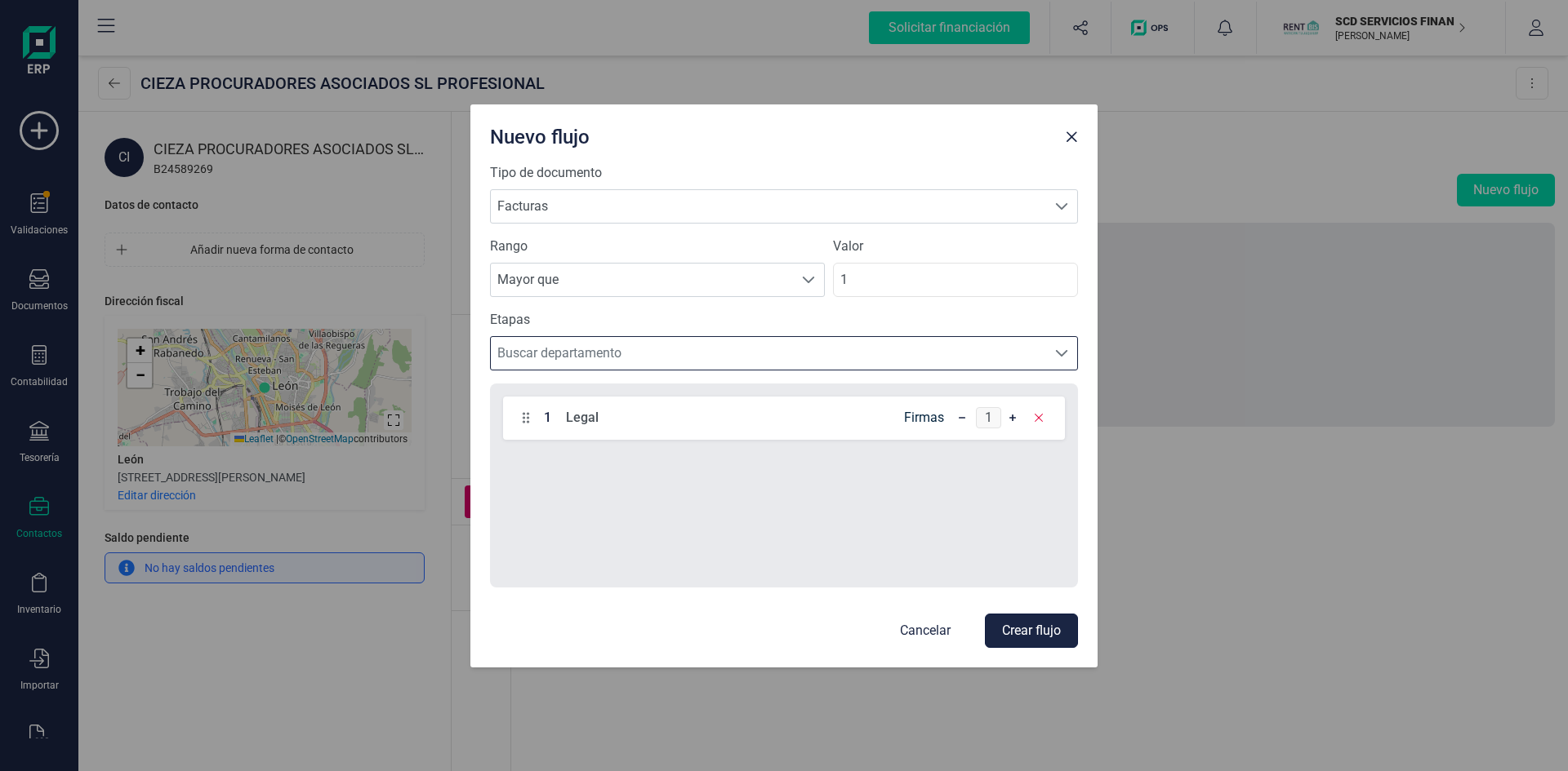
click at [1034, 627] on button "Crear flujo" at bounding box center [1031, 630] width 93 height 34
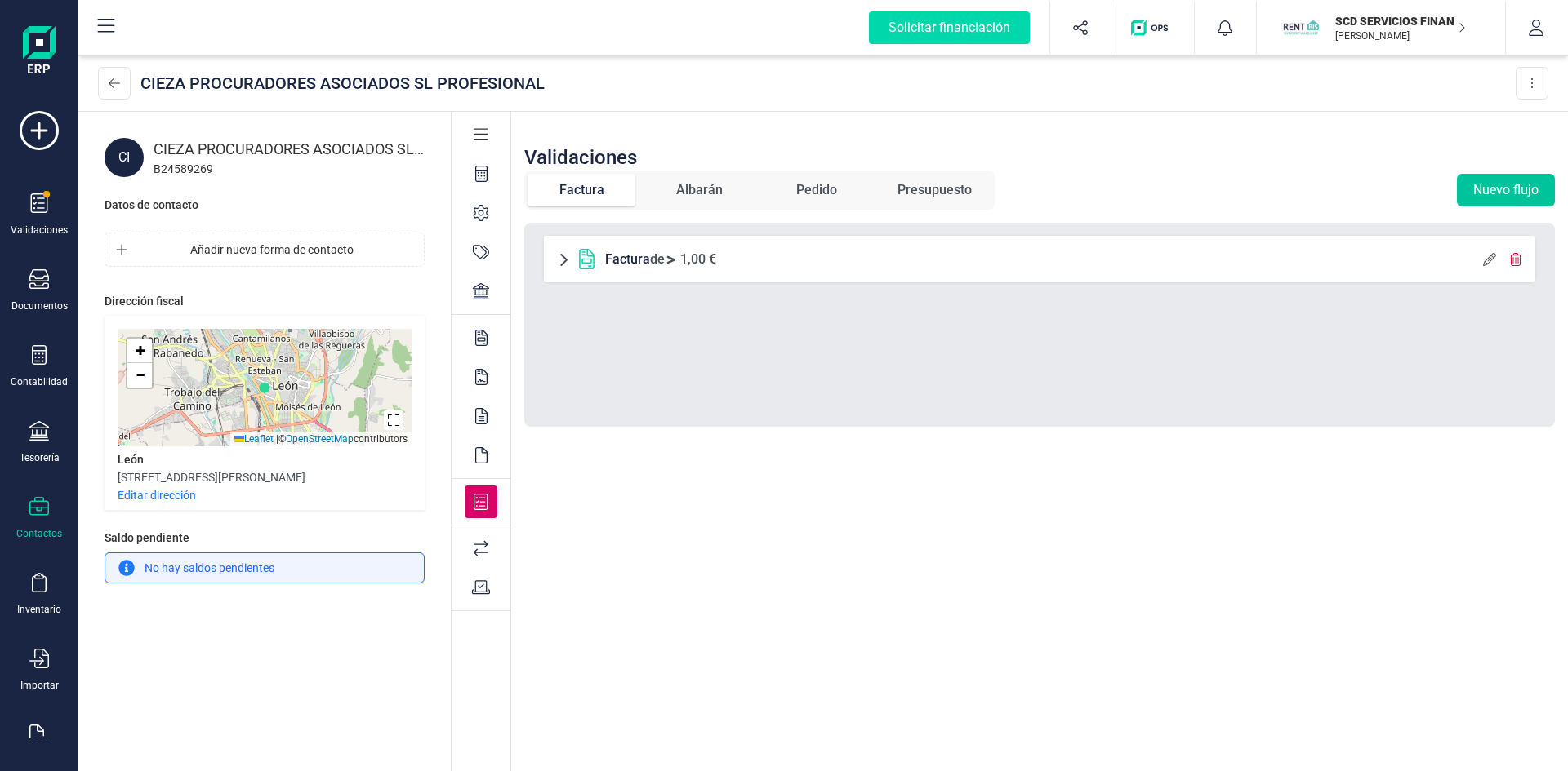
click at [1478, 187] on button "Nuevo flujo" at bounding box center [1505, 190] width 98 height 33
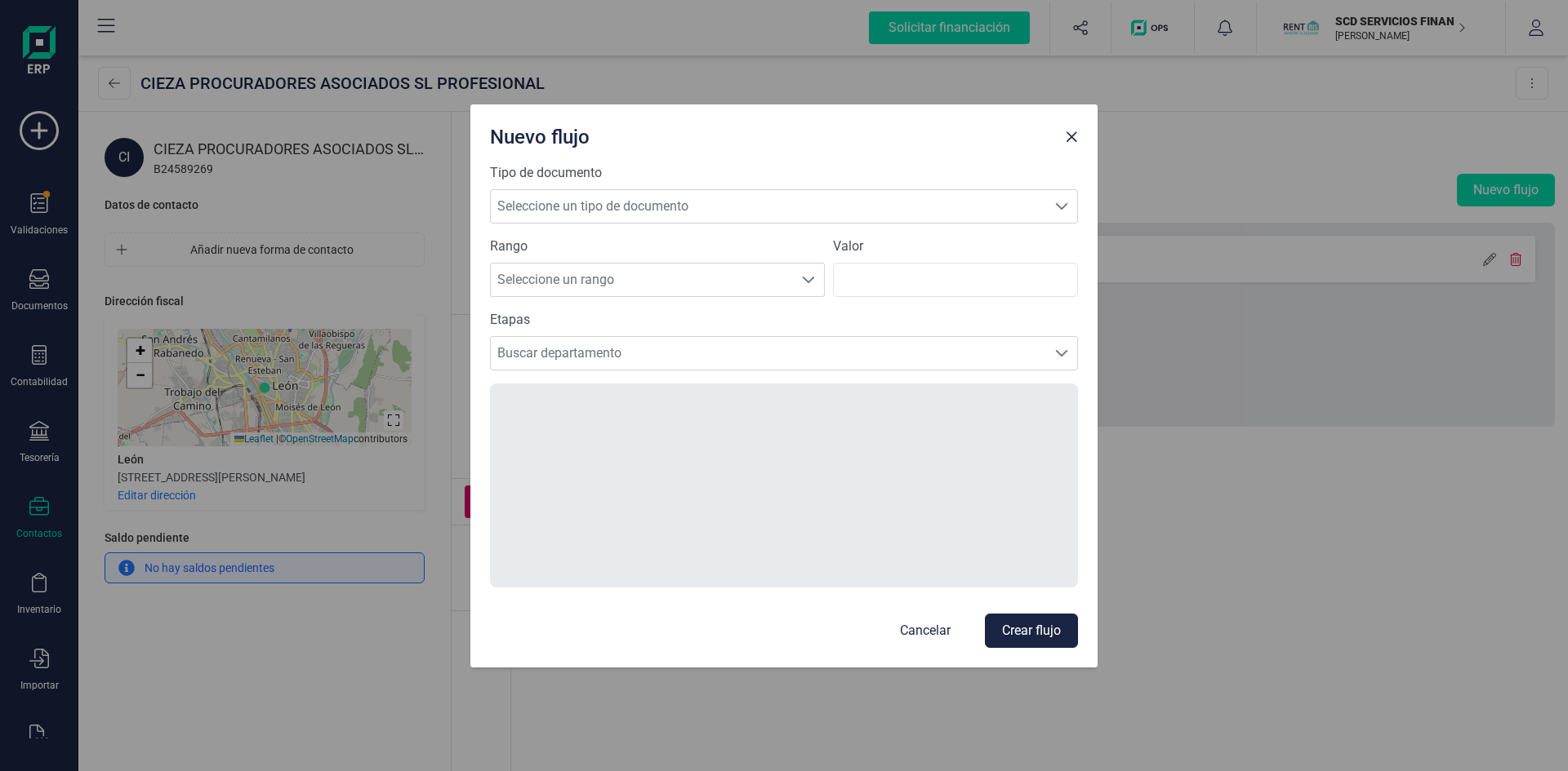
drag, startPoint x: 921, startPoint y: 628, endPoint x: 920, endPoint y: 604, distance: 24.0
click at [921, 626] on p "Cancelar" at bounding box center [925, 630] width 50 height 19
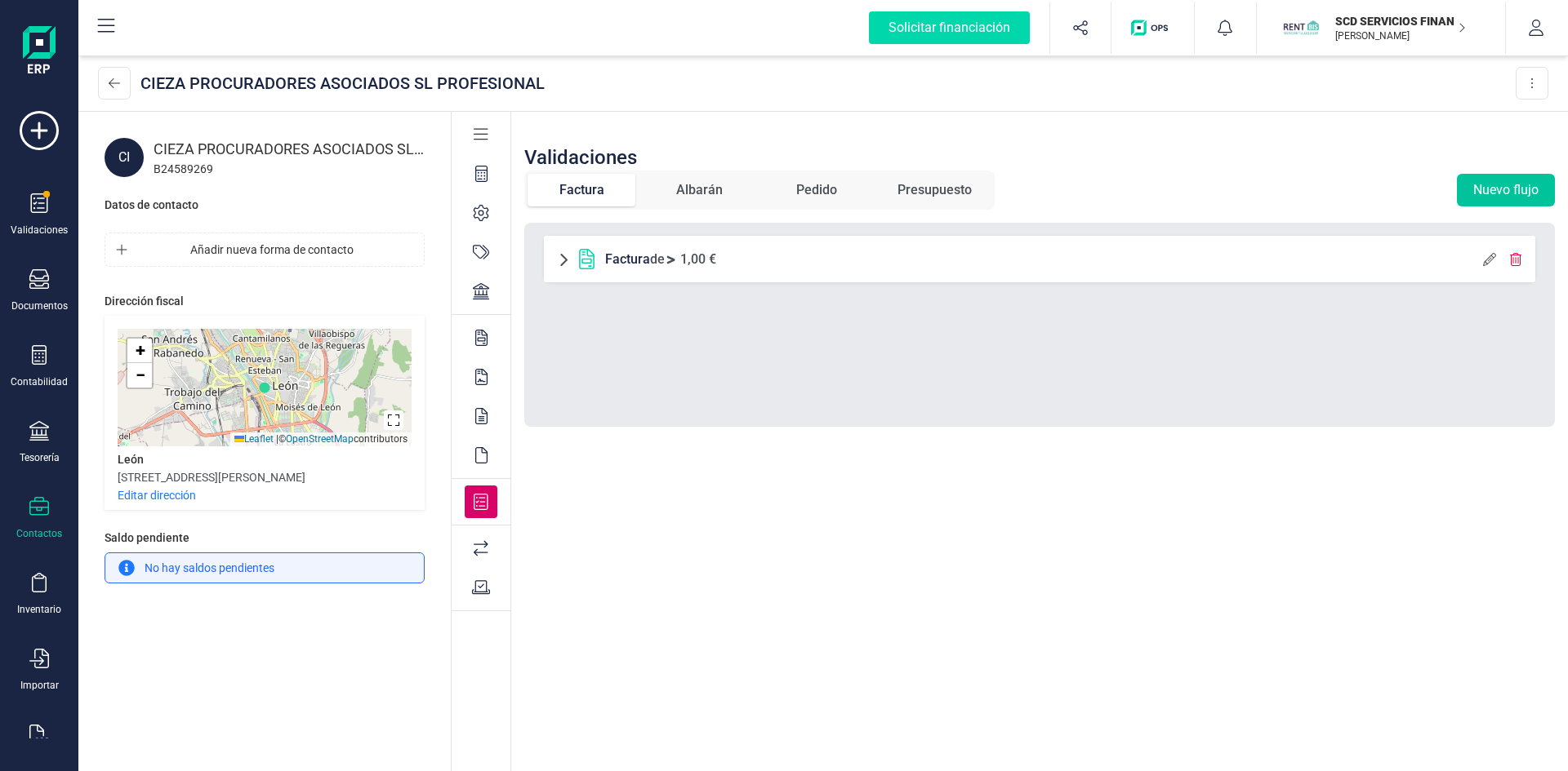
click at [1472, 186] on button "Nuevo flujo" at bounding box center [1505, 190] width 98 height 33
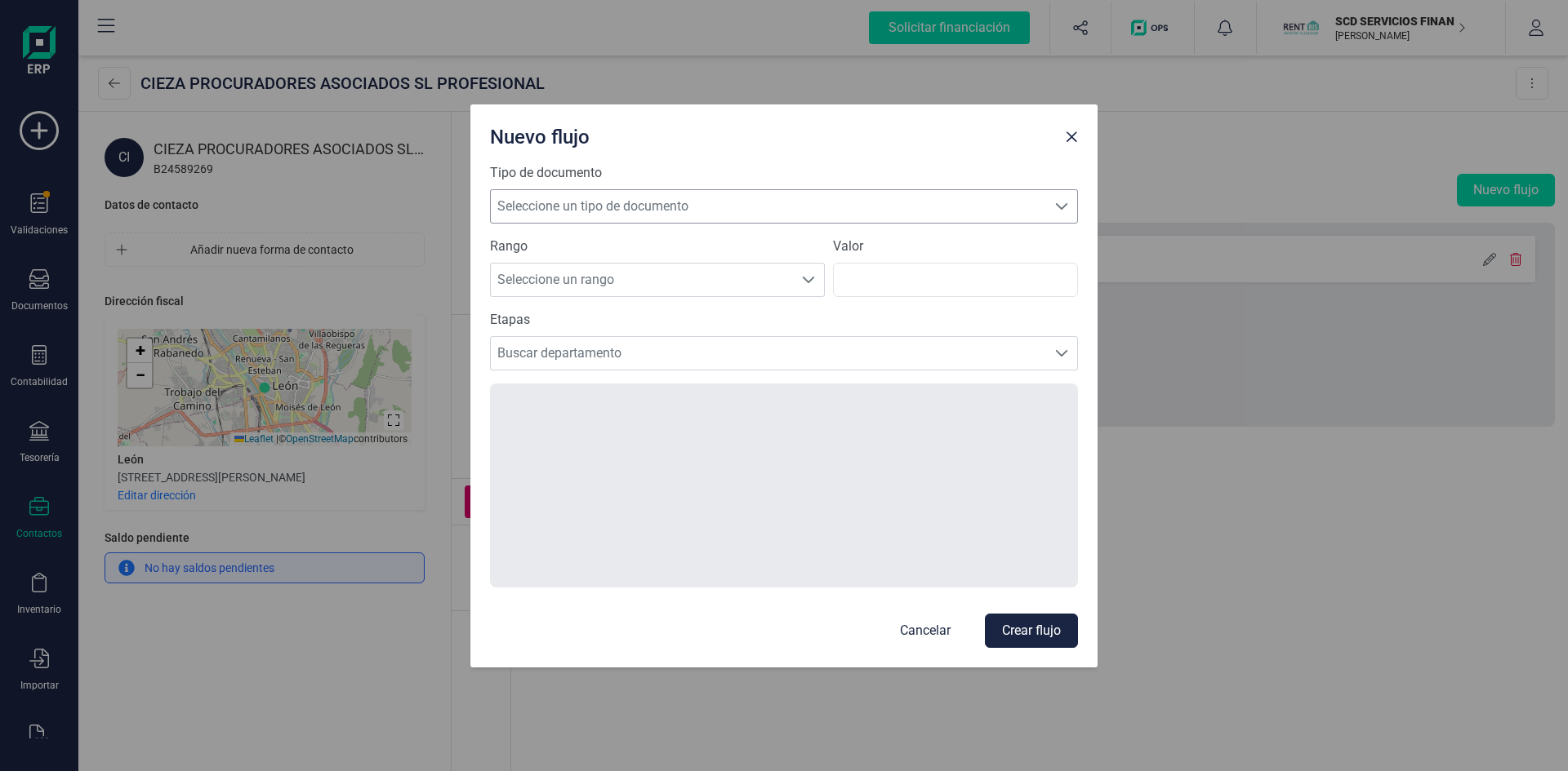
click at [804, 207] on span "Seleccione un tipo de documento" at bounding box center [768, 207] width 555 height 33
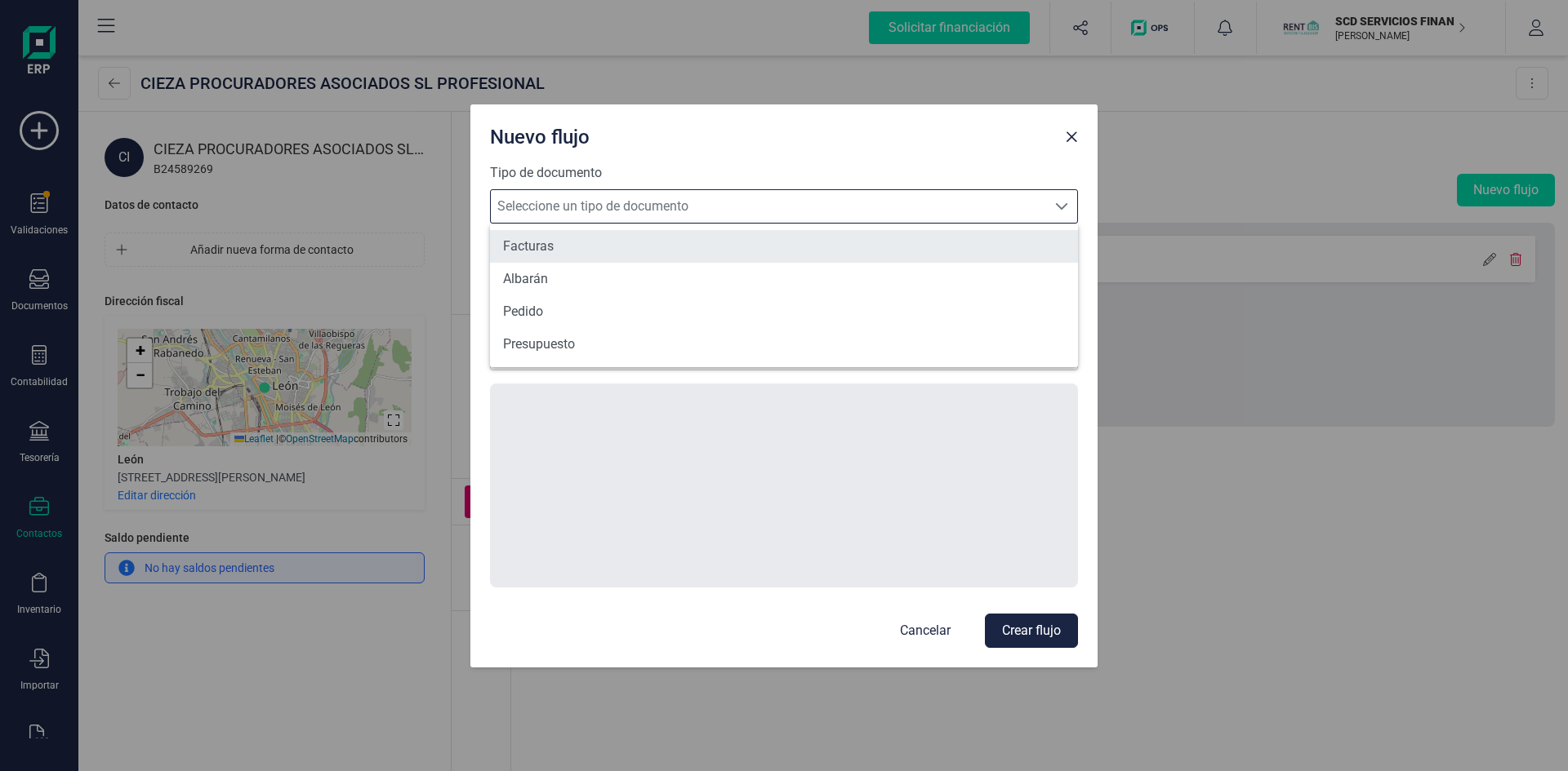
click at [565, 247] on li "Facturas" at bounding box center [784, 247] width 588 height 33
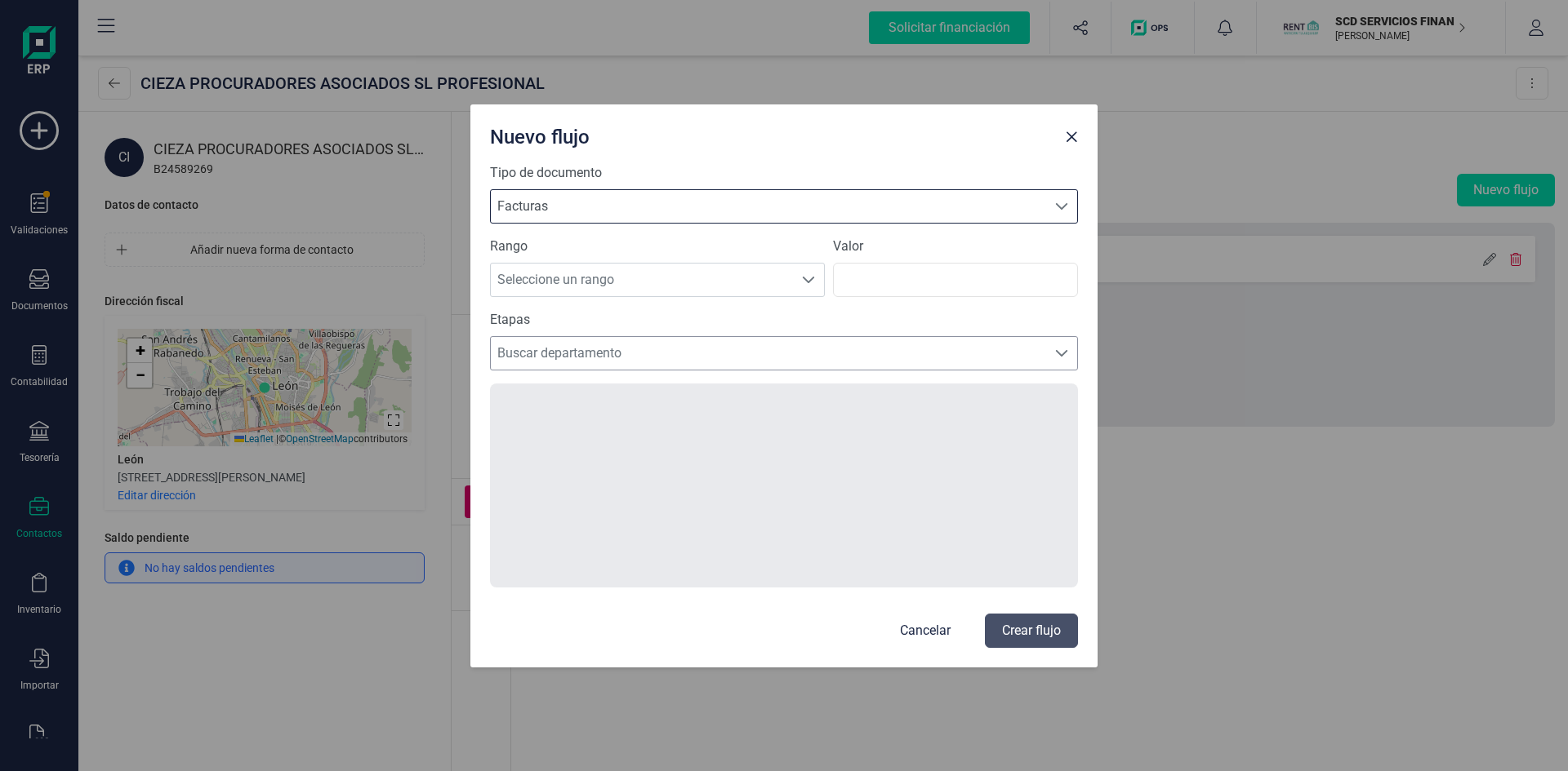
click at [736, 352] on span "Buscar departamento" at bounding box center [768, 354] width 555 height 33
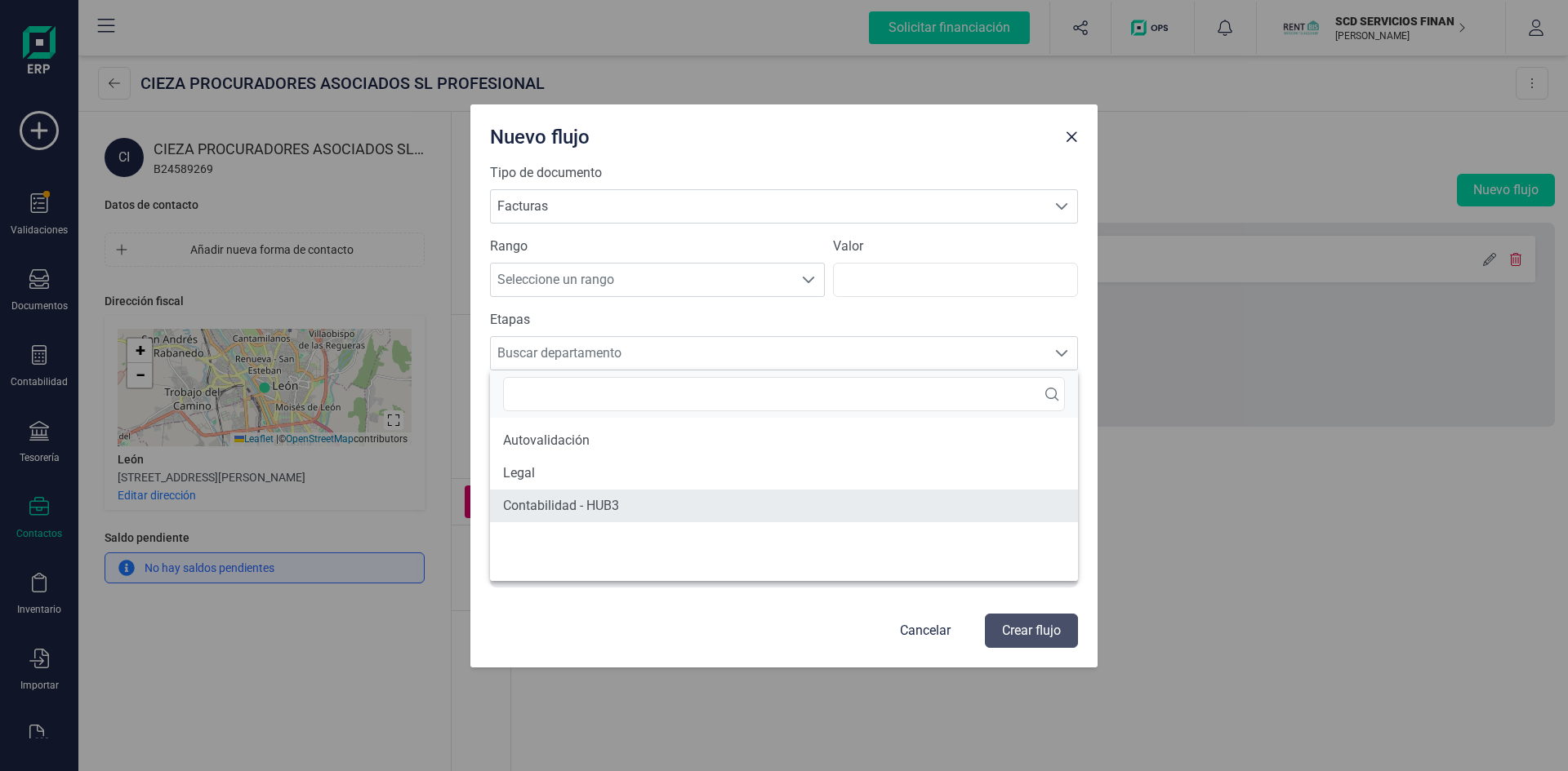
click at [553, 505] on li "Contabilidad - HUB3" at bounding box center [784, 507] width 588 height 33
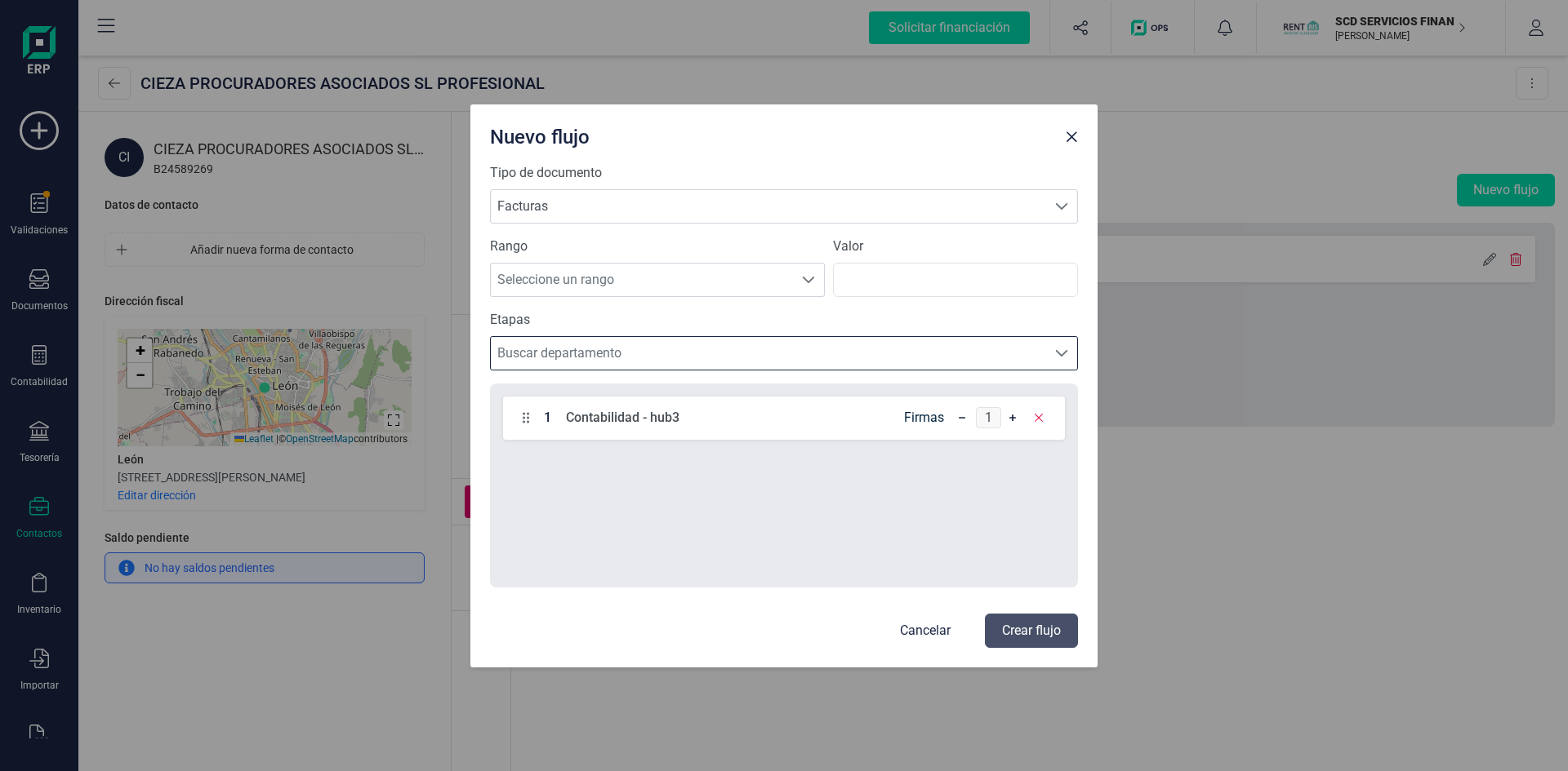
click at [1012, 416] on icon at bounding box center [1012, 417] width 6 height 6
click at [962, 427] on div "2" at bounding box center [988, 417] width 59 height 21
click at [961, 421] on icon at bounding box center [961, 418] width 6 height 13
click at [882, 530] on div "1 Contabilidad - hub3 Firmas 1" at bounding box center [784, 485] width 588 height 204
click at [927, 628] on p "Cancelar" at bounding box center [925, 630] width 50 height 19
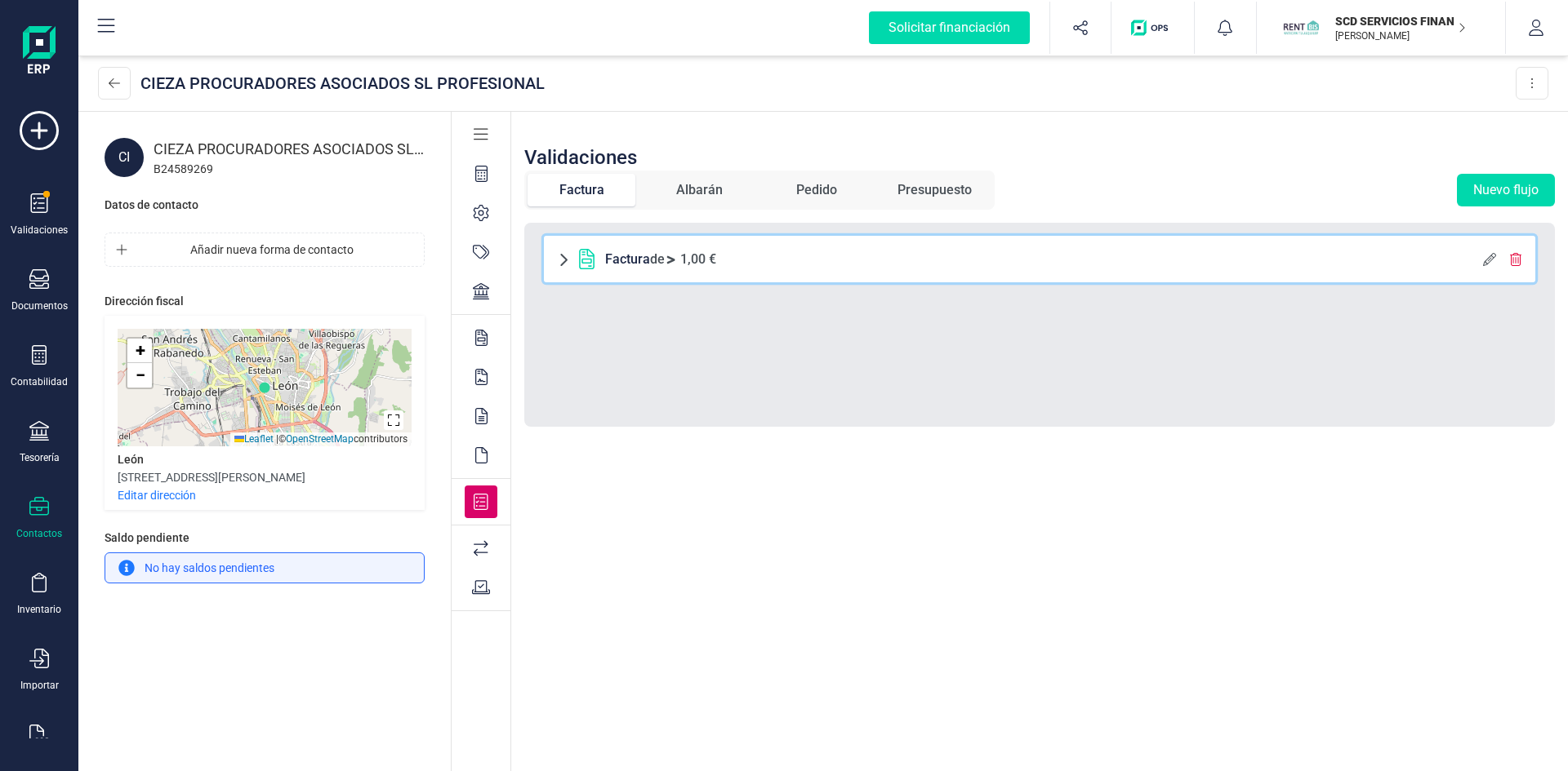
click at [650, 259] on p "Factura de 1,00 €" at bounding box center [660, 259] width 111 height 19
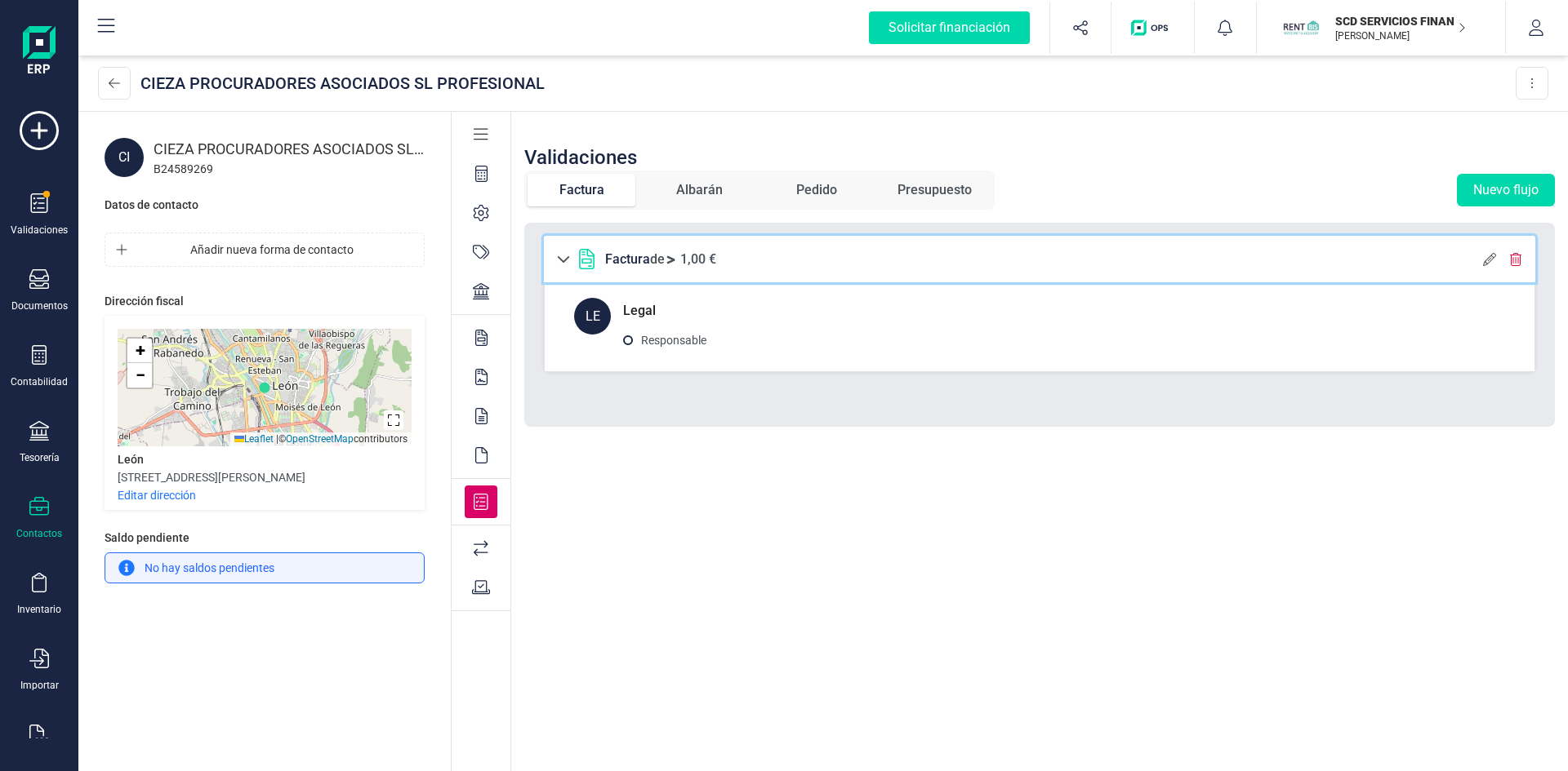
click at [650, 259] on p "Factura de 1,00 €" at bounding box center [660, 259] width 111 height 19
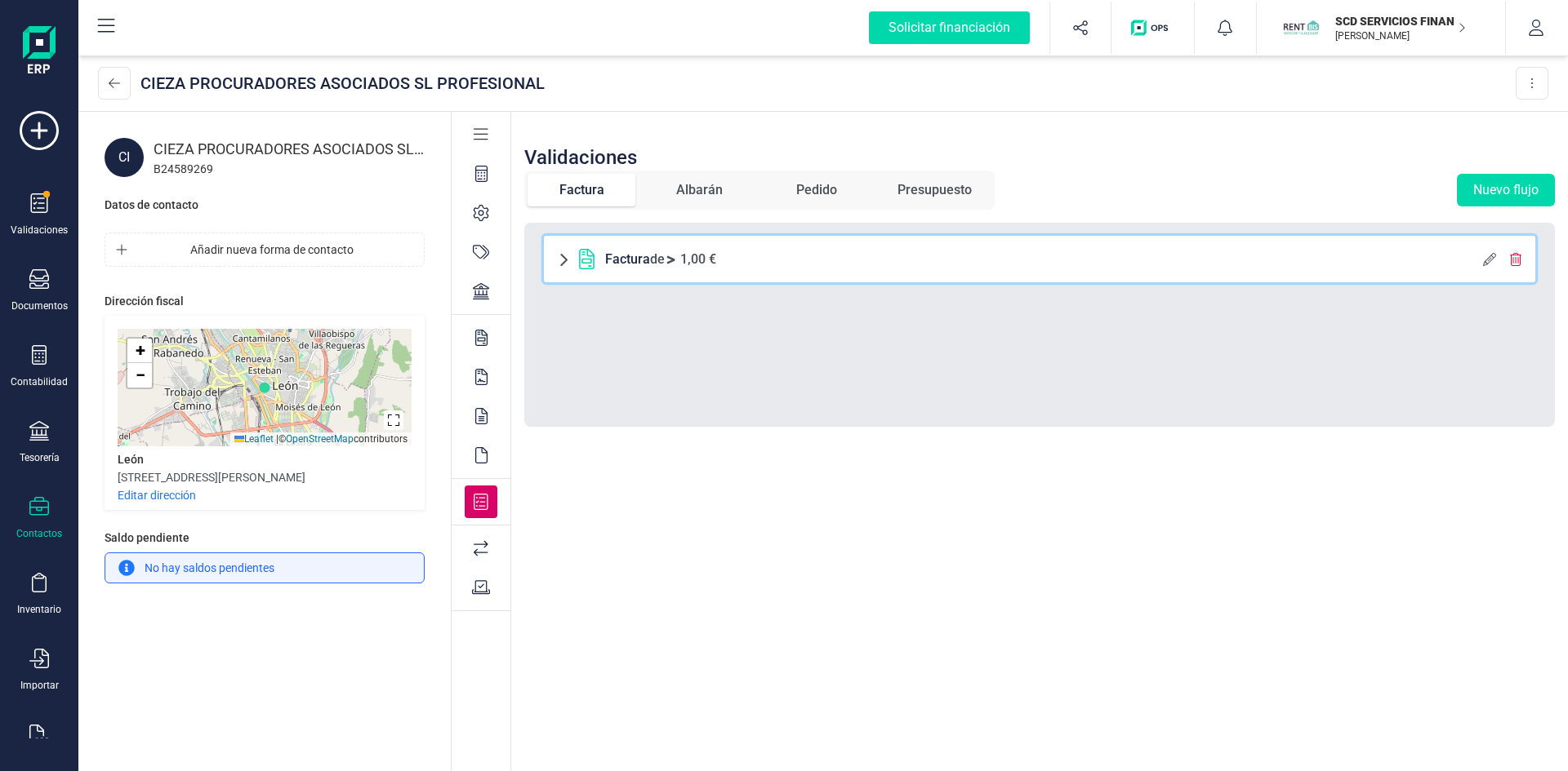
click at [1479, 259] on div "Factura de 1,00 €" at bounding box center [1049, 259] width 946 height 20
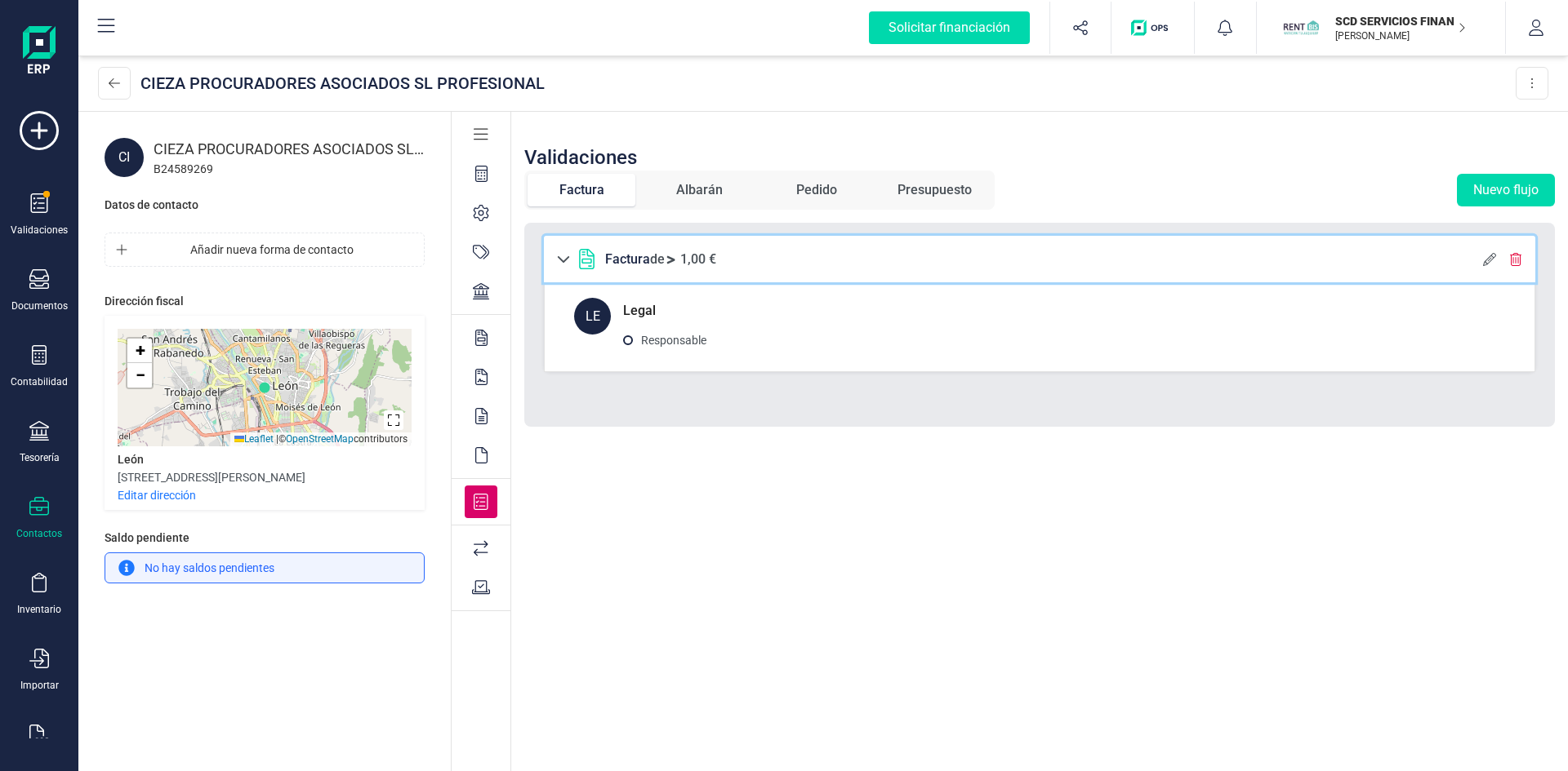
click at [1487, 250] on div at bounding box center [1502, 259] width 39 height 20
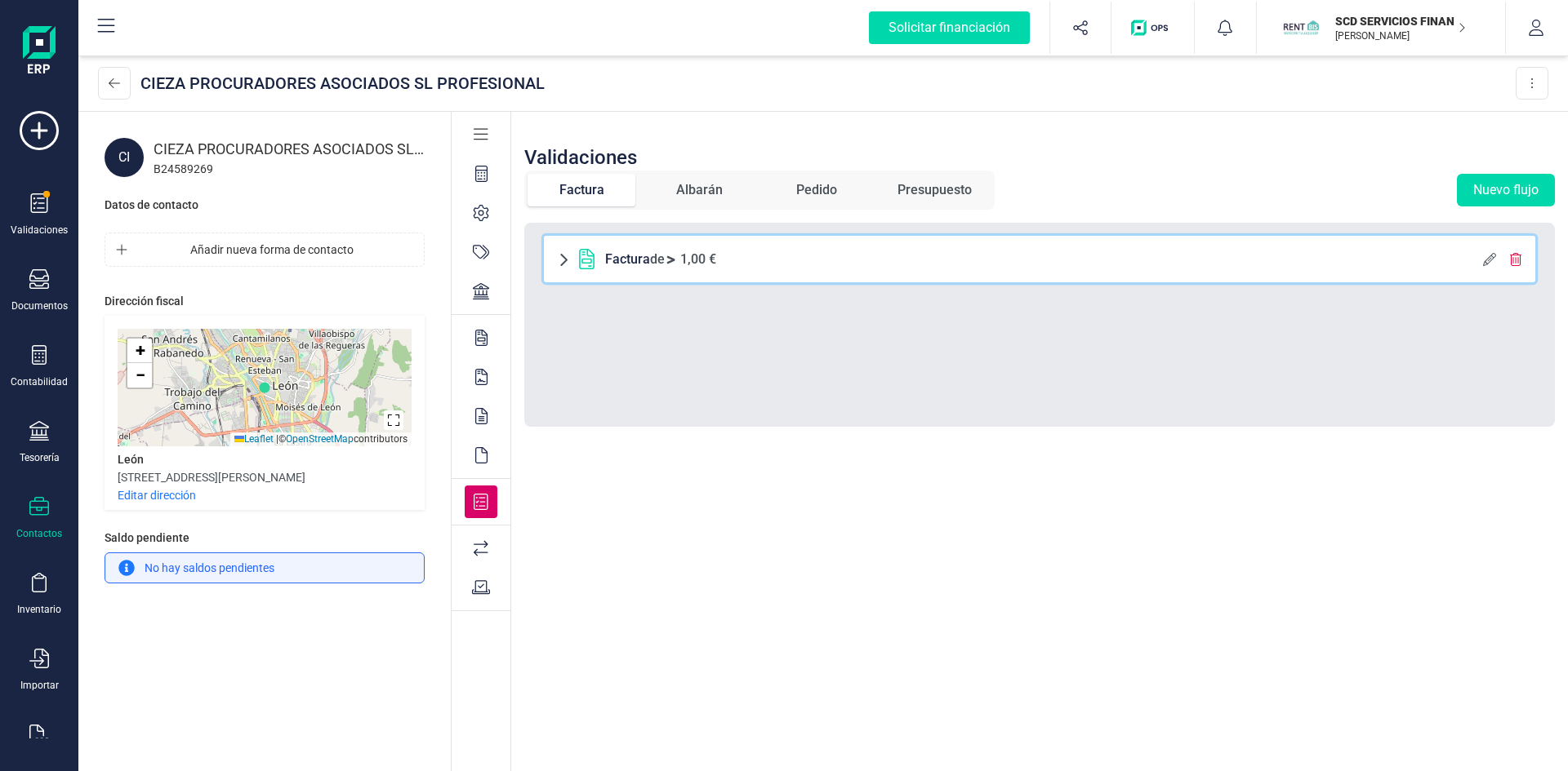
click at [1487, 250] on div at bounding box center [1502, 259] width 39 height 20
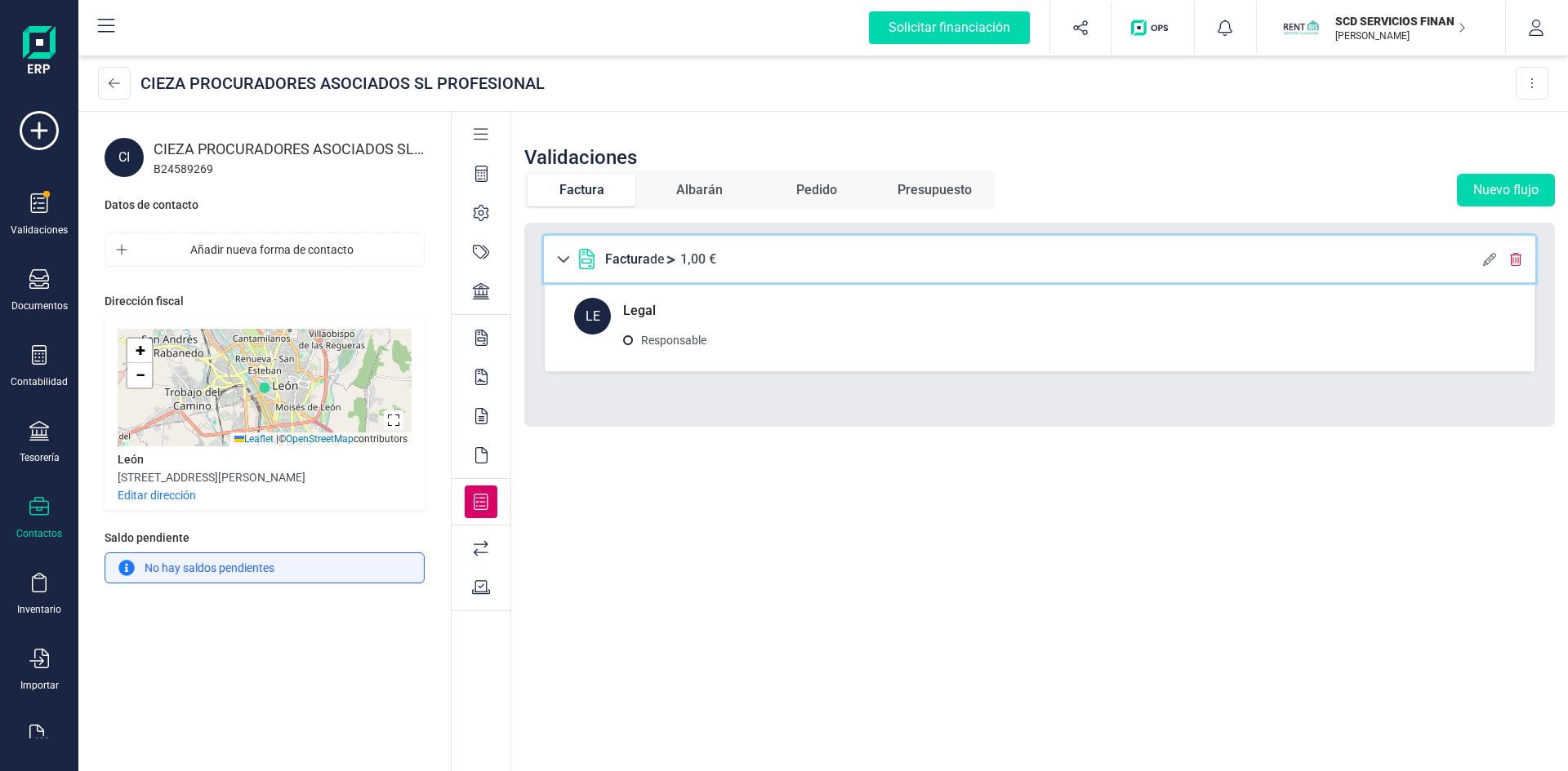
click at [1516, 255] on icon at bounding box center [1515, 260] width 13 height 13
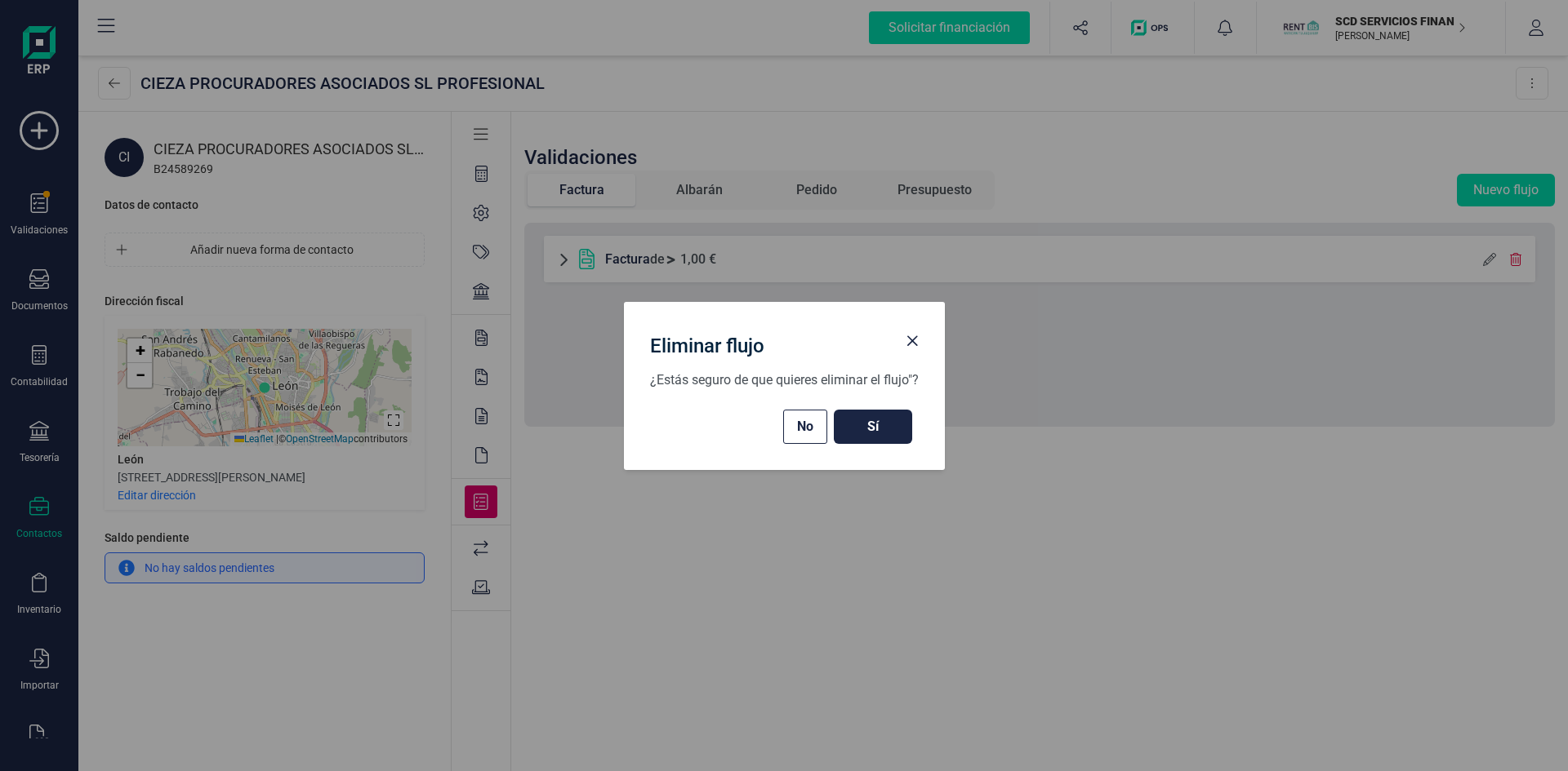
click at [876, 422] on span "Sí" at bounding box center [873, 426] width 46 height 19
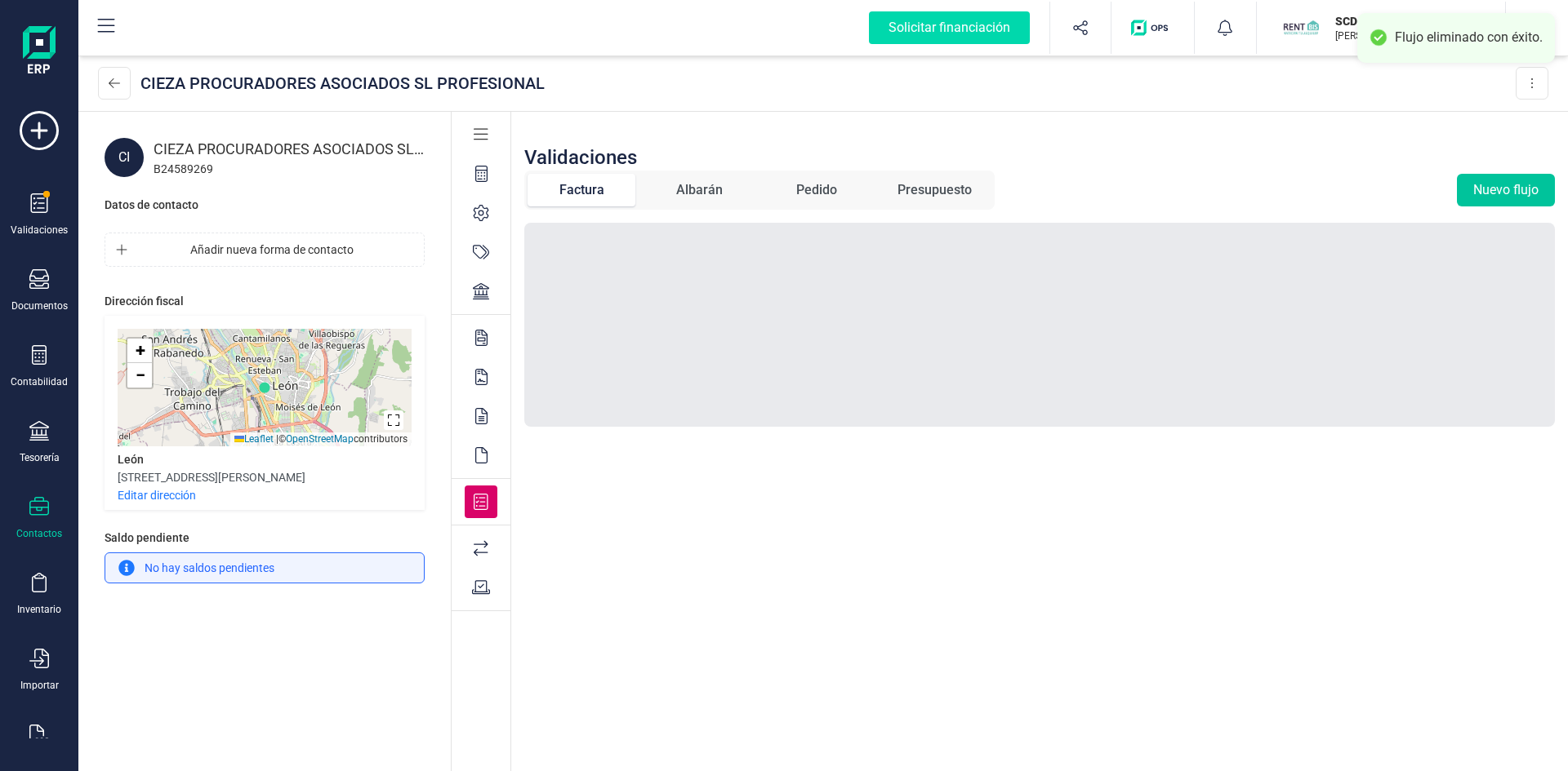
click at [1498, 188] on button "Nuevo flujo" at bounding box center [1505, 190] width 98 height 33
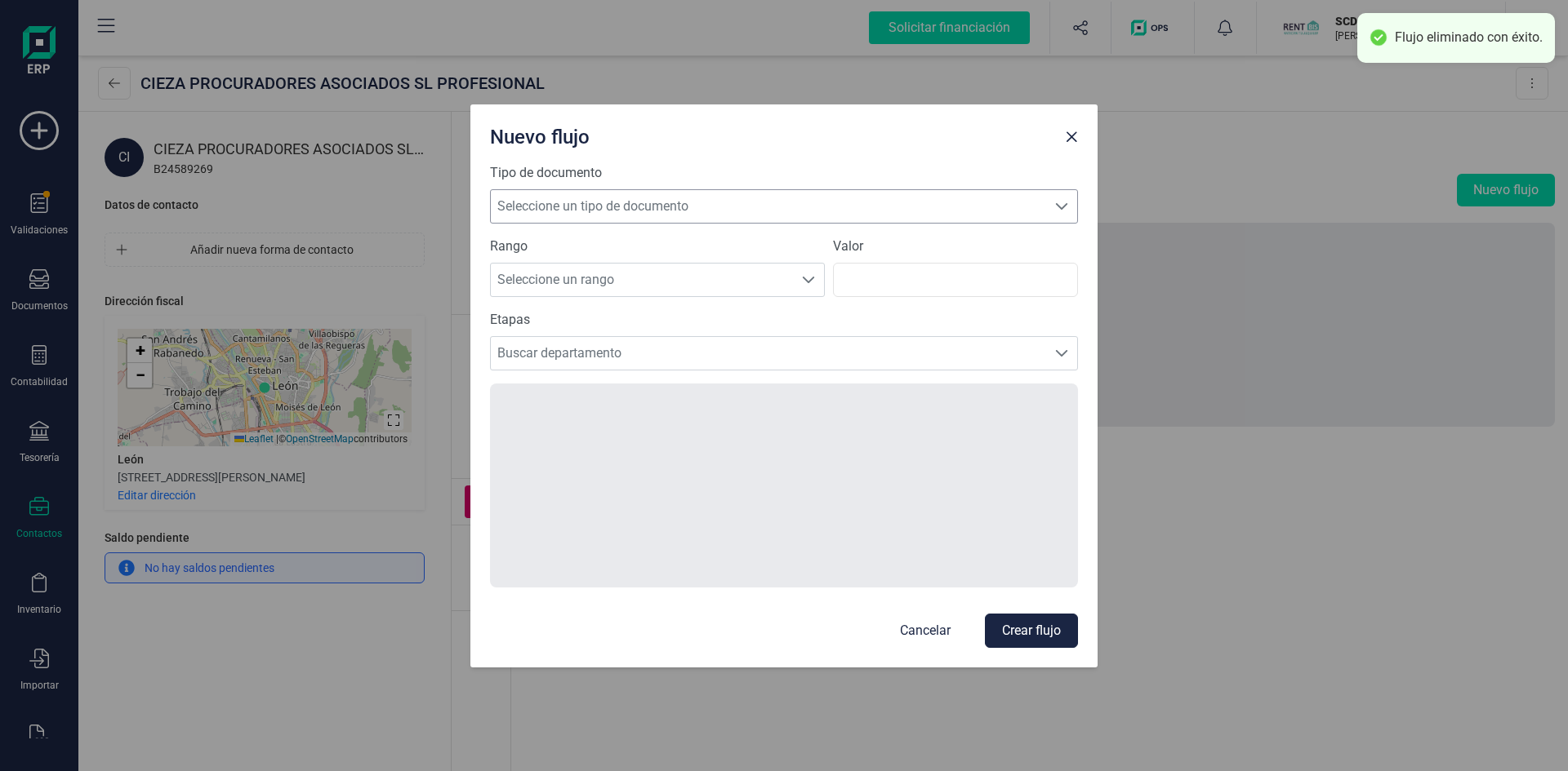
click at [640, 210] on span "Seleccione un tipo de documento" at bounding box center [768, 207] width 555 height 33
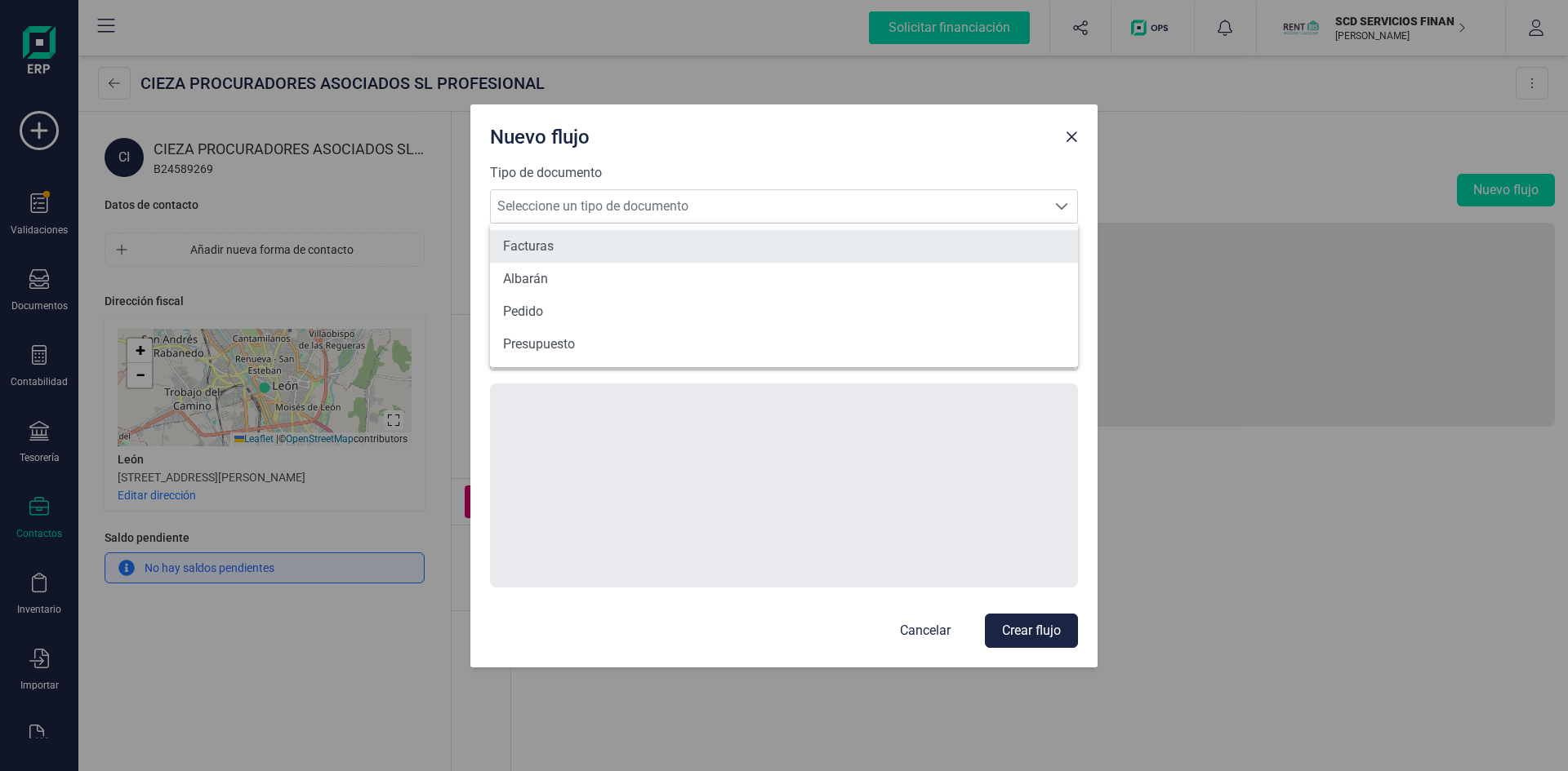
click at [607, 248] on li "Facturas" at bounding box center [784, 247] width 588 height 33
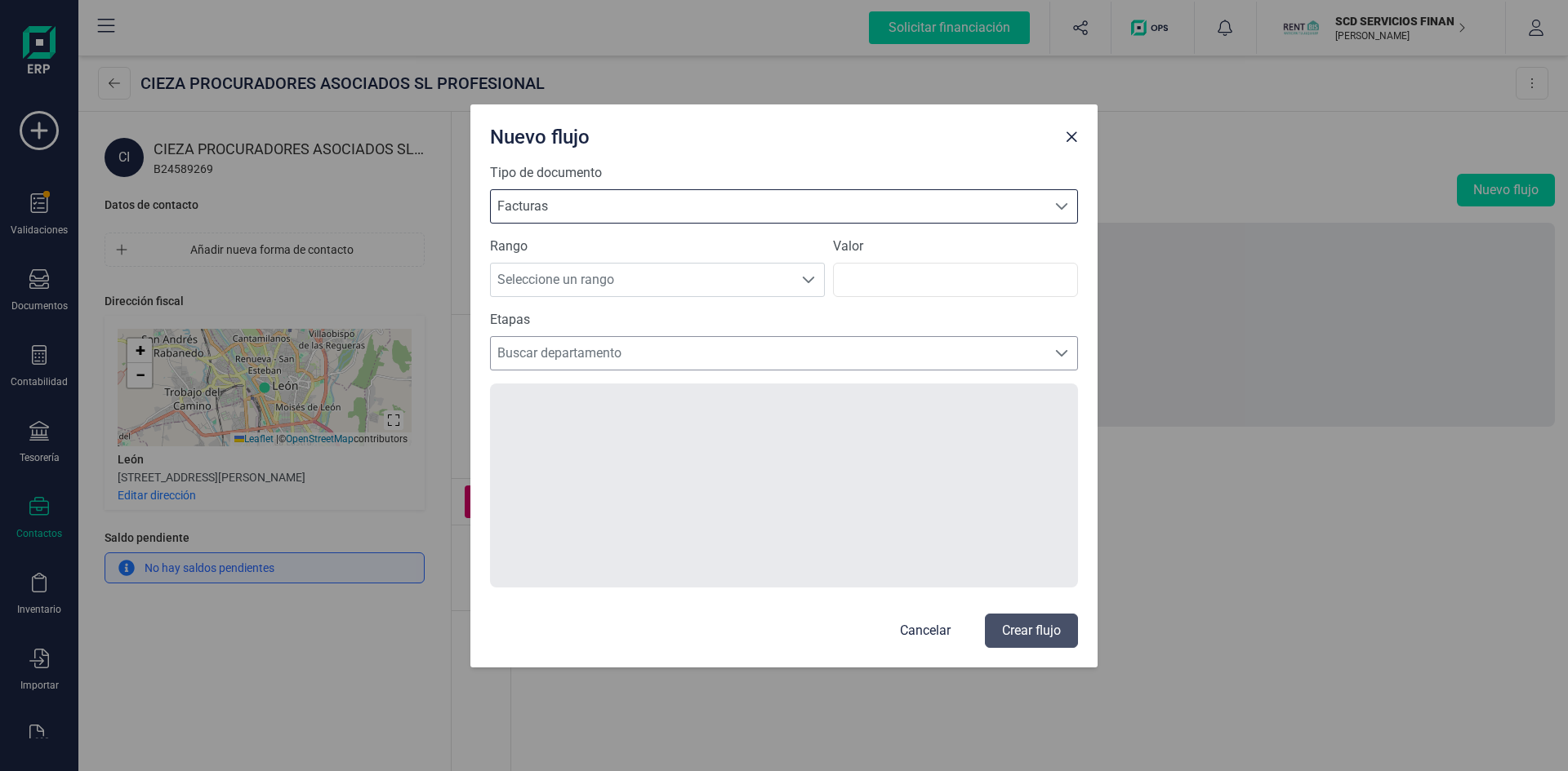
click at [590, 361] on span "Buscar departamento" at bounding box center [768, 354] width 555 height 33
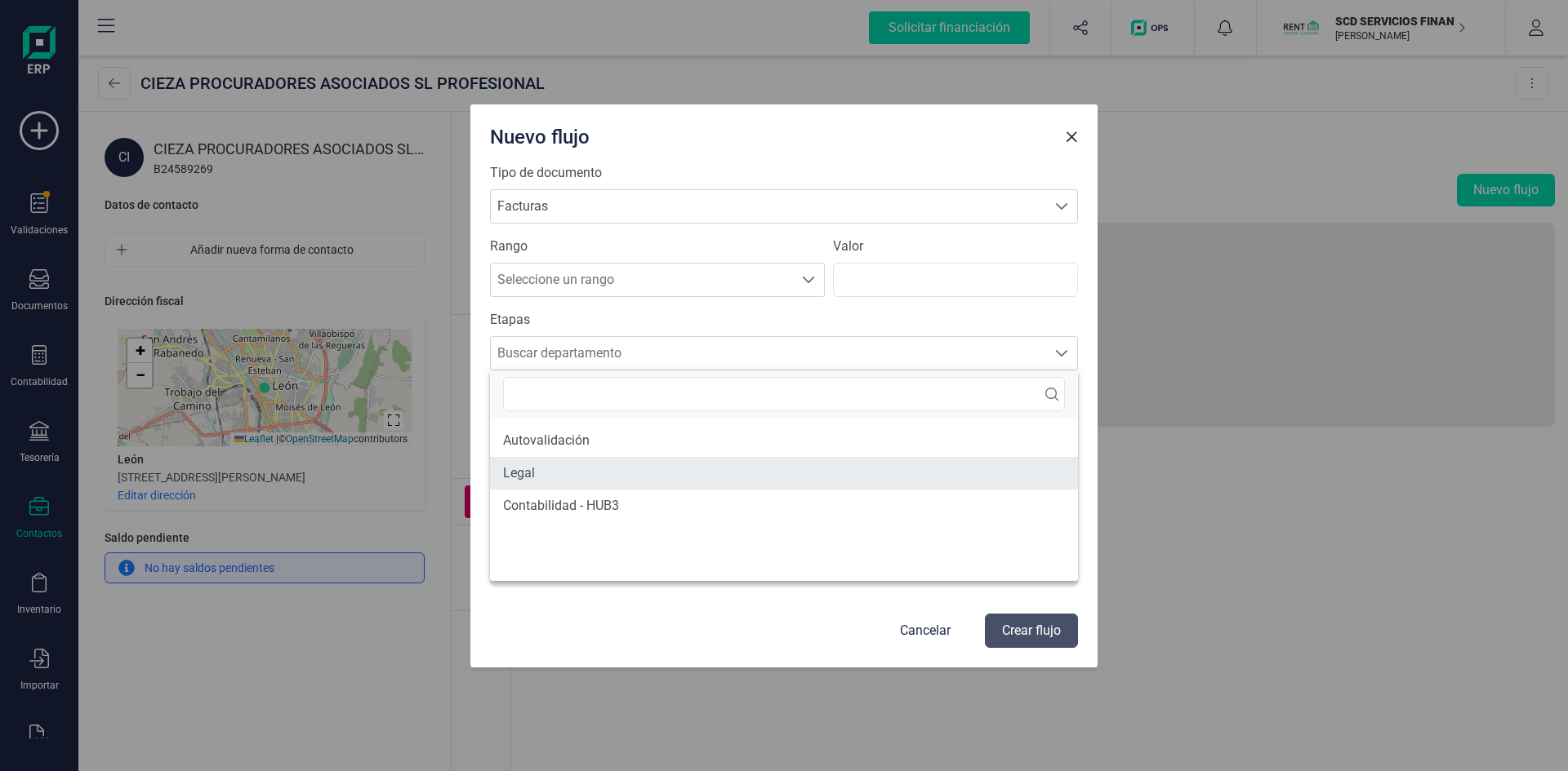
click at [568, 477] on li "Legal" at bounding box center [784, 474] width 588 height 33
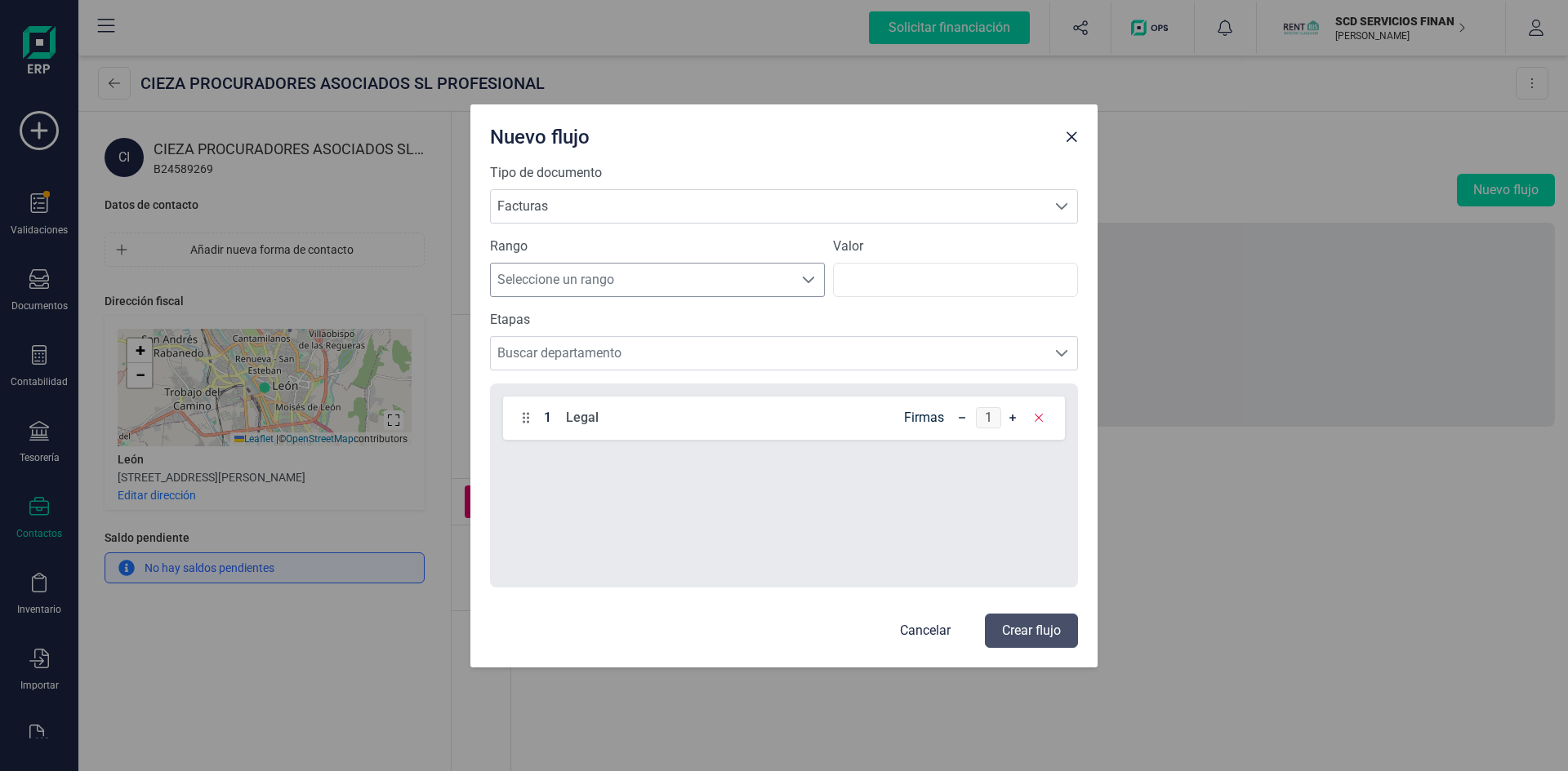
click at [594, 274] on span "Seleccione un rango" at bounding box center [641, 280] width 302 height 33
click at [633, 438] on li "Todos" at bounding box center [658, 438] width 335 height 33
click at [543, 359] on span "Buscar departamento" at bounding box center [768, 354] width 555 height 33
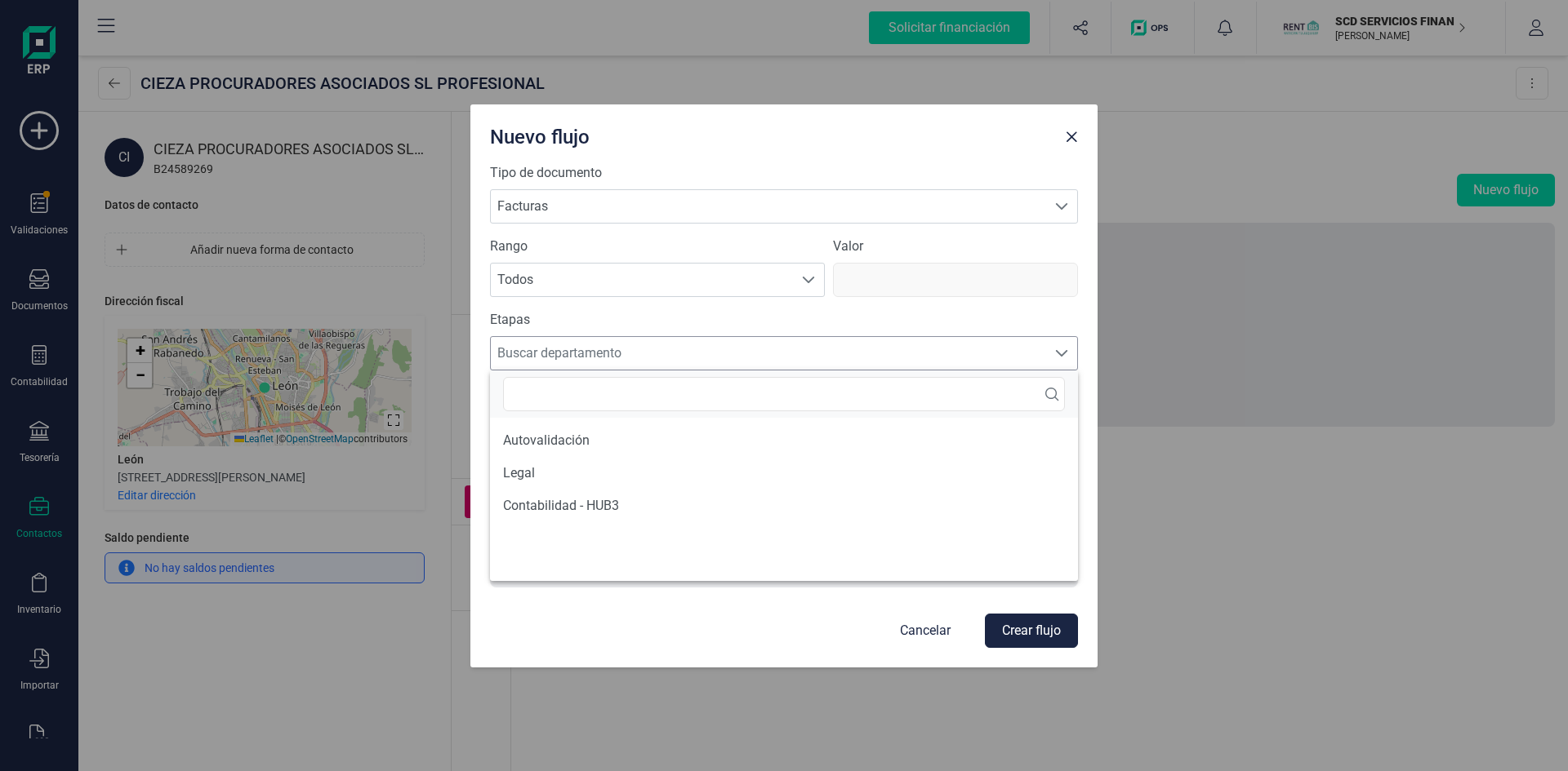
click at [556, 348] on span "Buscar departamento" at bounding box center [768, 354] width 555 height 33
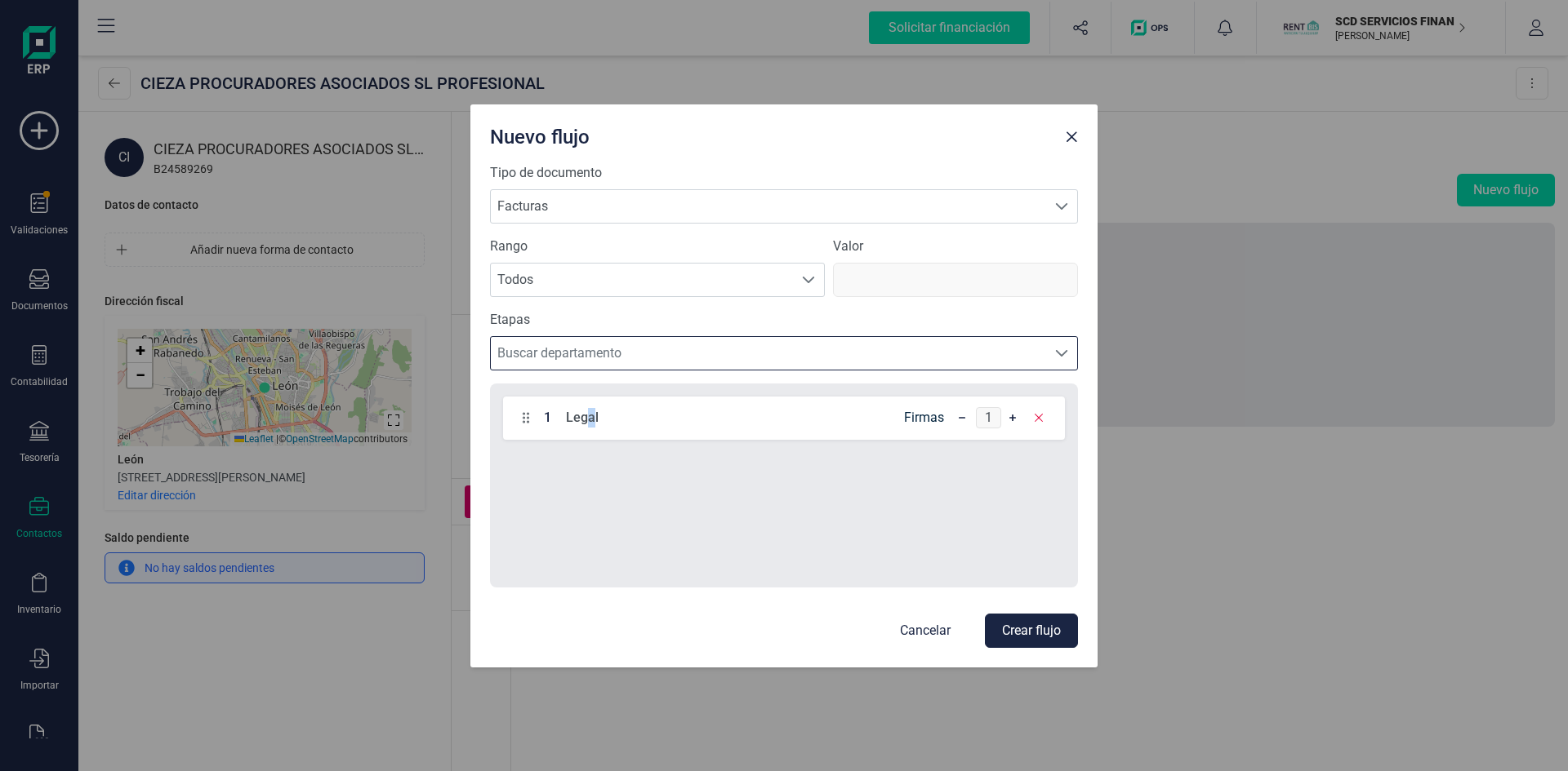
click at [591, 499] on div "1 Legal Firmas 1" at bounding box center [784, 485] width 588 height 204
click at [921, 418] on h6 "Firmas" at bounding box center [924, 417] width 40 height 23
click at [918, 618] on div "Cancelar Crear flujo" at bounding box center [784, 630] width 588 height 34
click at [914, 635] on p "Cancelar" at bounding box center [925, 630] width 50 height 19
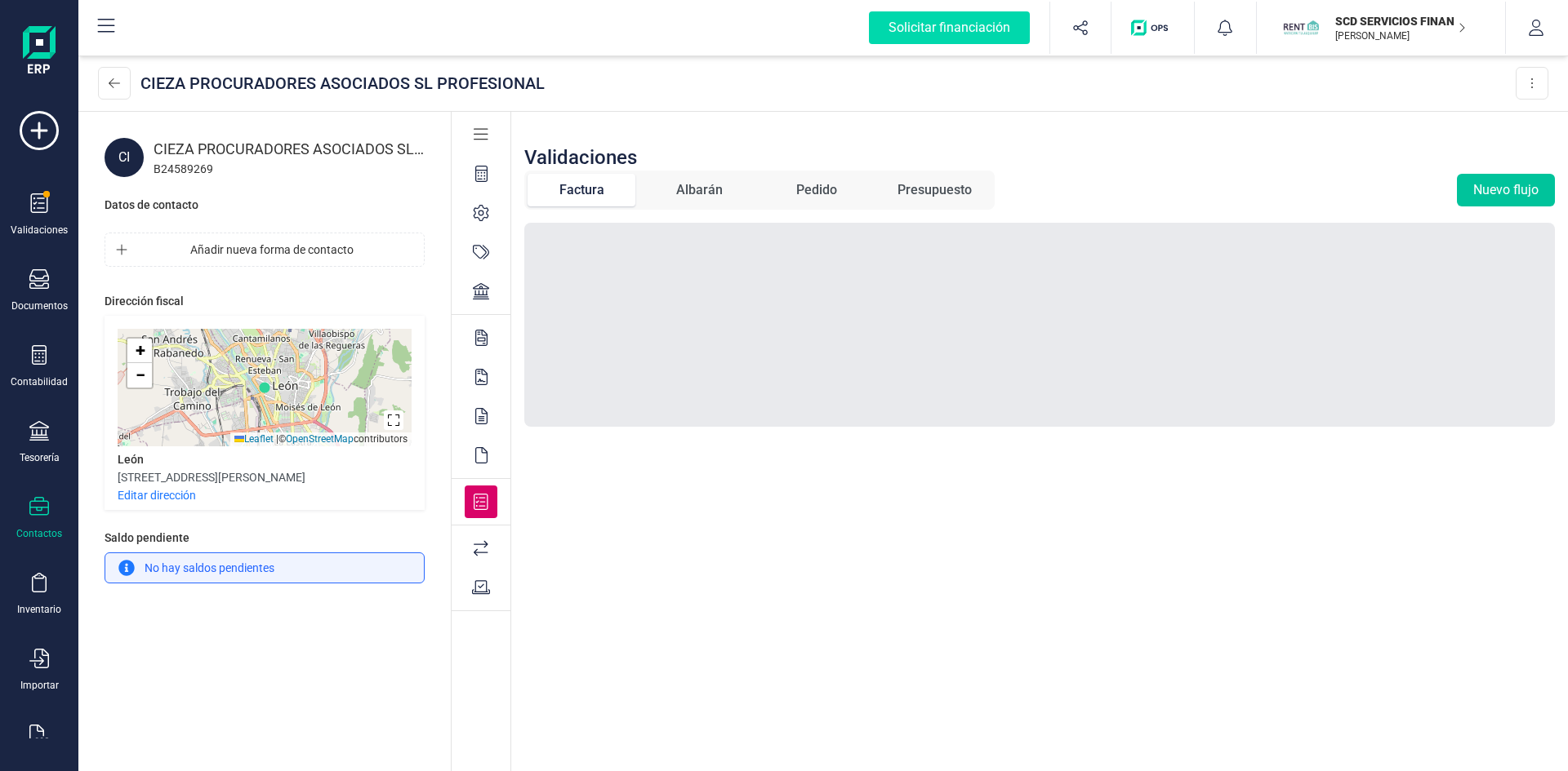
click at [1481, 189] on button "Nuevo flujo" at bounding box center [1505, 190] width 98 height 33
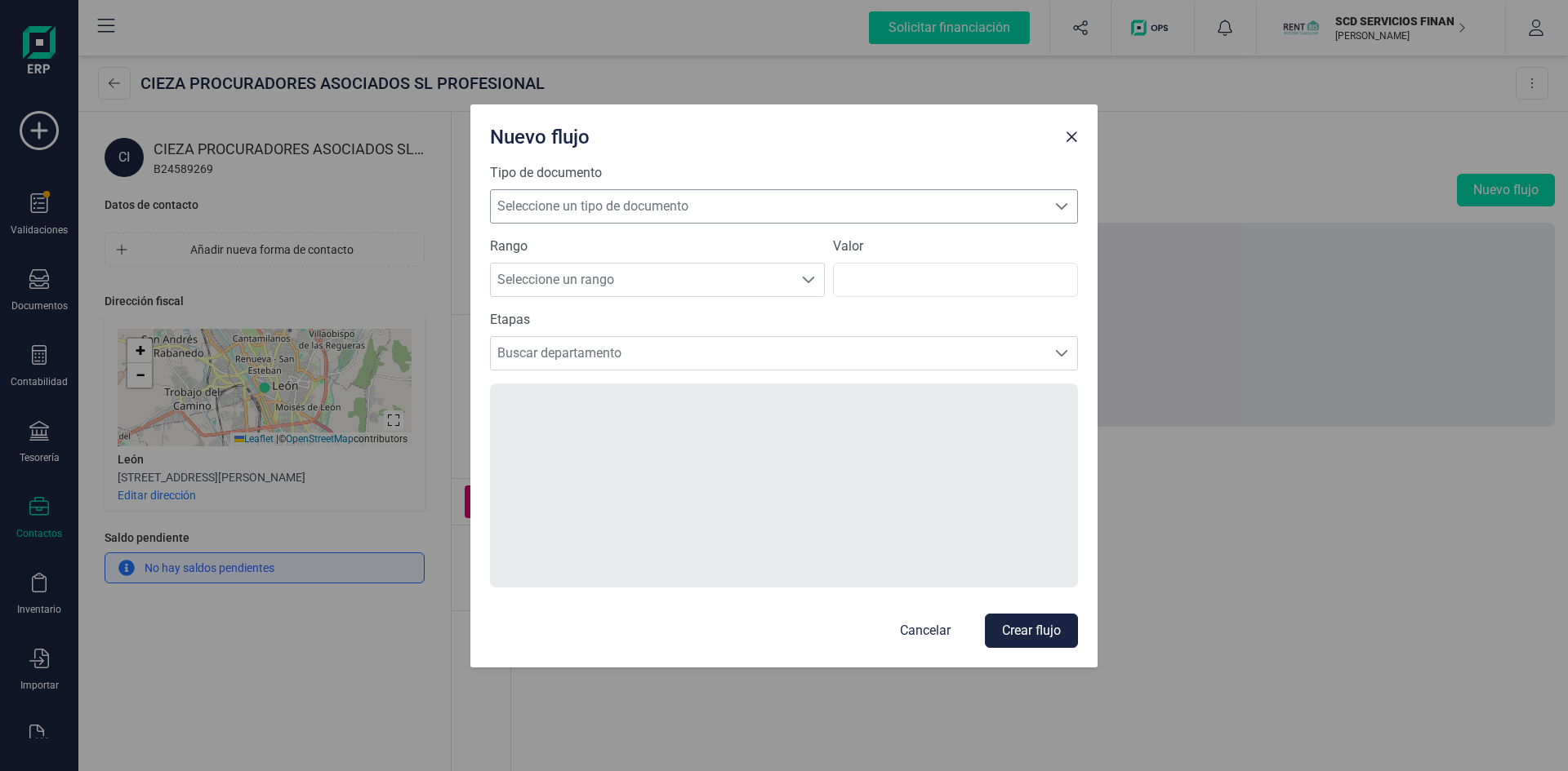
click at [812, 200] on span "Seleccione un tipo de documento" at bounding box center [768, 207] width 555 height 33
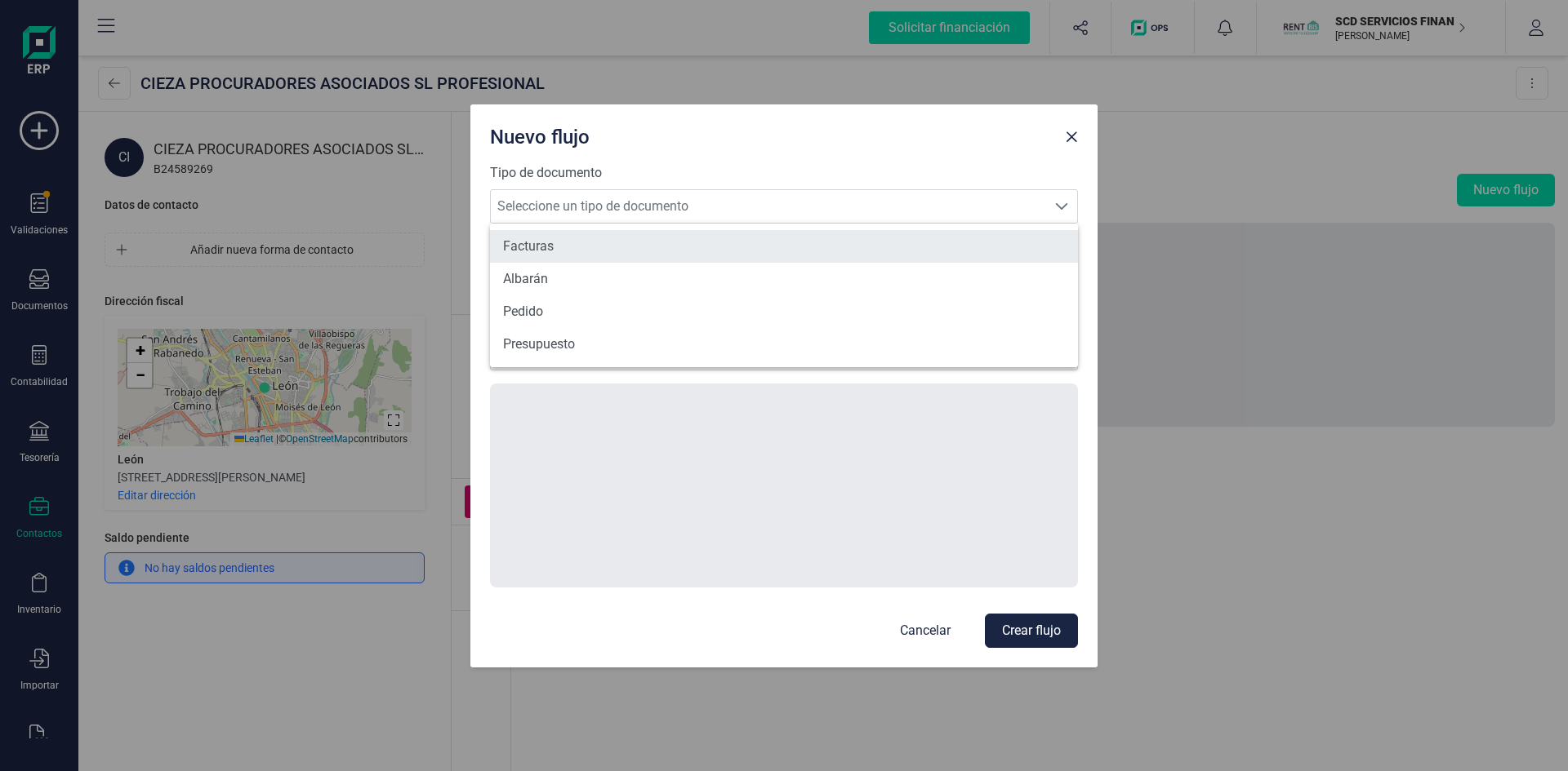
click at [562, 237] on li "Facturas" at bounding box center [784, 247] width 588 height 33
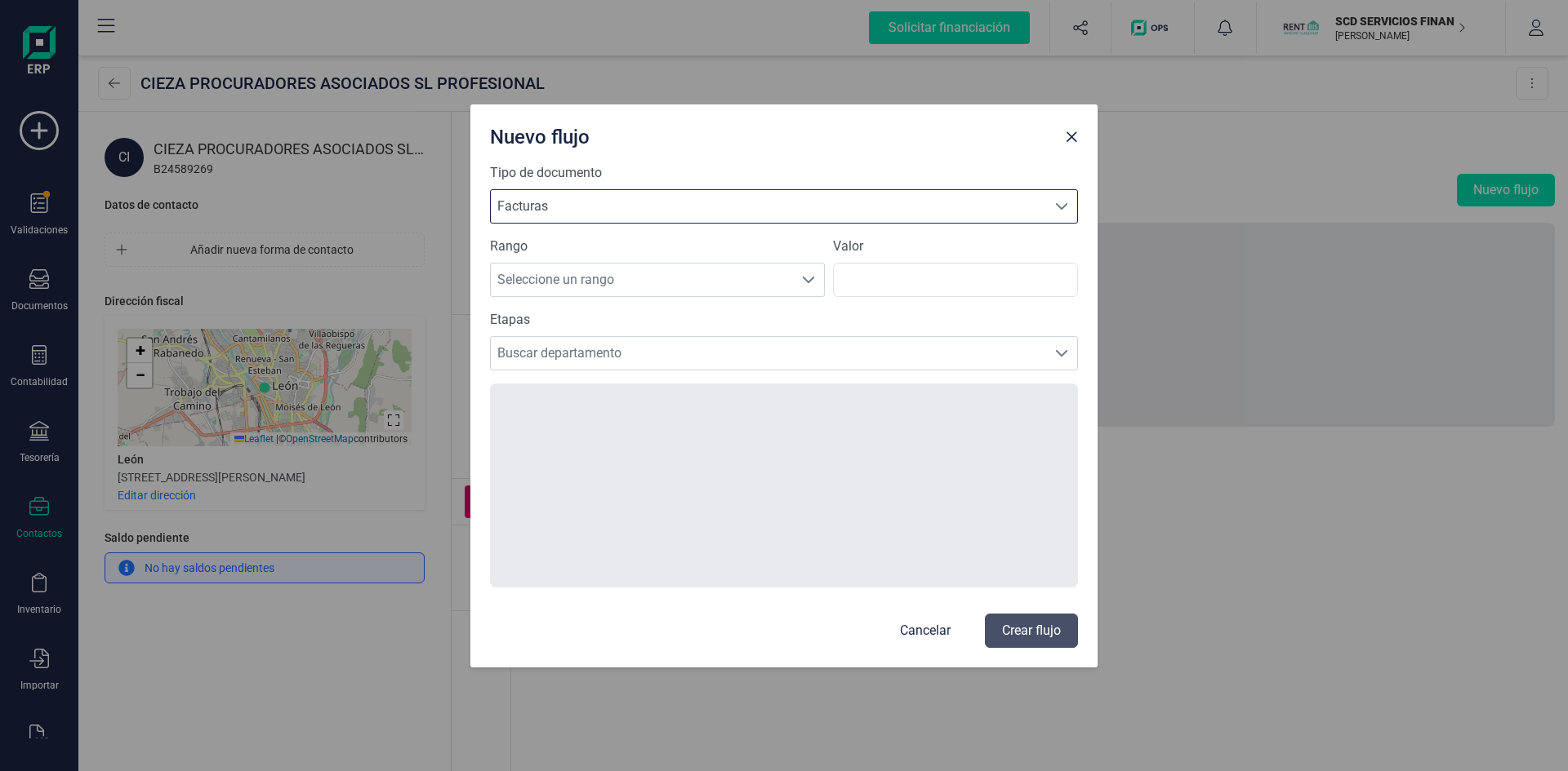
click at [1059, 206] on span at bounding box center [1061, 207] width 13 height 13
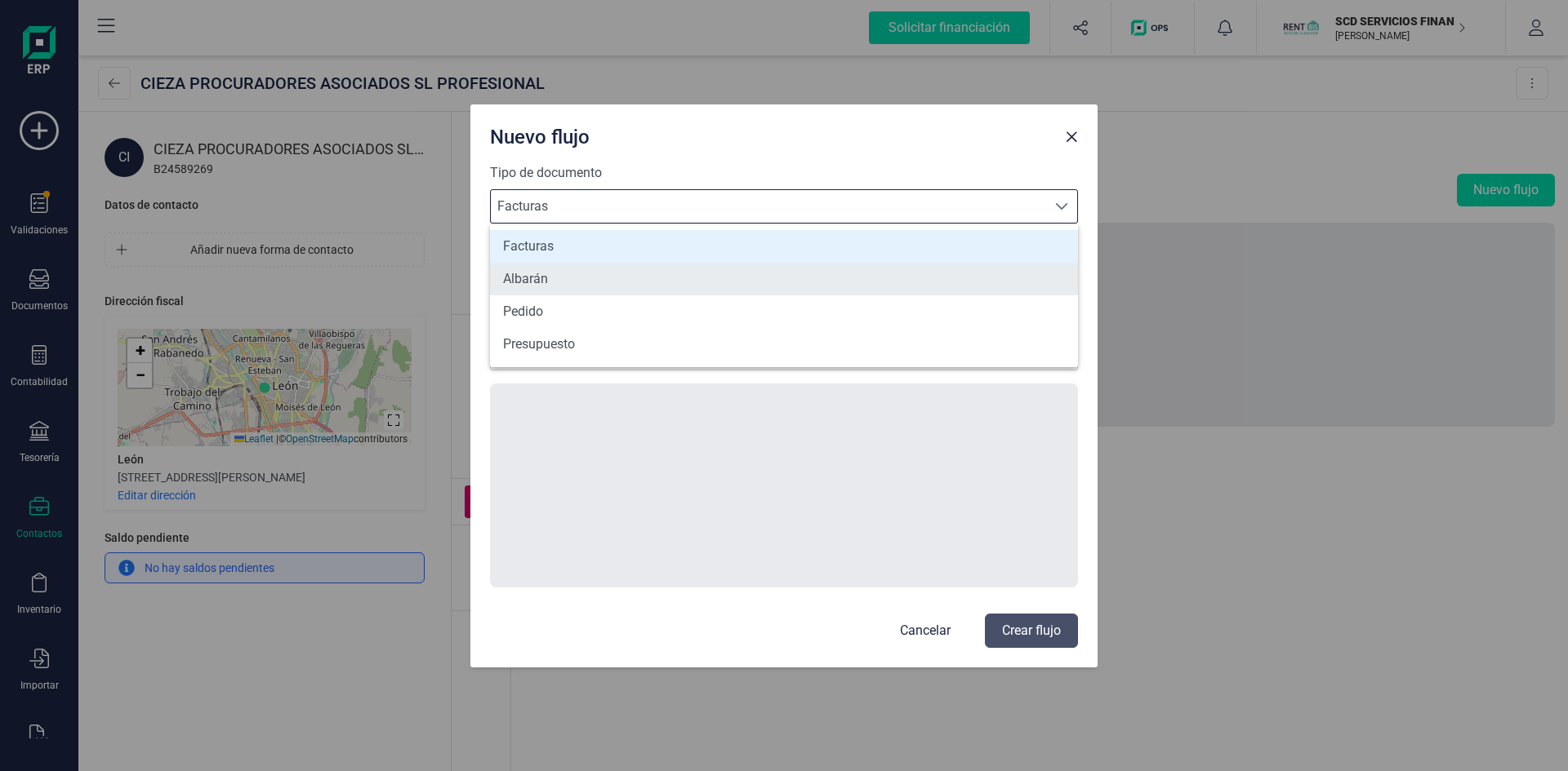
click at [674, 277] on li "Albarán" at bounding box center [784, 279] width 588 height 33
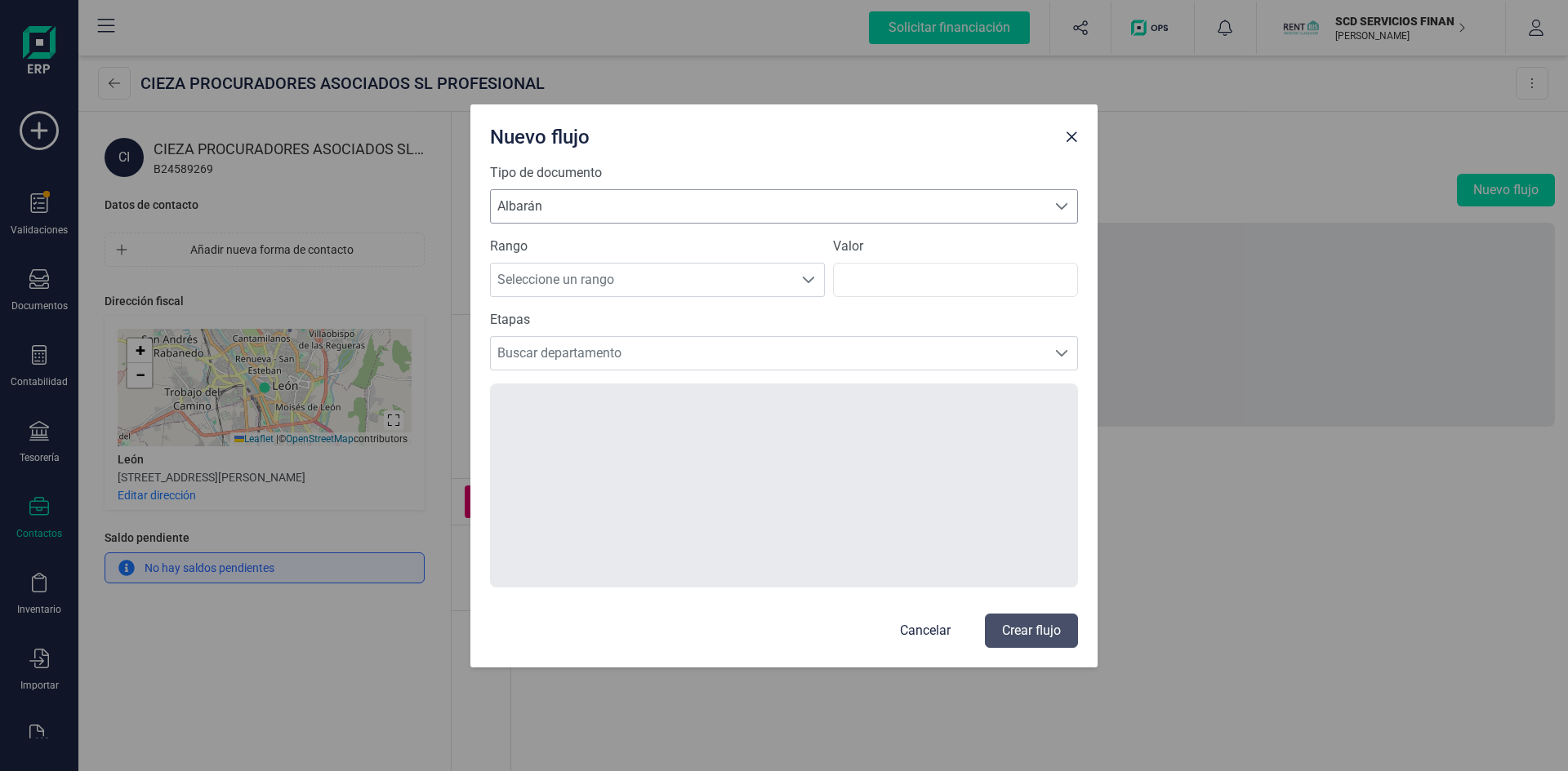
click at [1068, 201] on span at bounding box center [1061, 207] width 13 height 13
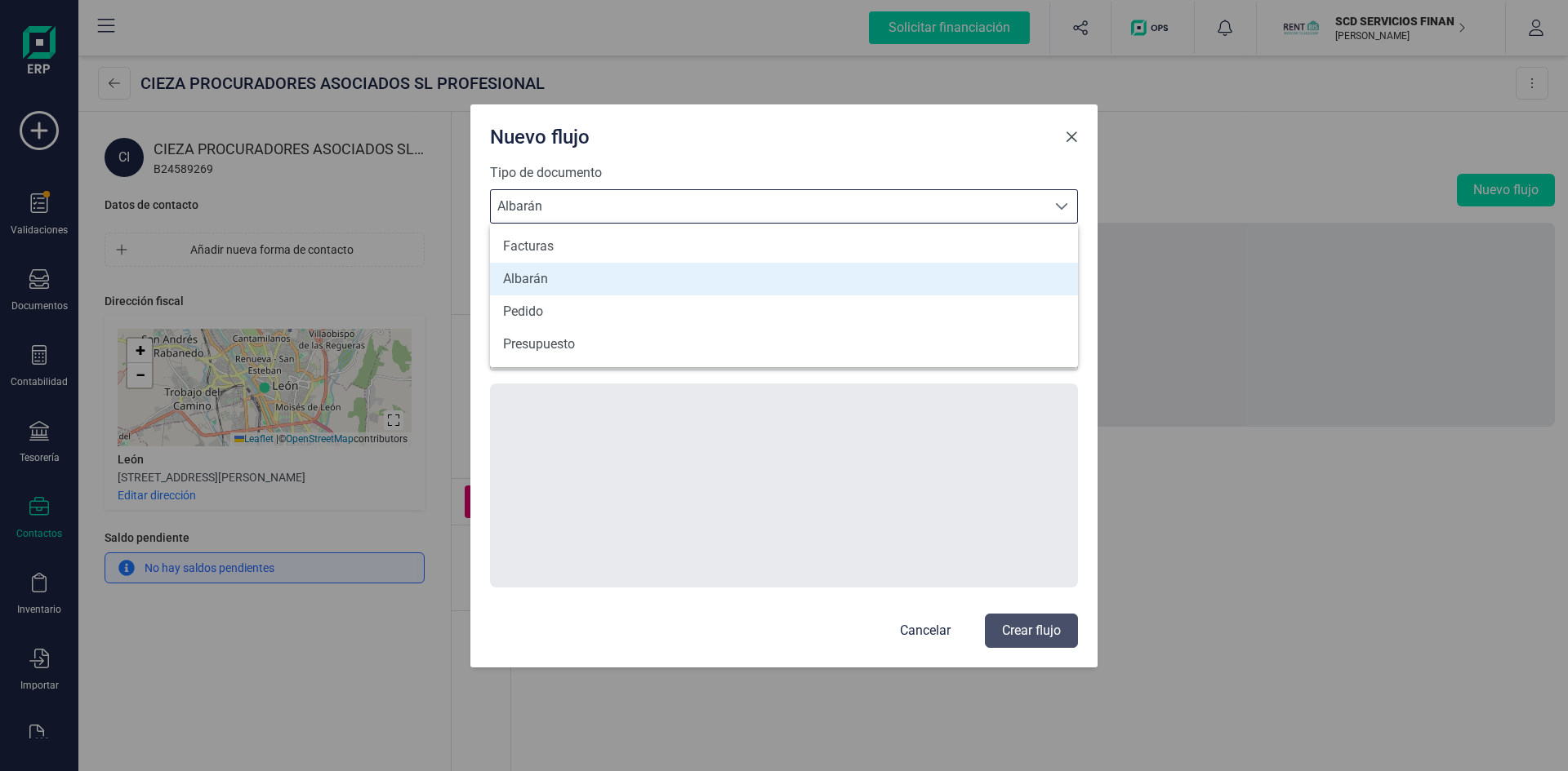
click at [1067, 141] on span "Close" at bounding box center [1071, 137] width 13 height 13
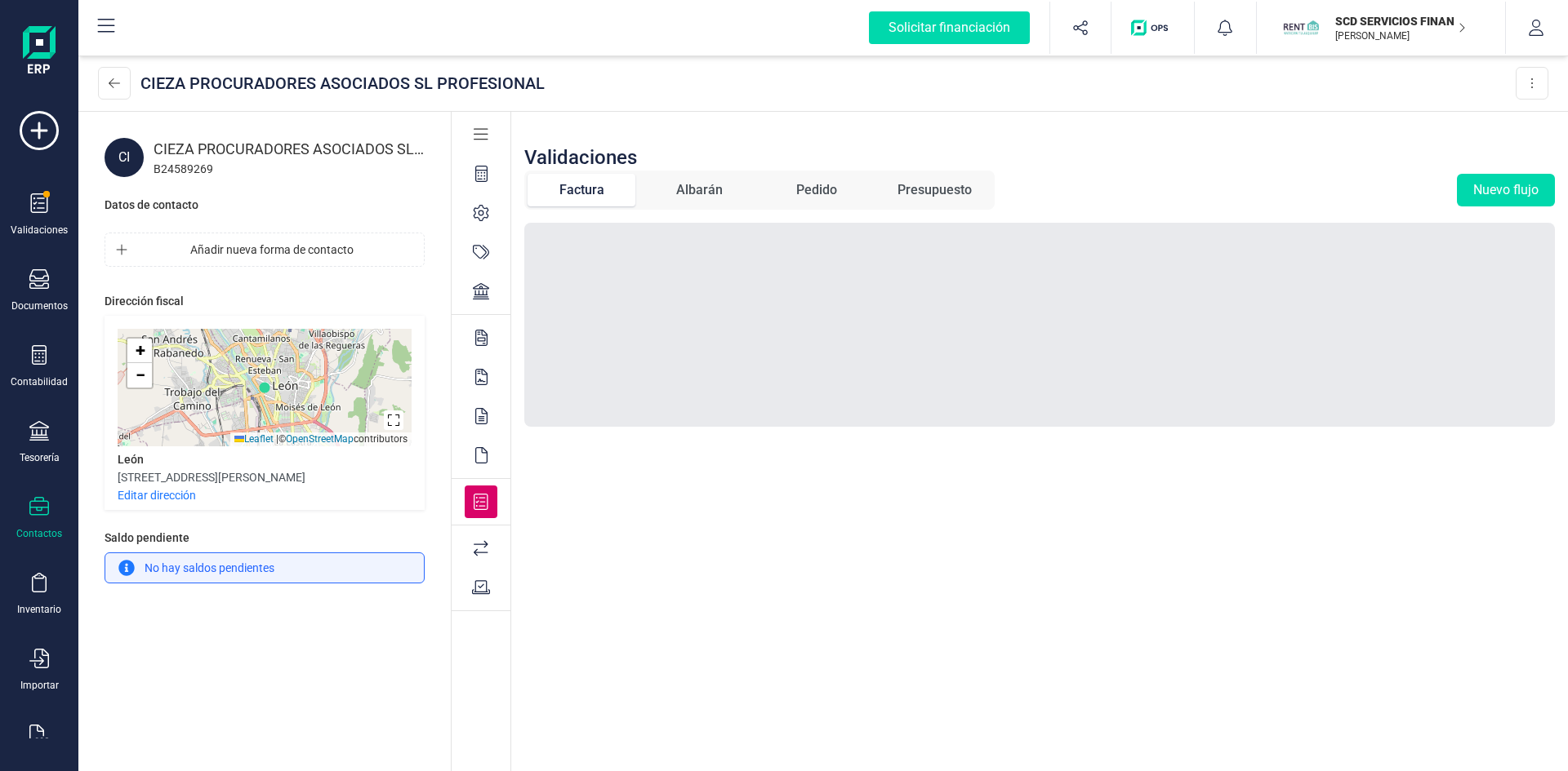
click at [697, 290] on div at bounding box center [1039, 325] width 1030 height 204
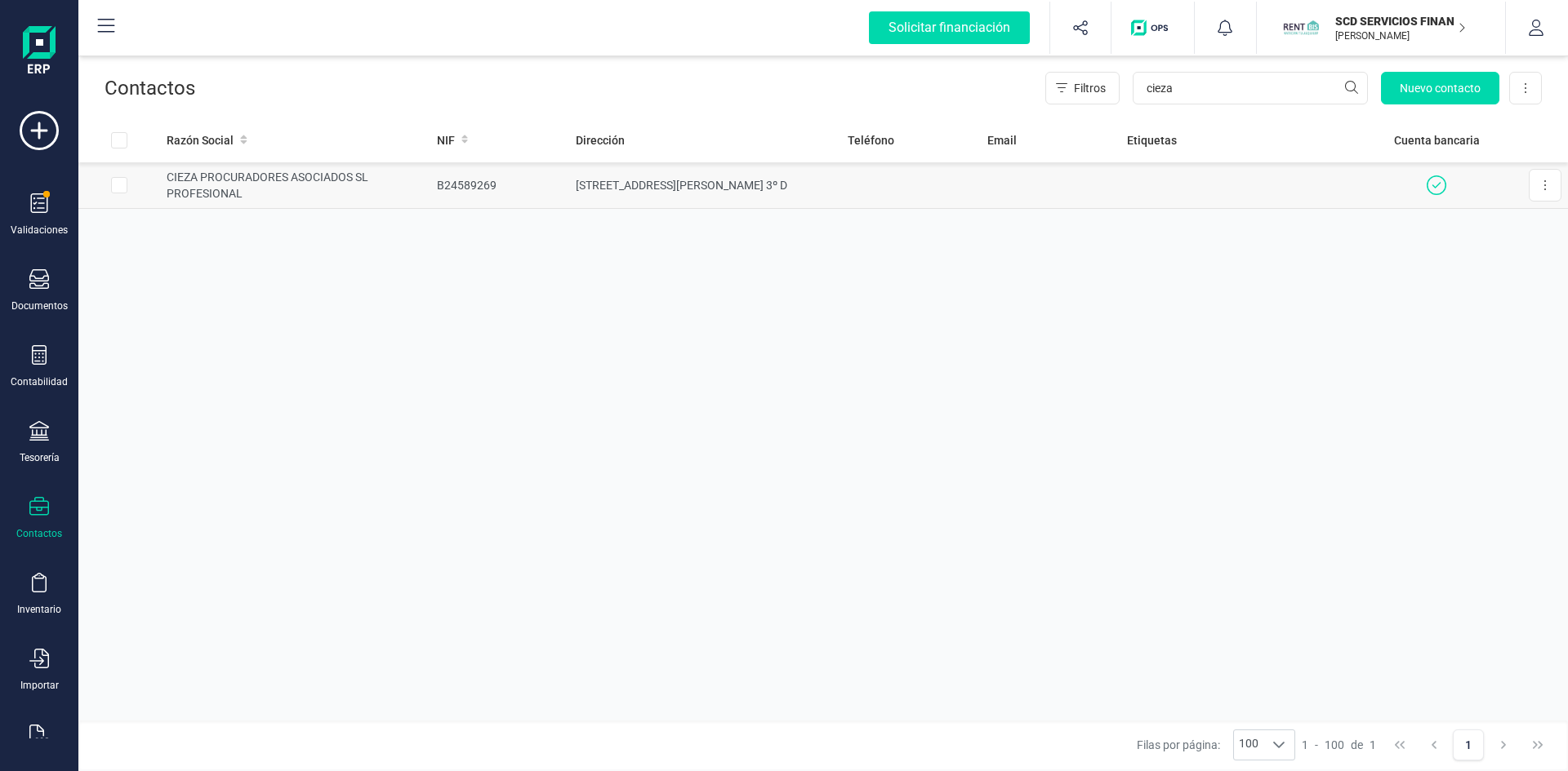
click at [235, 177] on td "CIEZA PROCURADORES ASOCIADOS SL PROFESIONAL" at bounding box center [295, 186] width 270 height 47
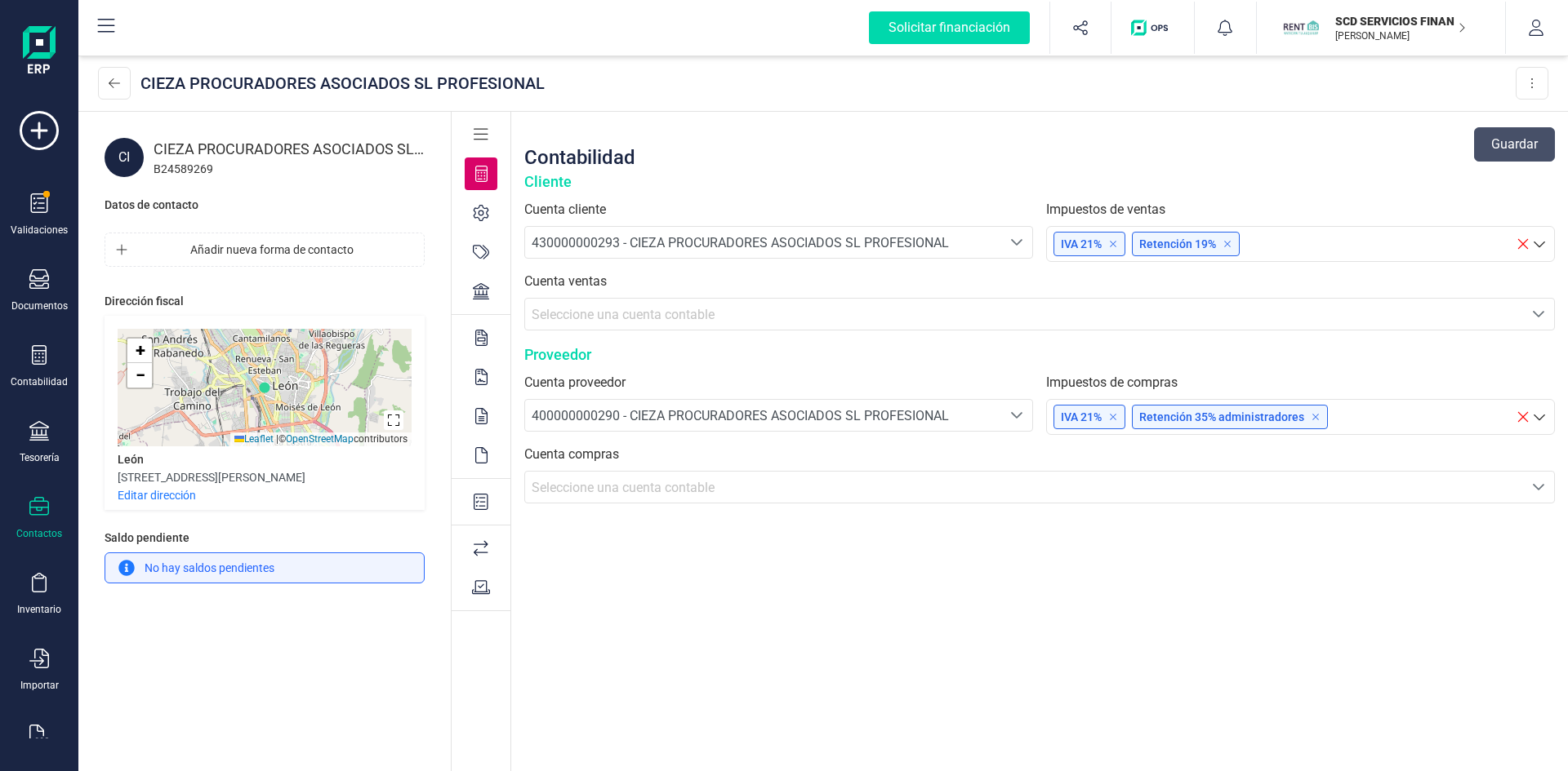
click at [480, 209] on icon at bounding box center [481, 213] width 16 height 16
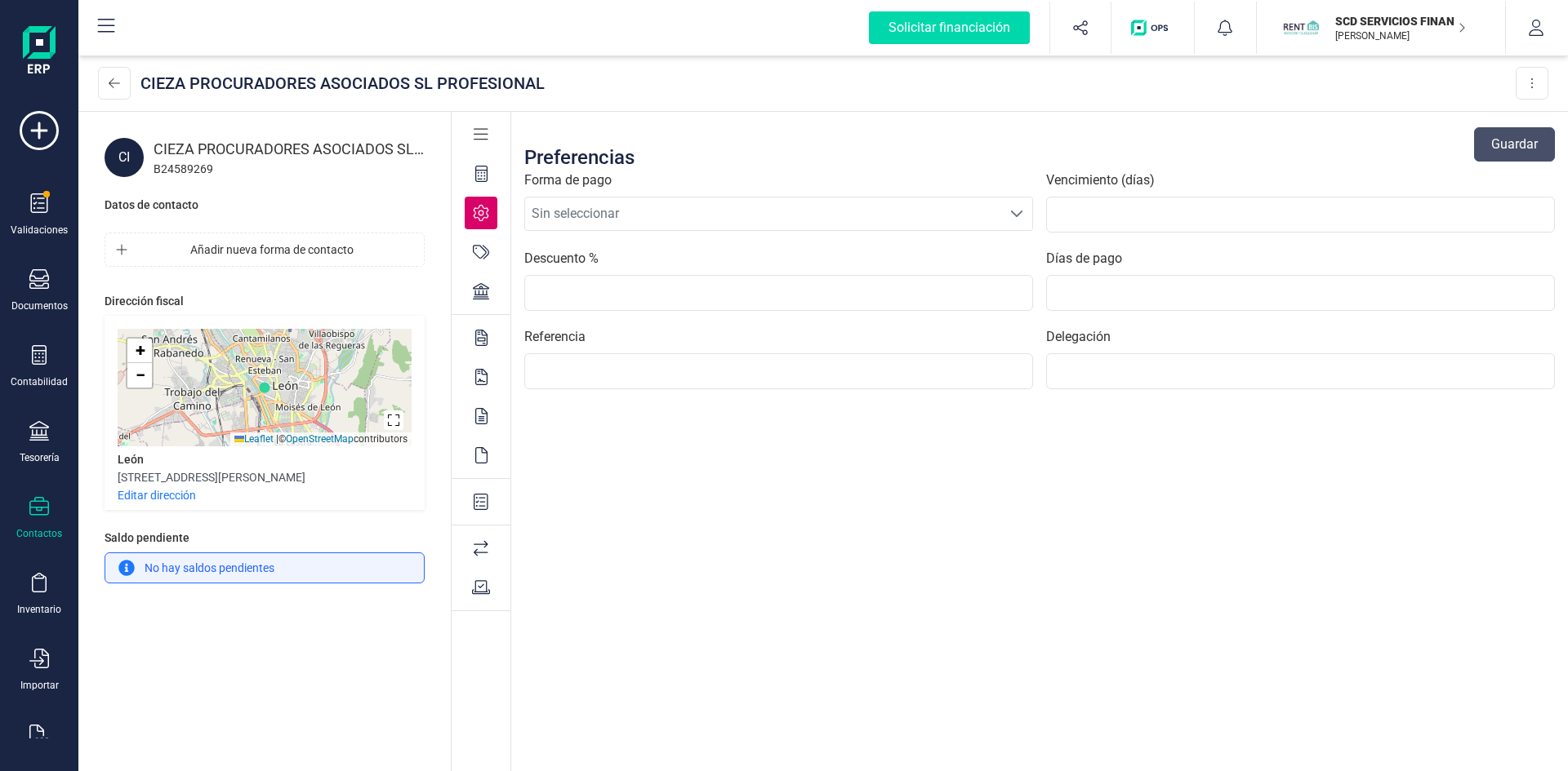
click at [479, 244] on icon at bounding box center [481, 252] width 16 height 16
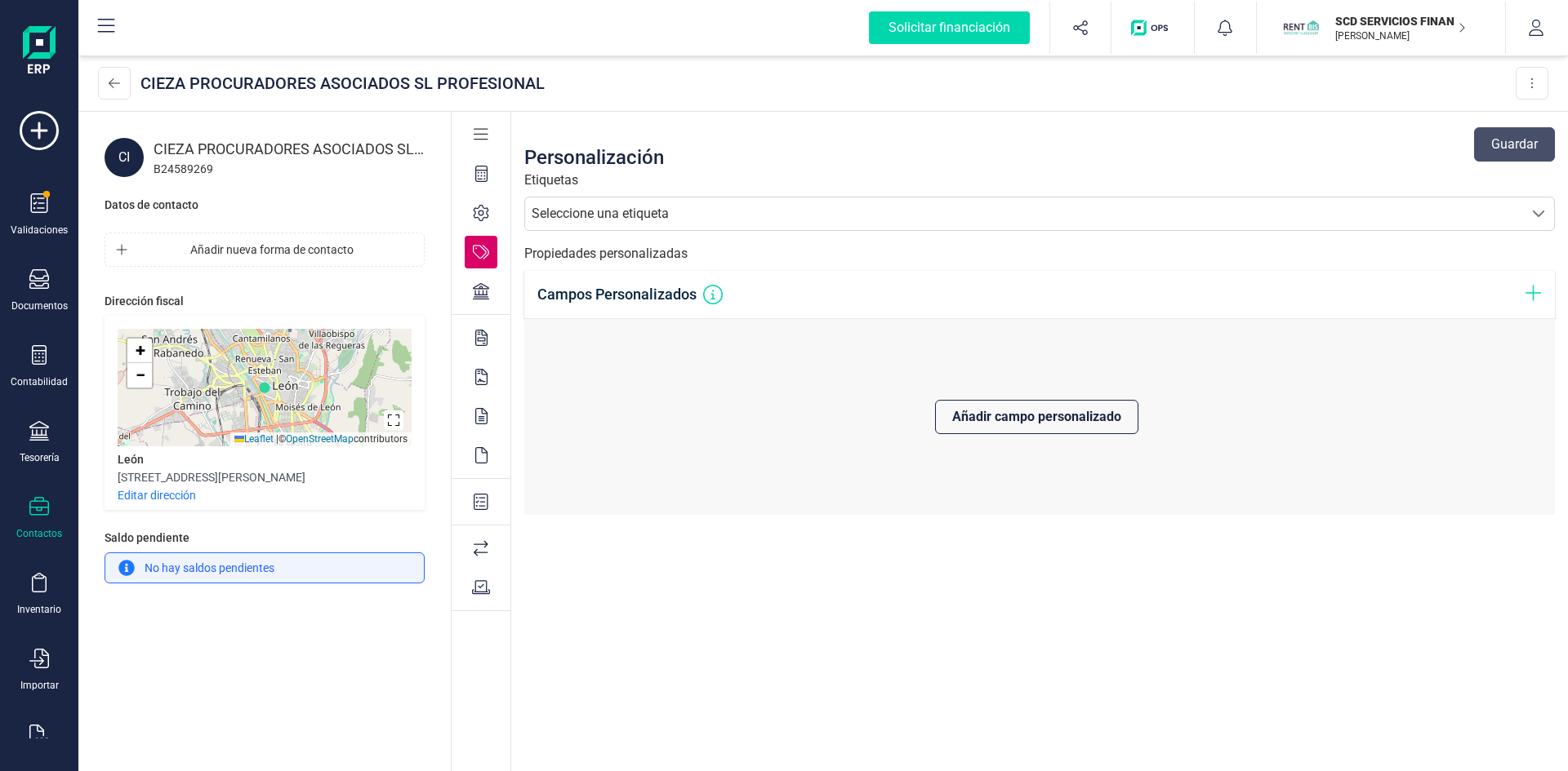
click at [575, 202] on div "Seleccione una etiqueta" at bounding box center [1024, 214] width 998 height 33
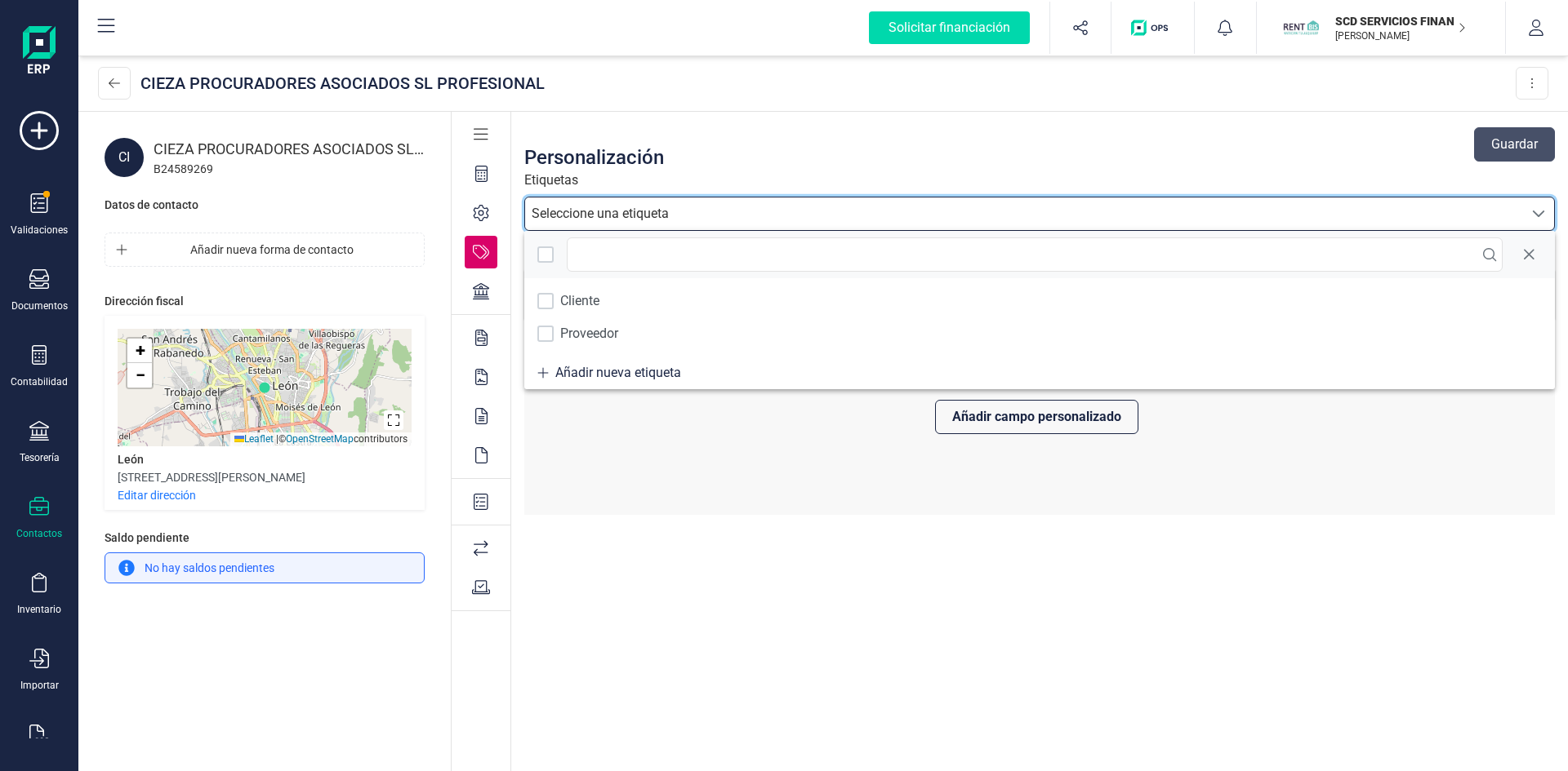
scroll to position [10, 72]
click at [575, 202] on div "Seleccione una etiqueta" at bounding box center [1024, 214] width 998 height 33
click at [480, 295] on icon at bounding box center [481, 292] width 16 height 16
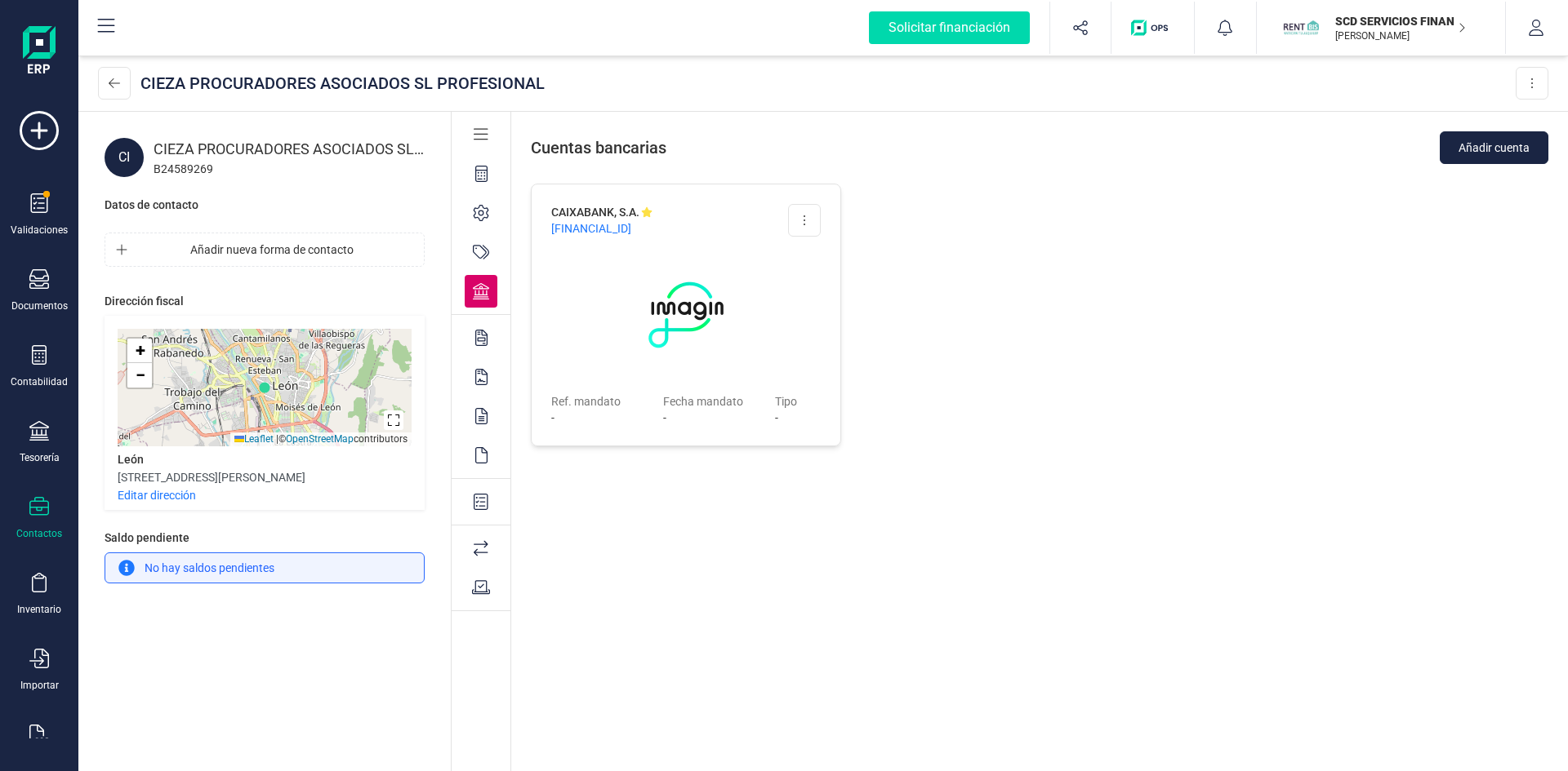
click at [478, 338] on icon at bounding box center [480, 338] width 12 height 16
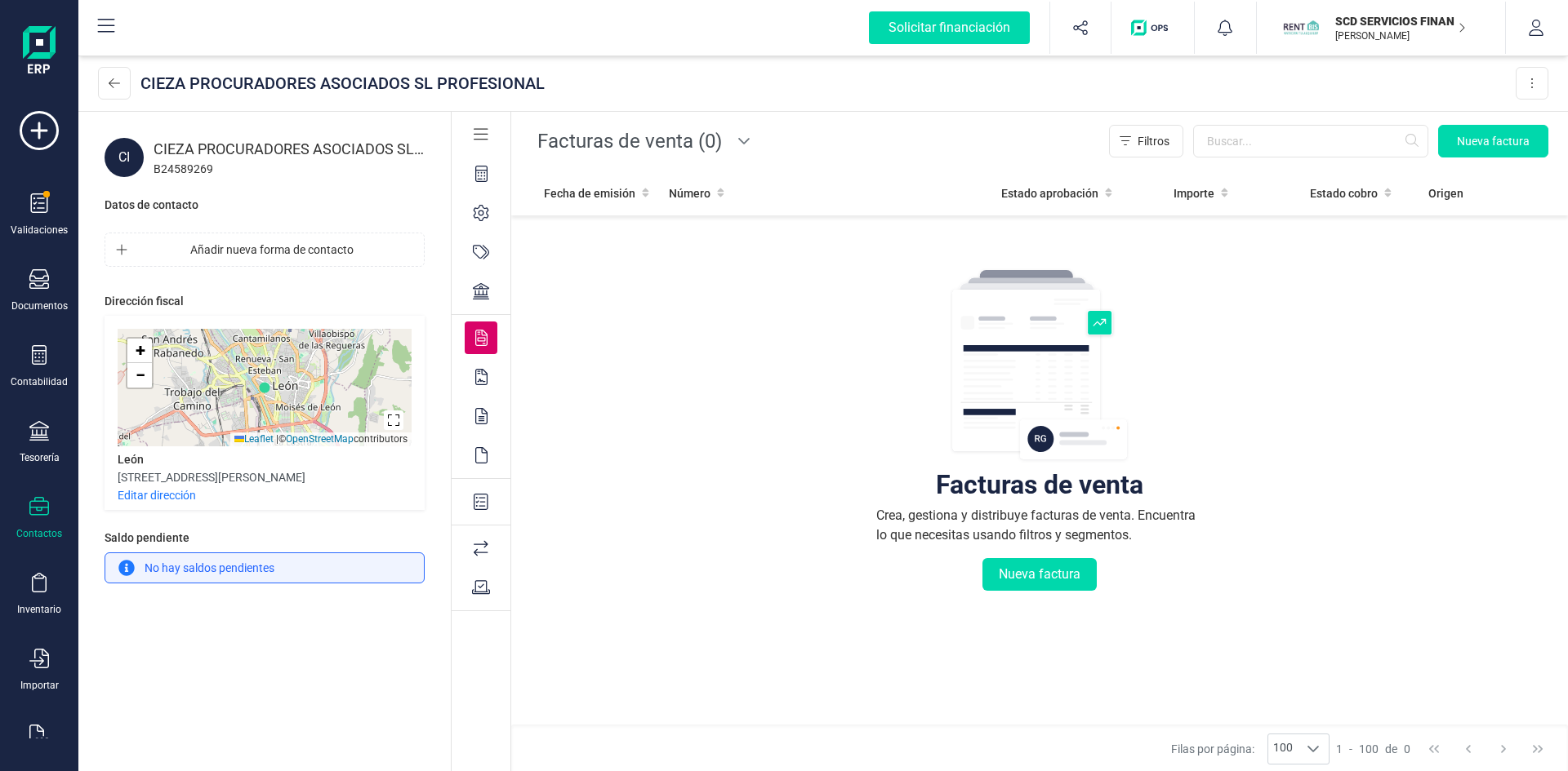
click at [467, 371] on div at bounding box center [481, 378] width 33 height 33
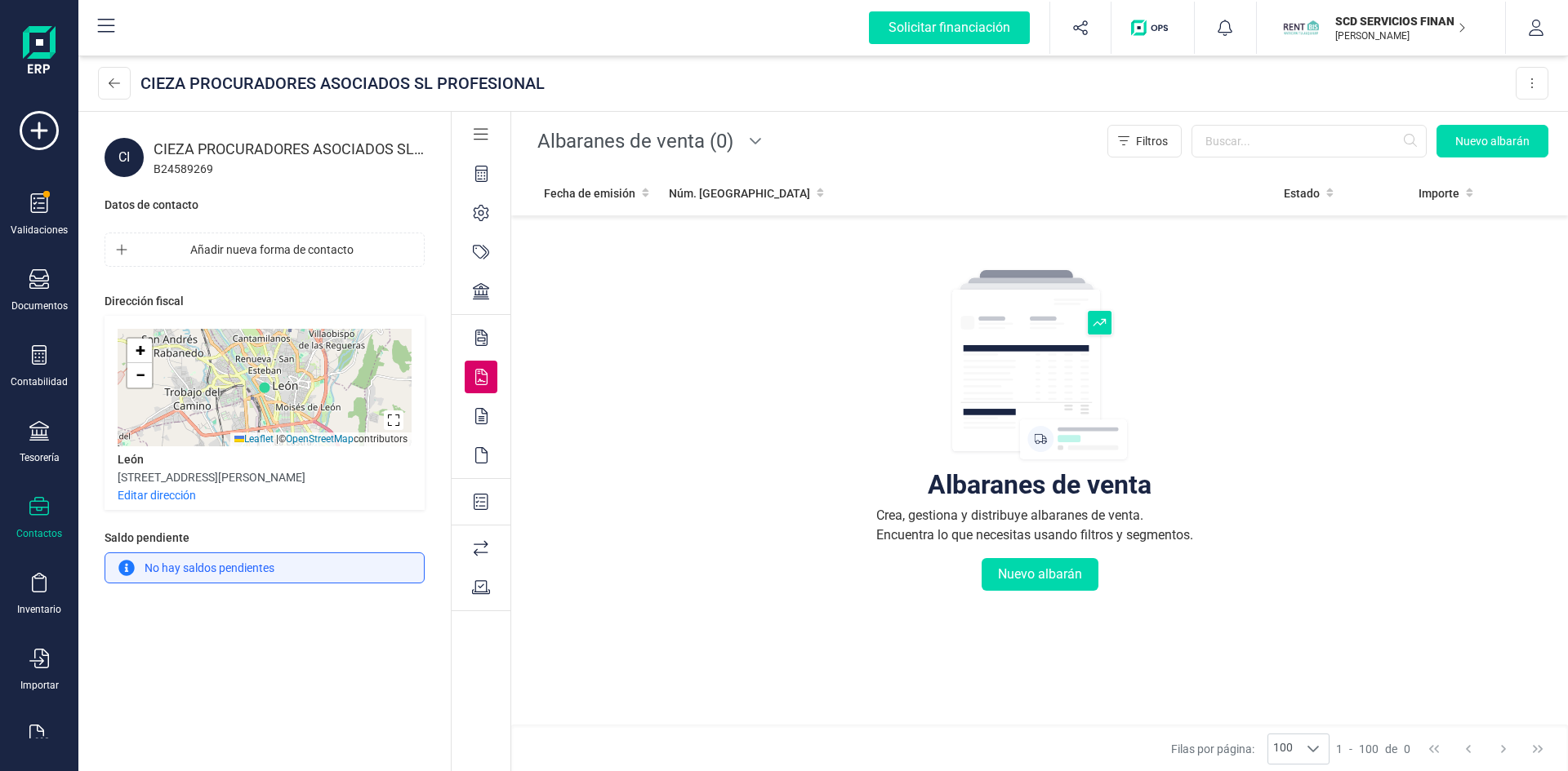
click at [482, 412] on icon at bounding box center [480, 416] width 12 height 16
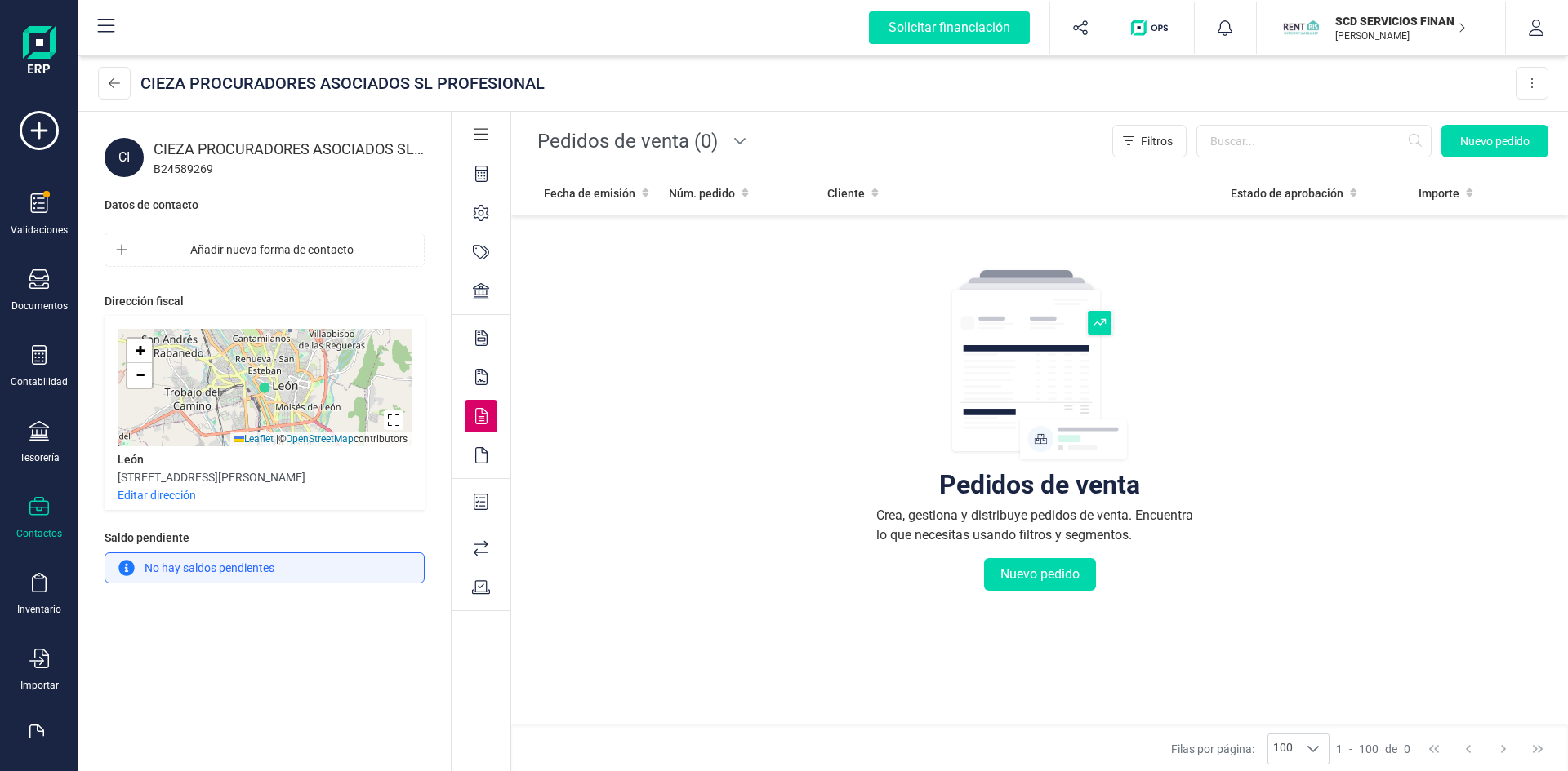
click at [482, 452] on icon at bounding box center [480, 455] width 12 height 16
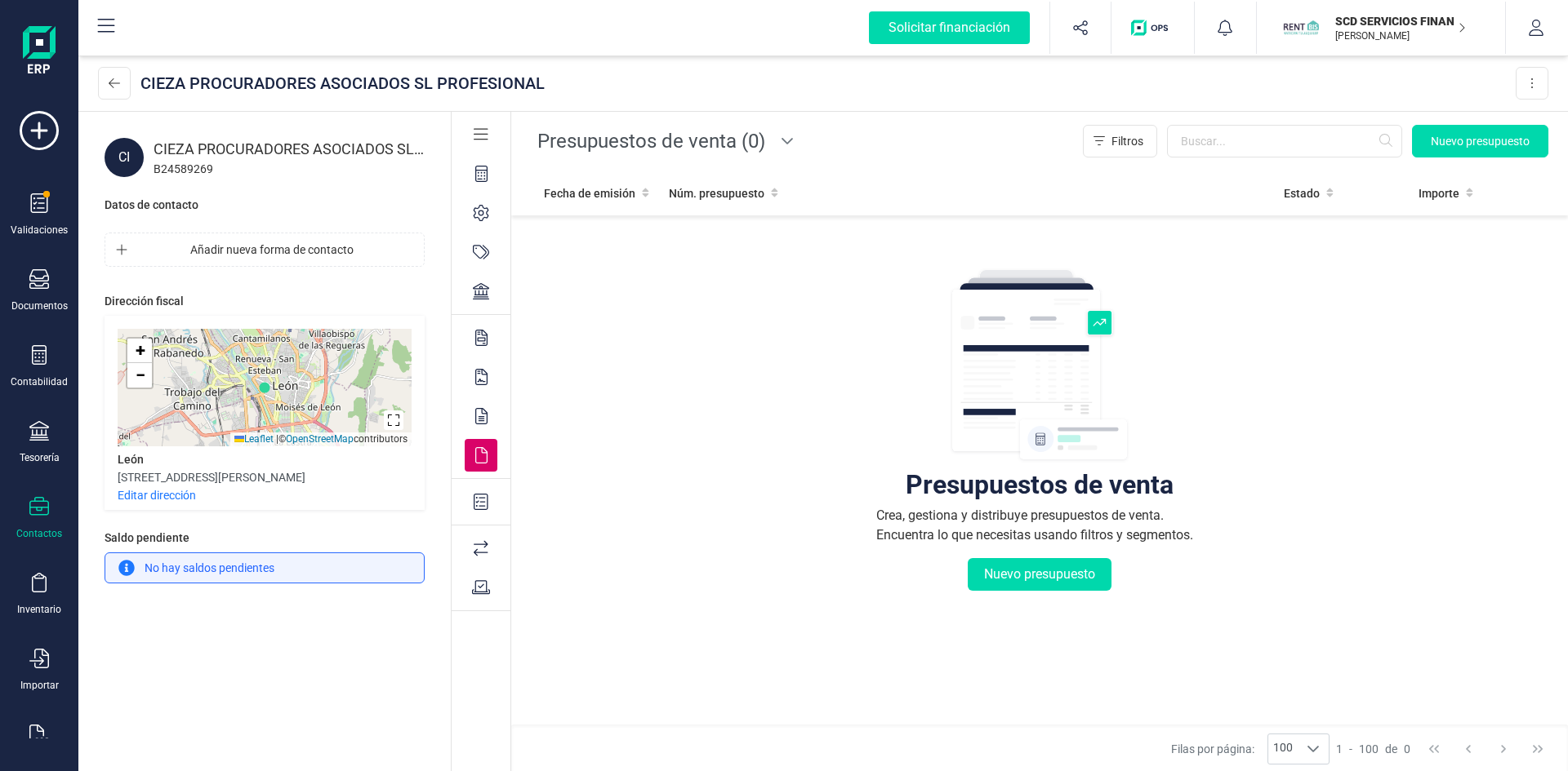
click at [480, 504] on icon at bounding box center [481, 502] width 15 height 16
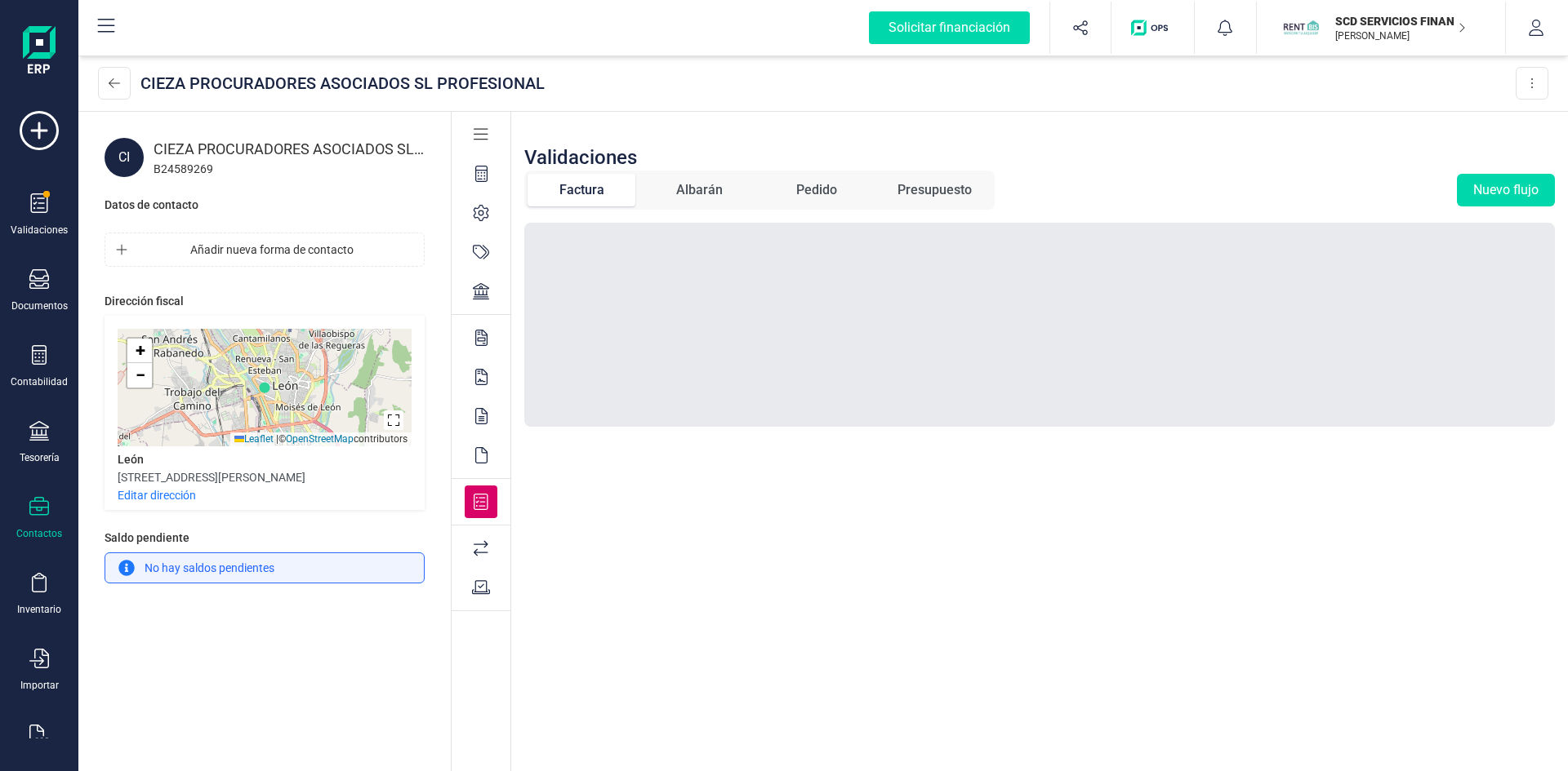
click at [672, 186] on span "Albarán" at bounding box center [699, 190] width 108 height 33
click at [596, 186] on div "Factura" at bounding box center [581, 189] width 45 height 19
click at [1478, 193] on button "Nuevo flujo" at bounding box center [1505, 190] width 98 height 33
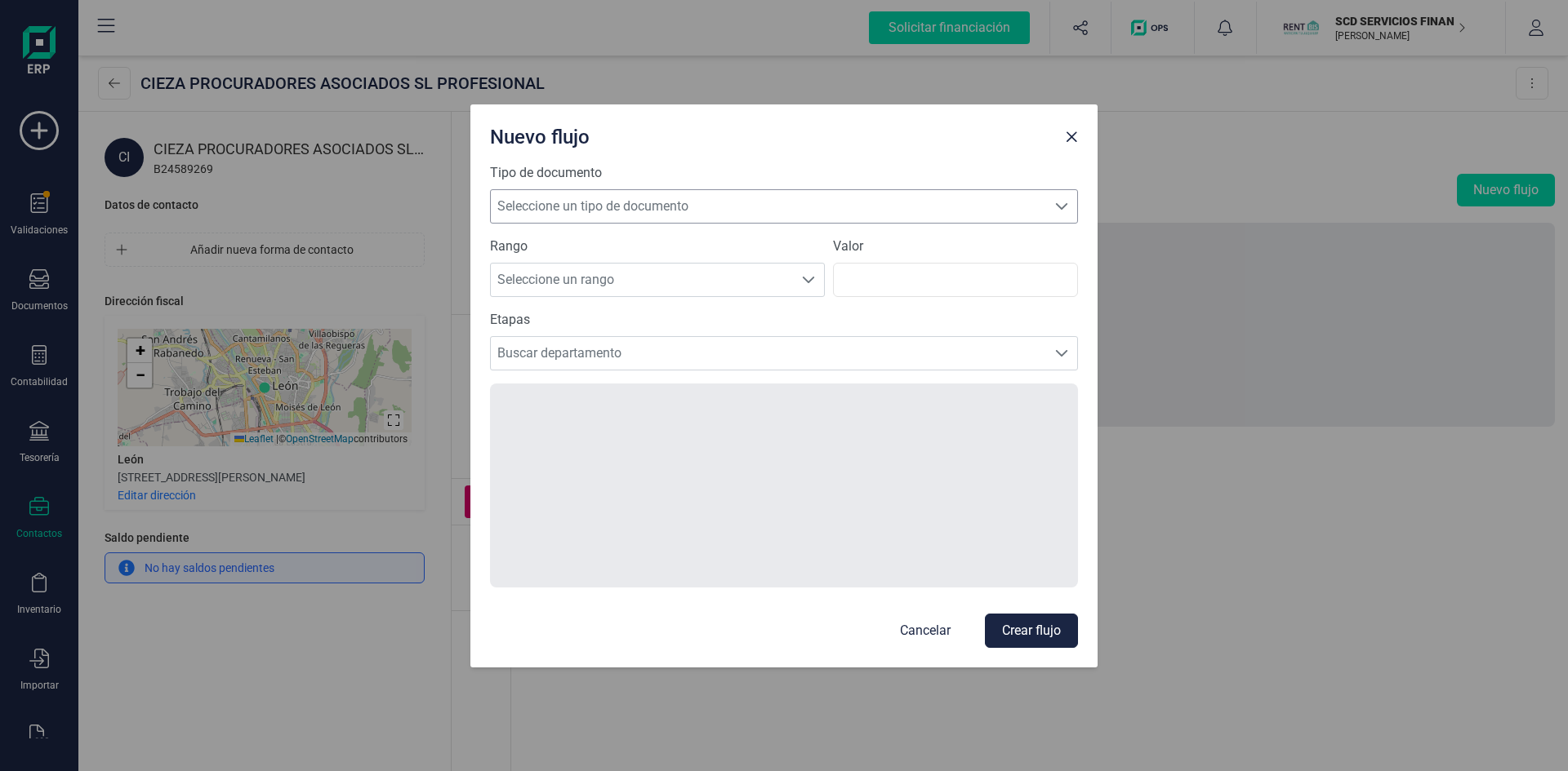
click at [769, 201] on span "Seleccione un tipo de documento" at bounding box center [768, 207] width 555 height 33
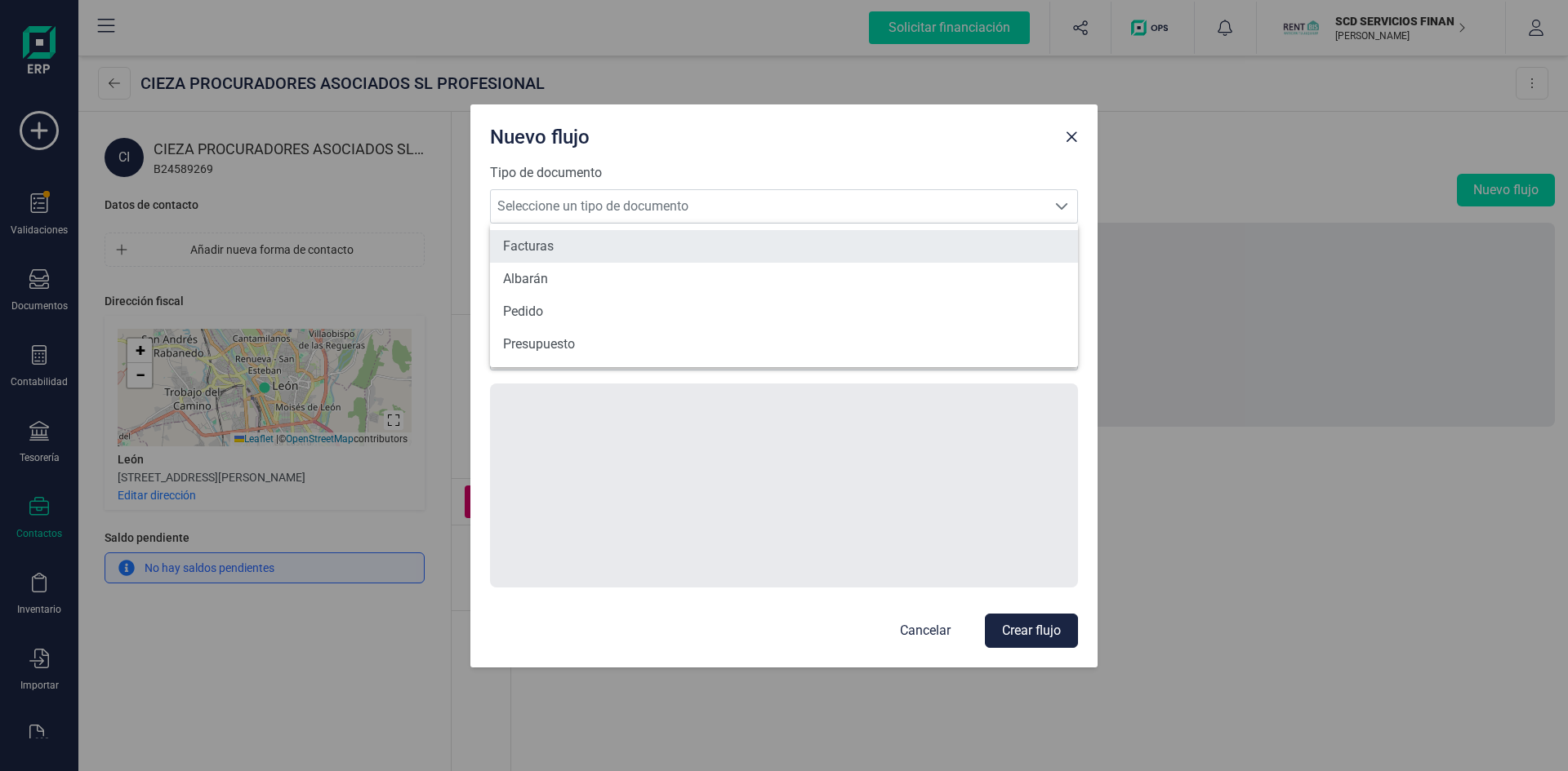
click at [536, 246] on li "Facturas" at bounding box center [784, 247] width 588 height 33
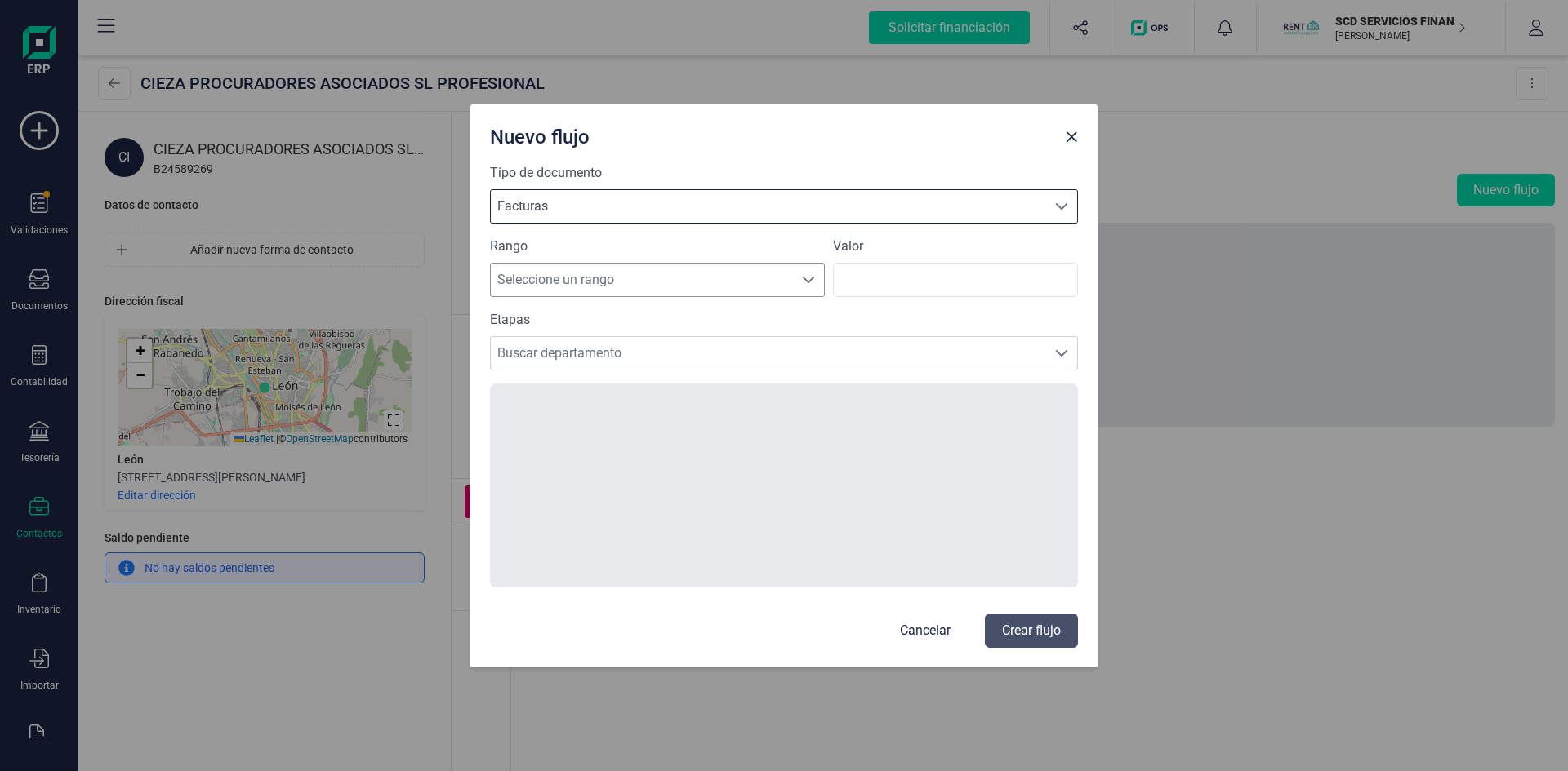
click at [566, 283] on span "Seleccione un rango" at bounding box center [641, 280] width 302 height 33
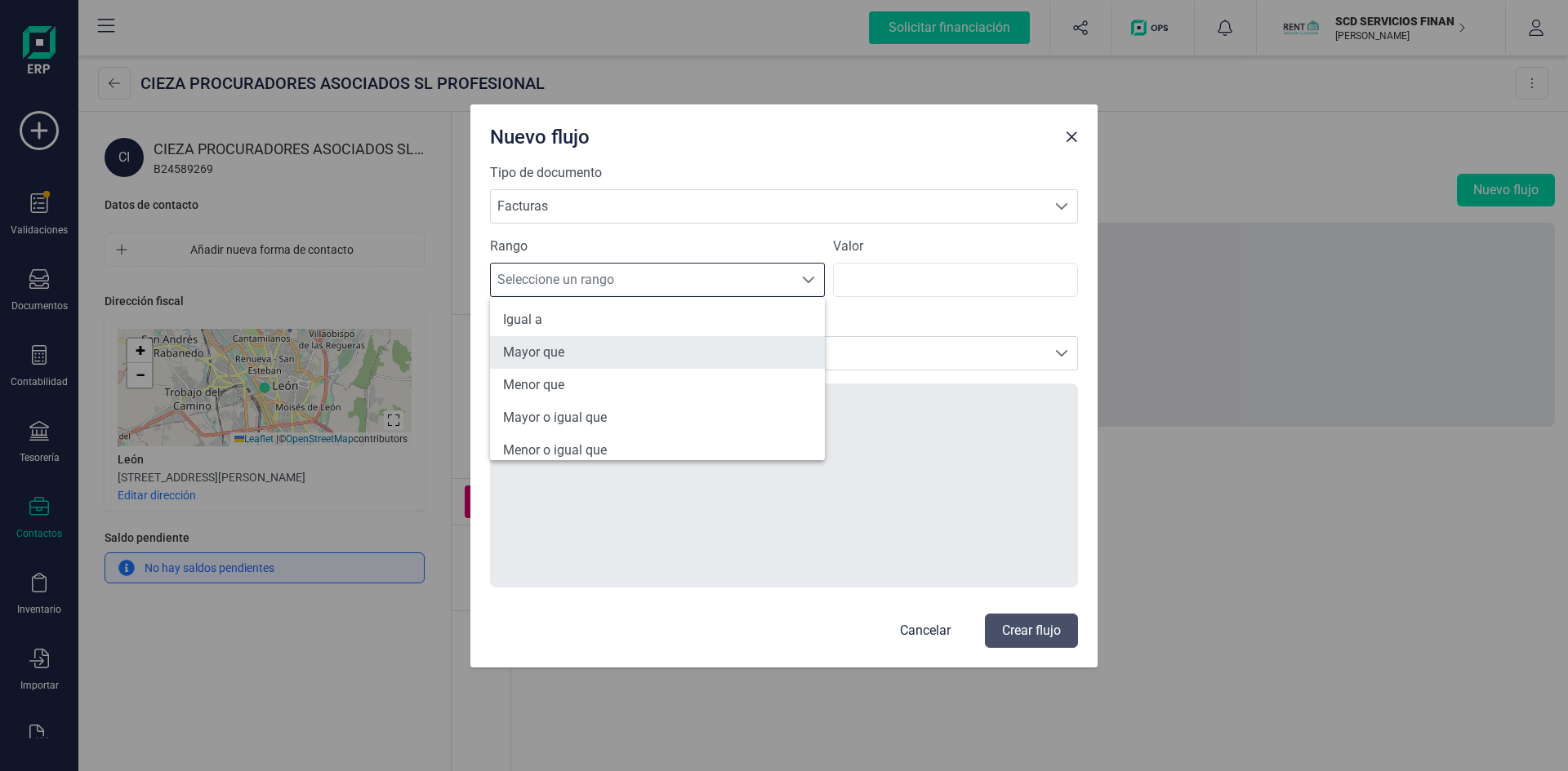
click at [542, 352] on li "Mayor que" at bounding box center [658, 353] width 335 height 33
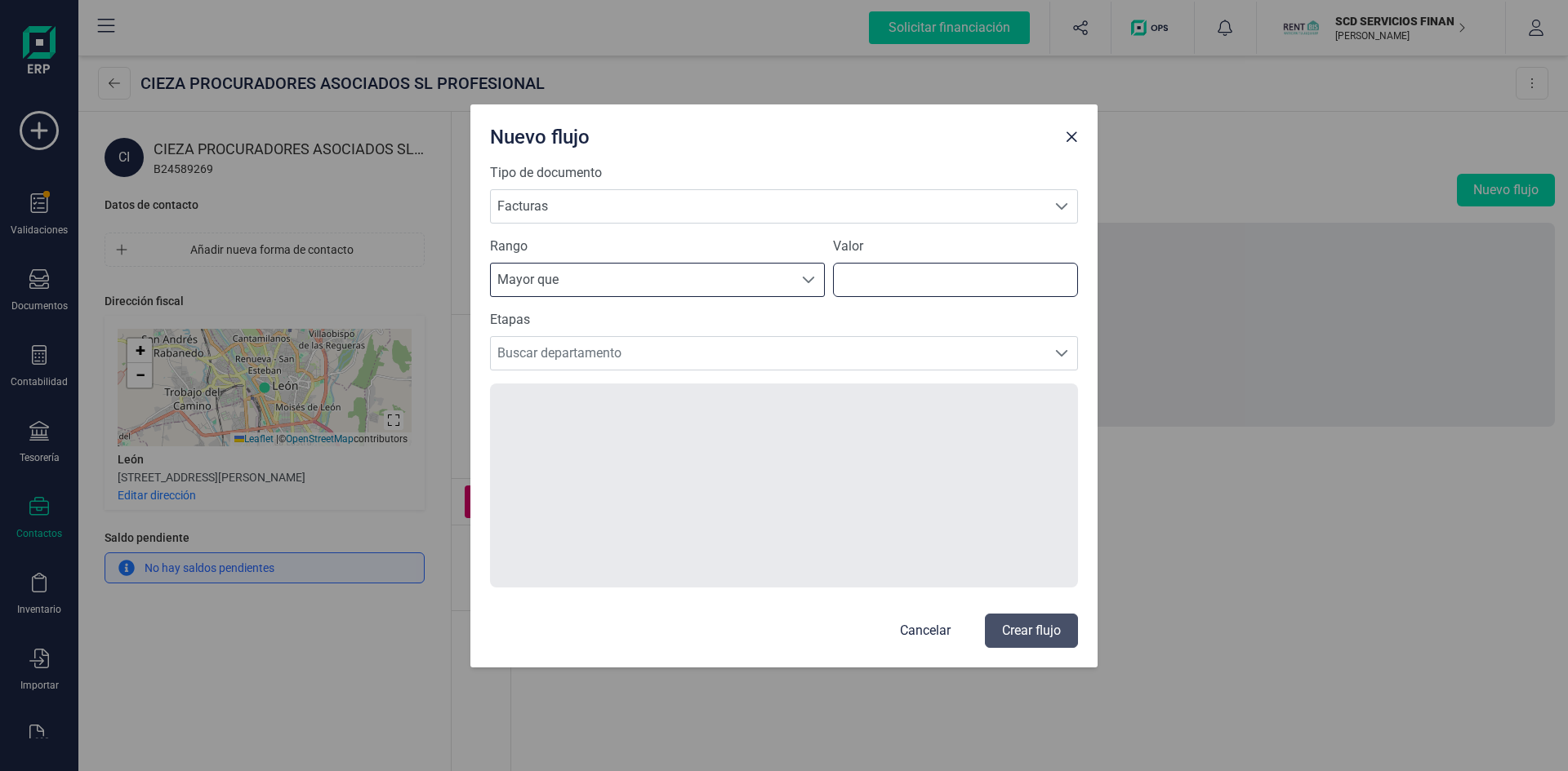
click at [898, 292] on input "number" at bounding box center [955, 279] width 245 height 34
click at [1066, 267] on input "number" at bounding box center [955, 279] width 245 height 34
type input "1"
click at [1059, 273] on input "1" at bounding box center [955, 279] width 245 height 34
click at [571, 346] on span "Buscar departamento" at bounding box center [768, 354] width 555 height 33
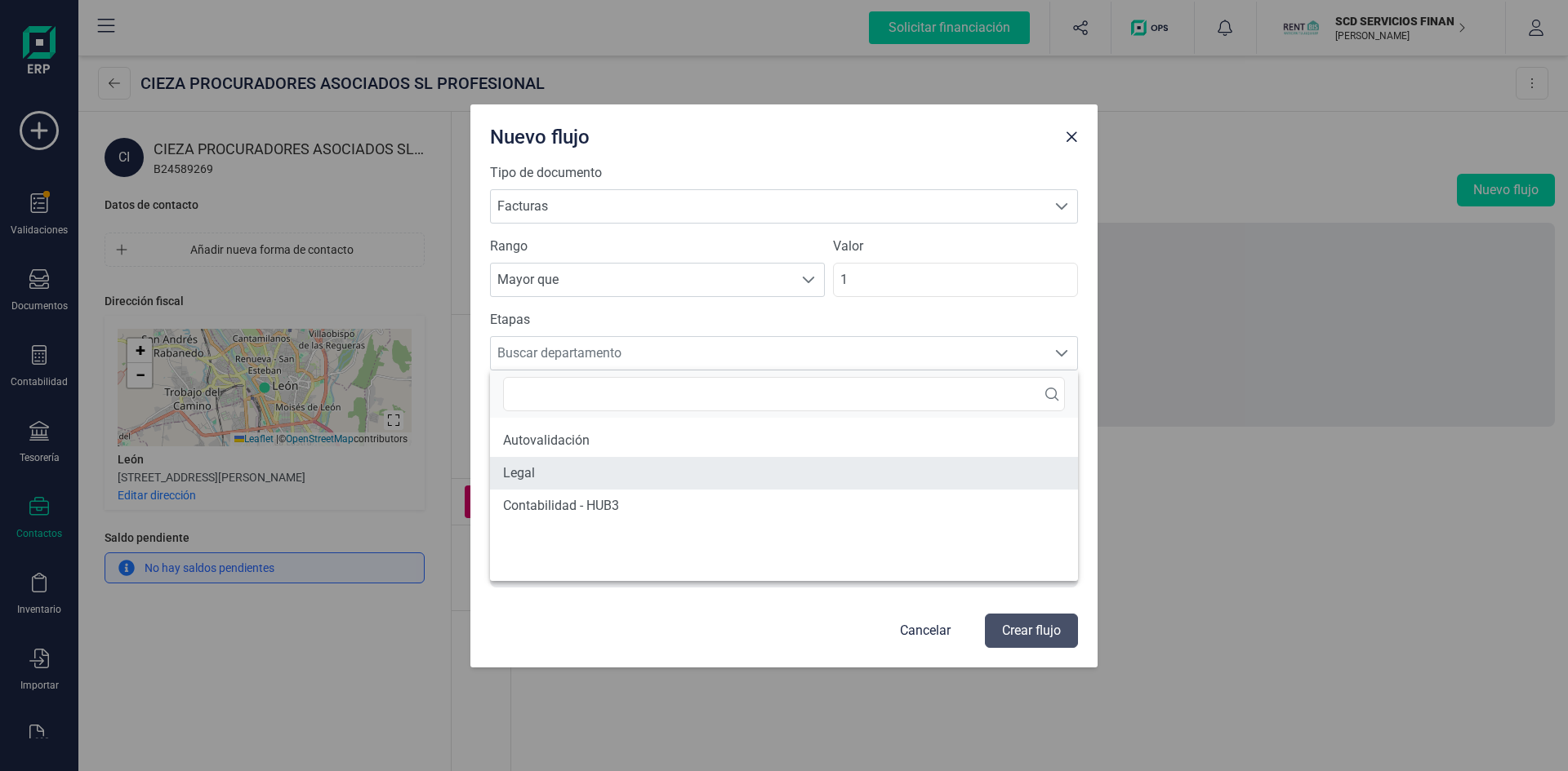
click at [547, 475] on li "Legal" at bounding box center [784, 474] width 588 height 33
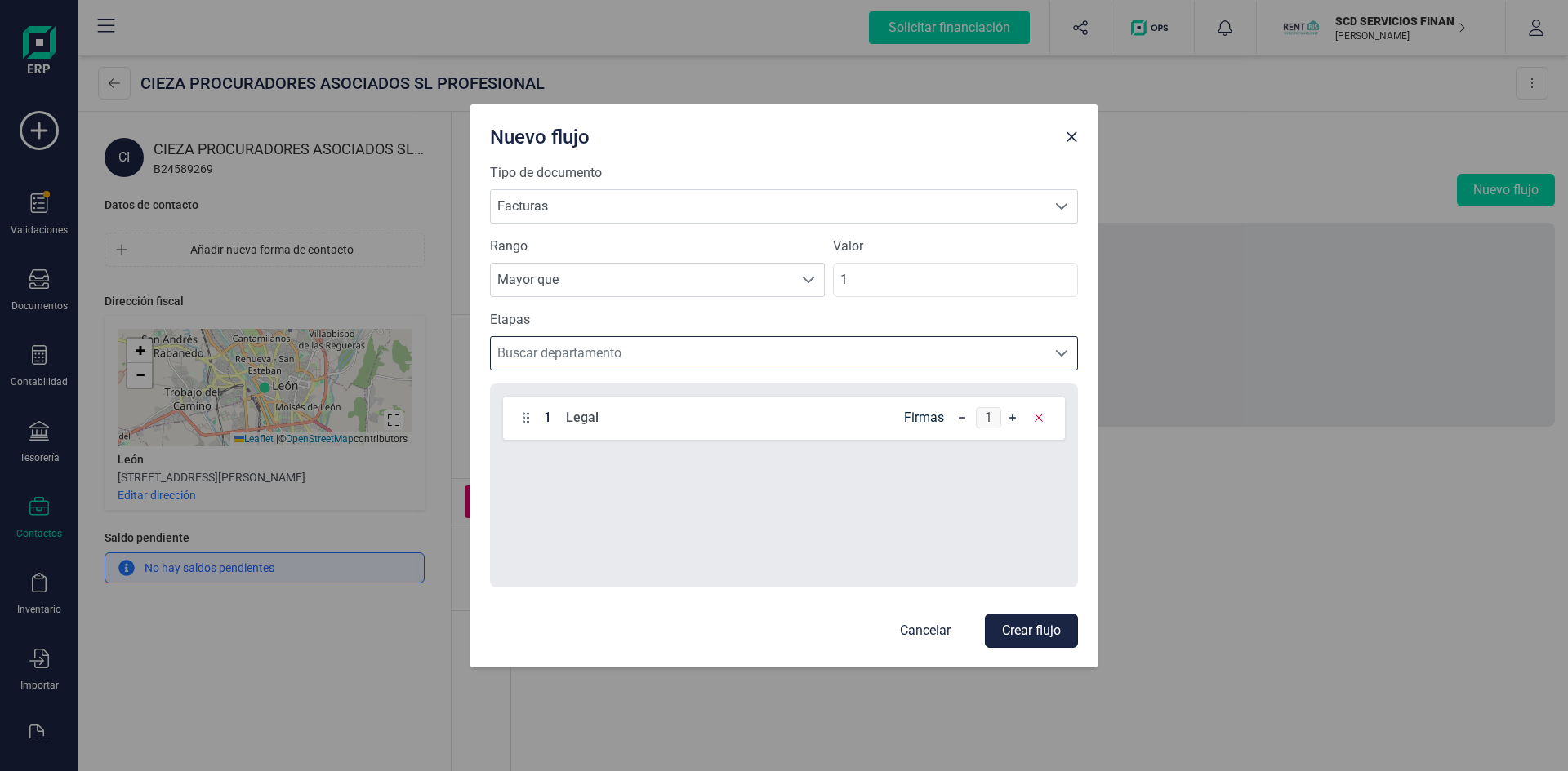
click at [1029, 628] on button "Crear flujo" at bounding box center [1031, 630] width 93 height 34
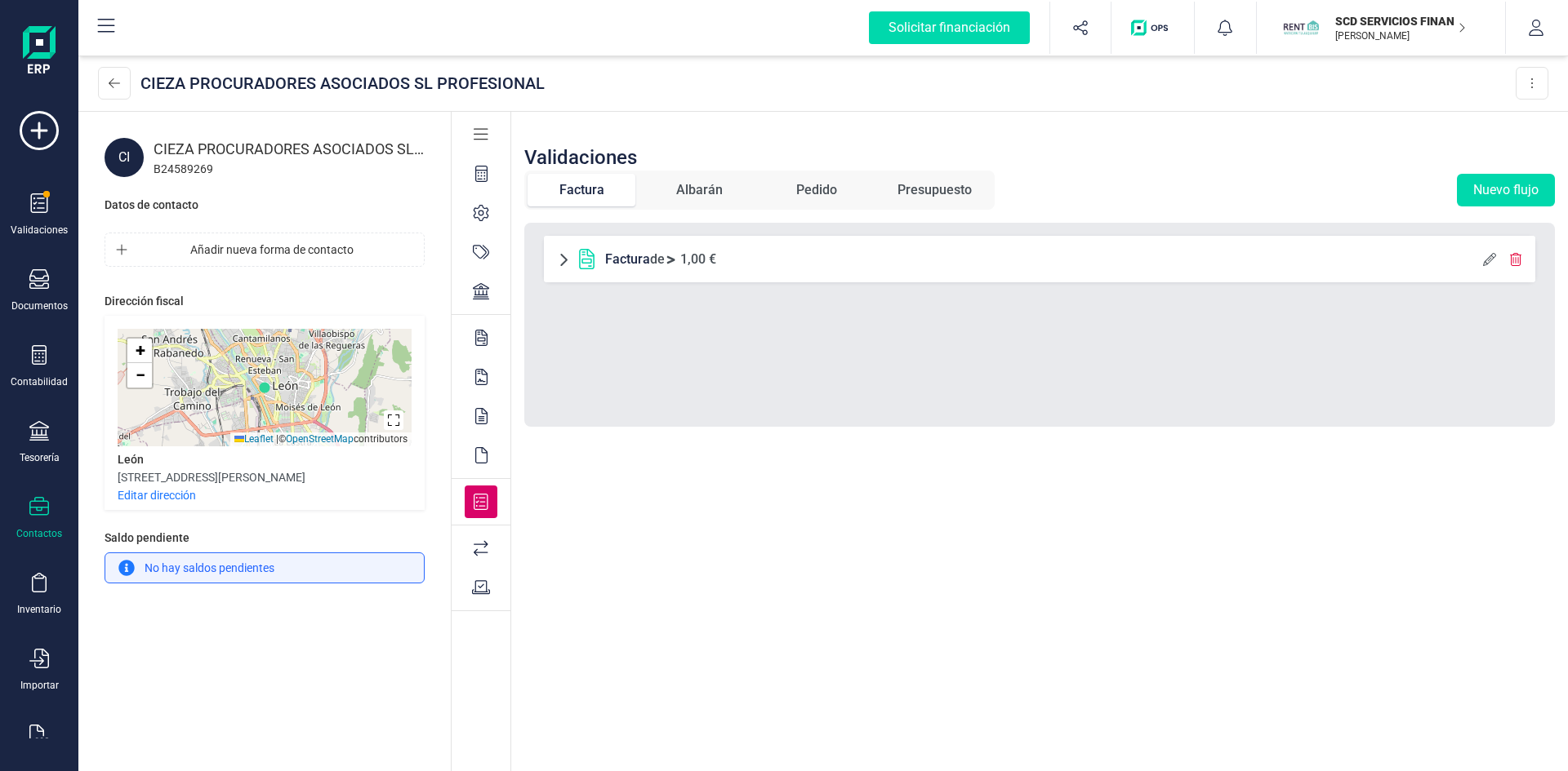
click at [484, 553] on icon at bounding box center [481, 549] width 15 height 16
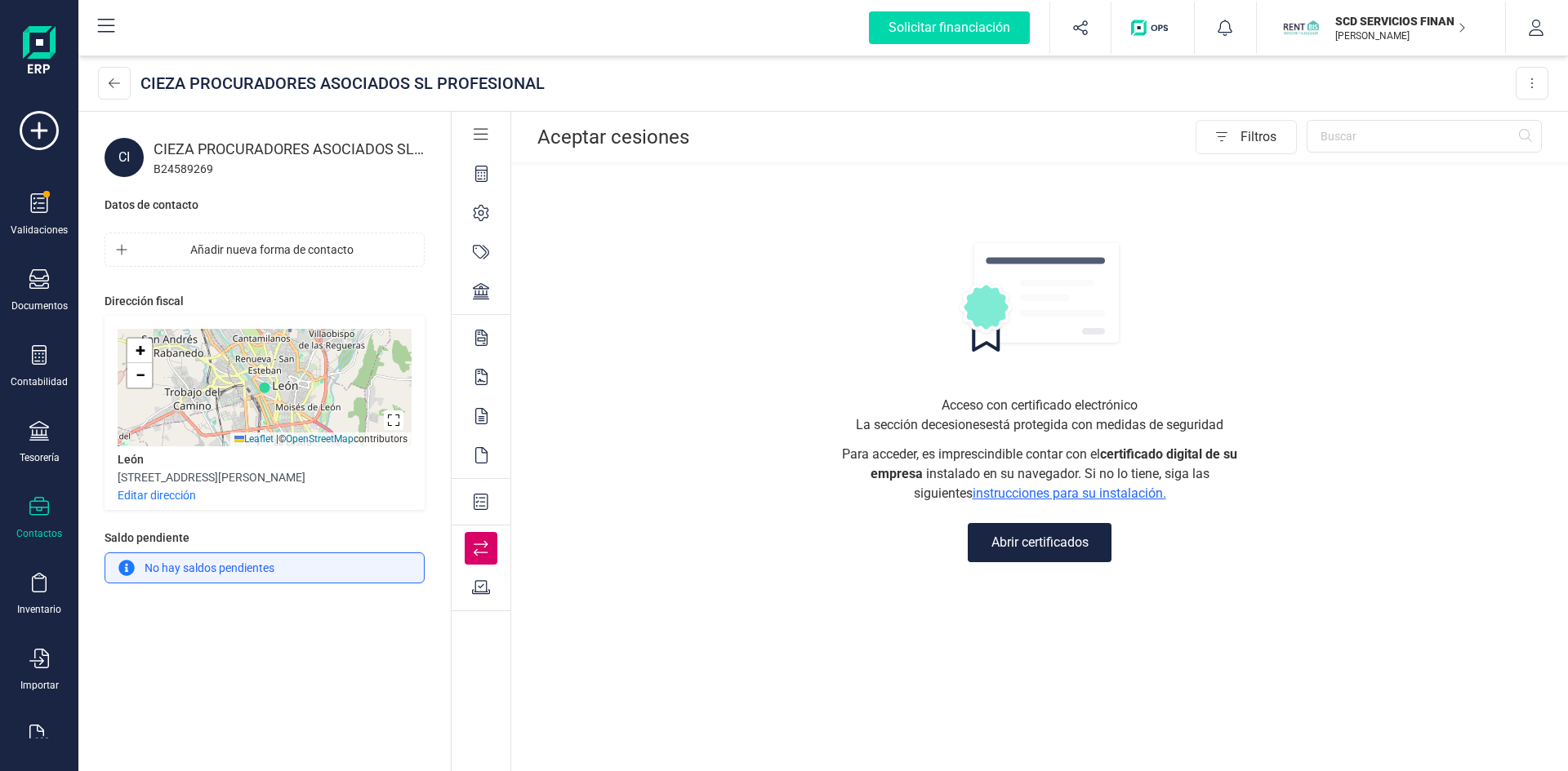
click at [481, 585] on icon at bounding box center [481, 588] width 19 height 16
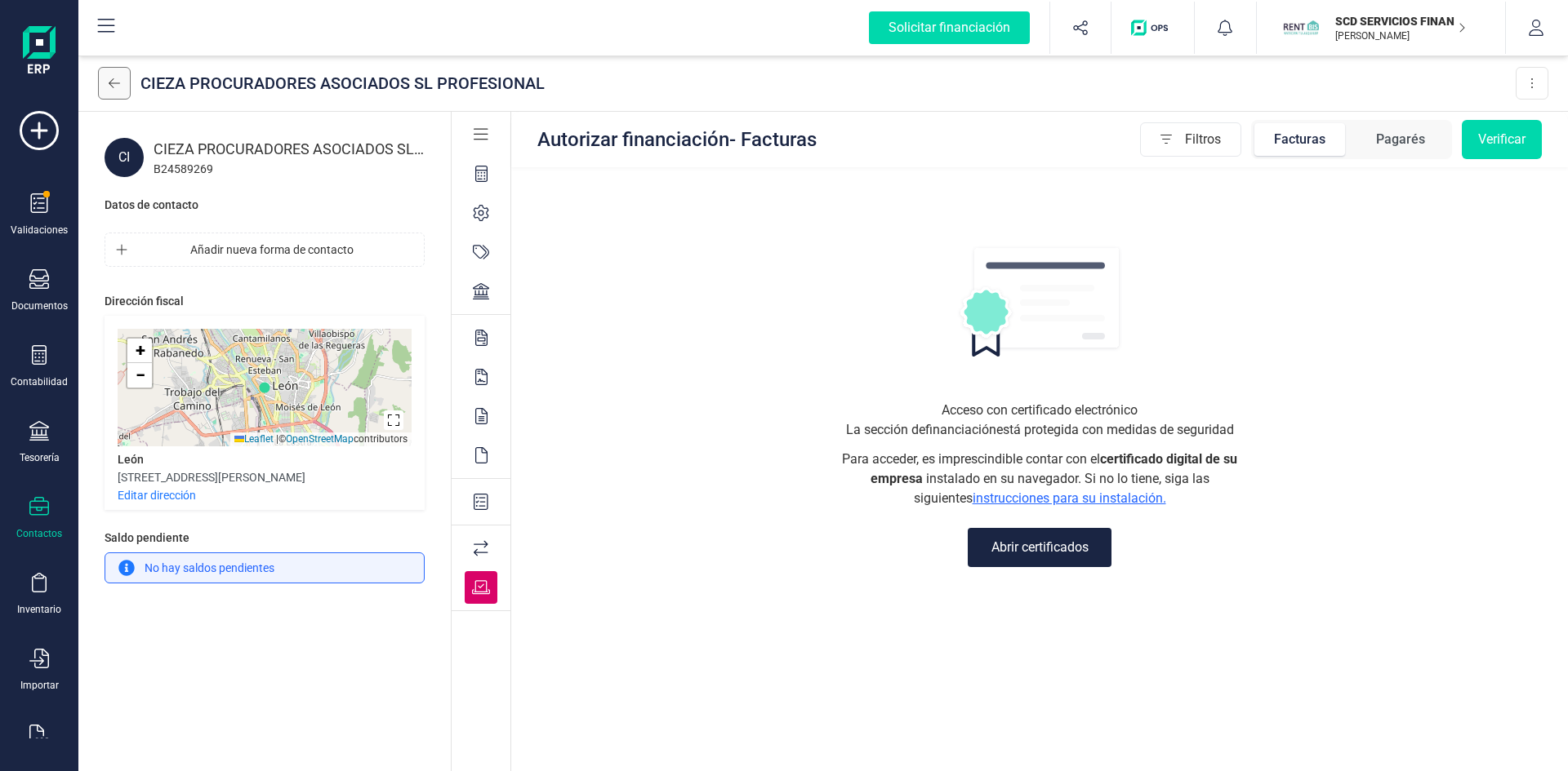
click at [112, 86] on icon at bounding box center [114, 83] width 11 height 13
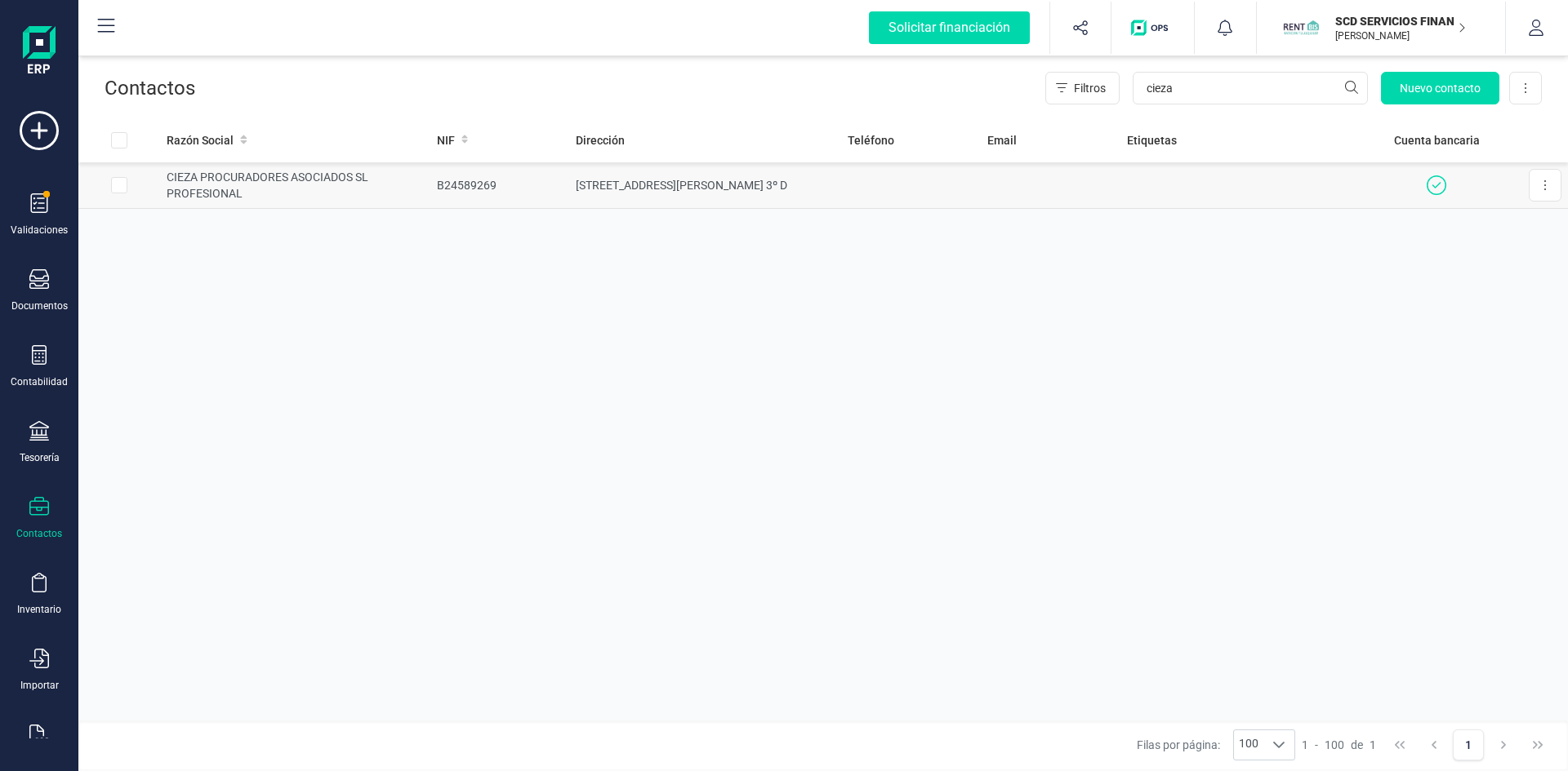
click at [328, 175] on td "CIEZA PROCURADORES ASOCIADOS SL PROFESIONAL" at bounding box center [295, 186] width 270 height 47
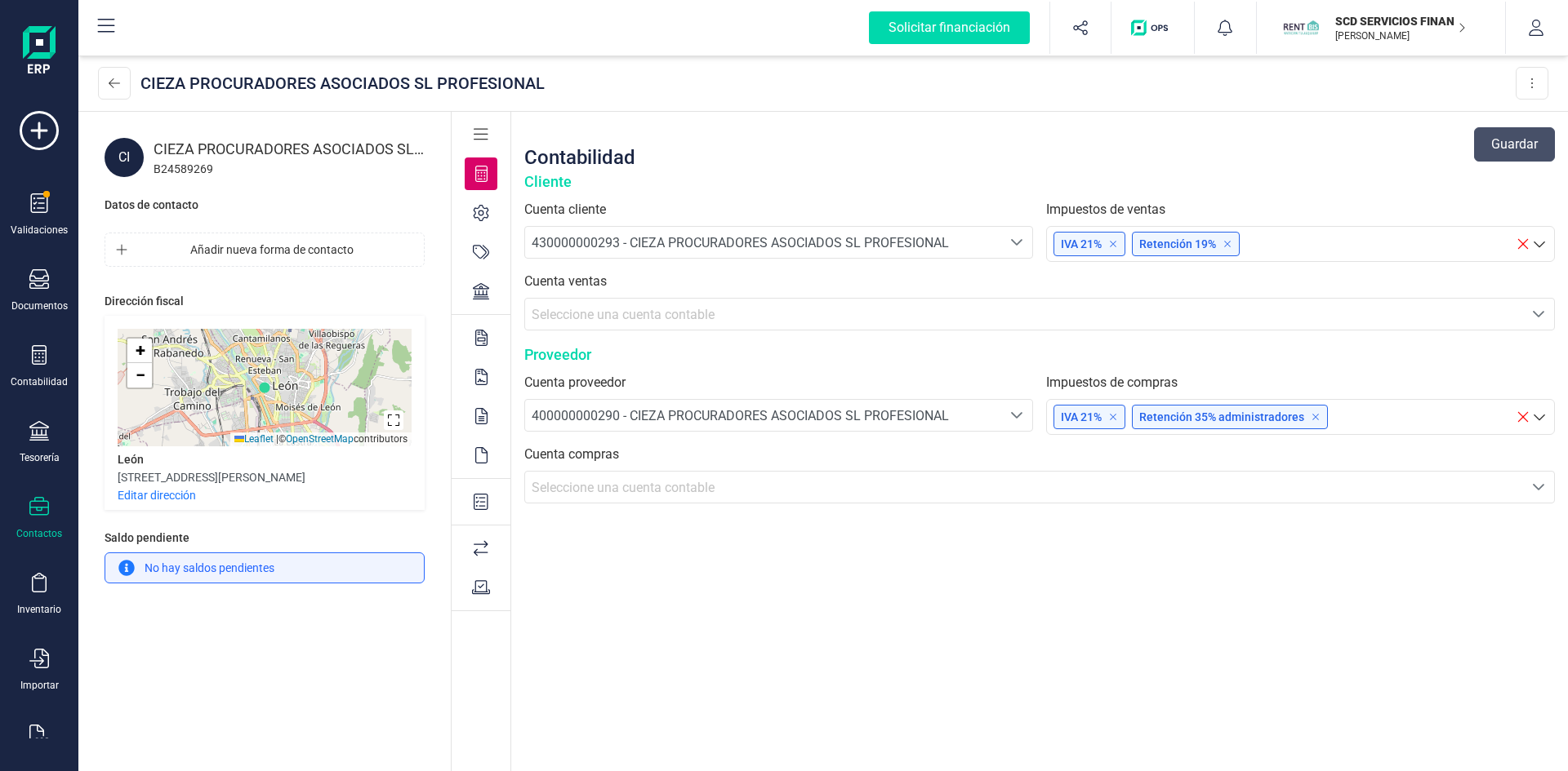
click at [481, 300] on div at bounding box center [481, 292] width 33 height 33
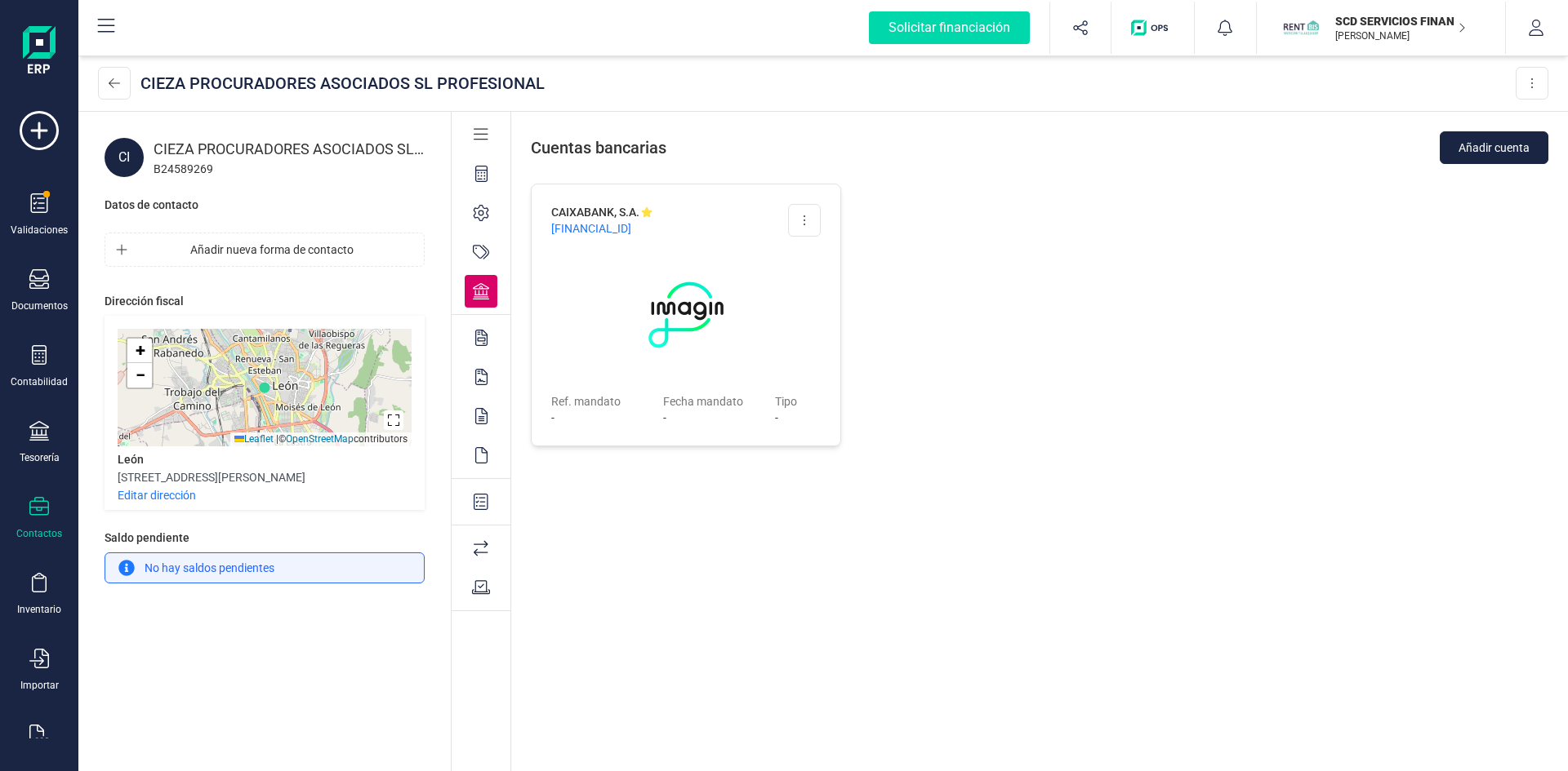
click at [477, 338] on icon at bounding box center [480, 338] width 12 height 16
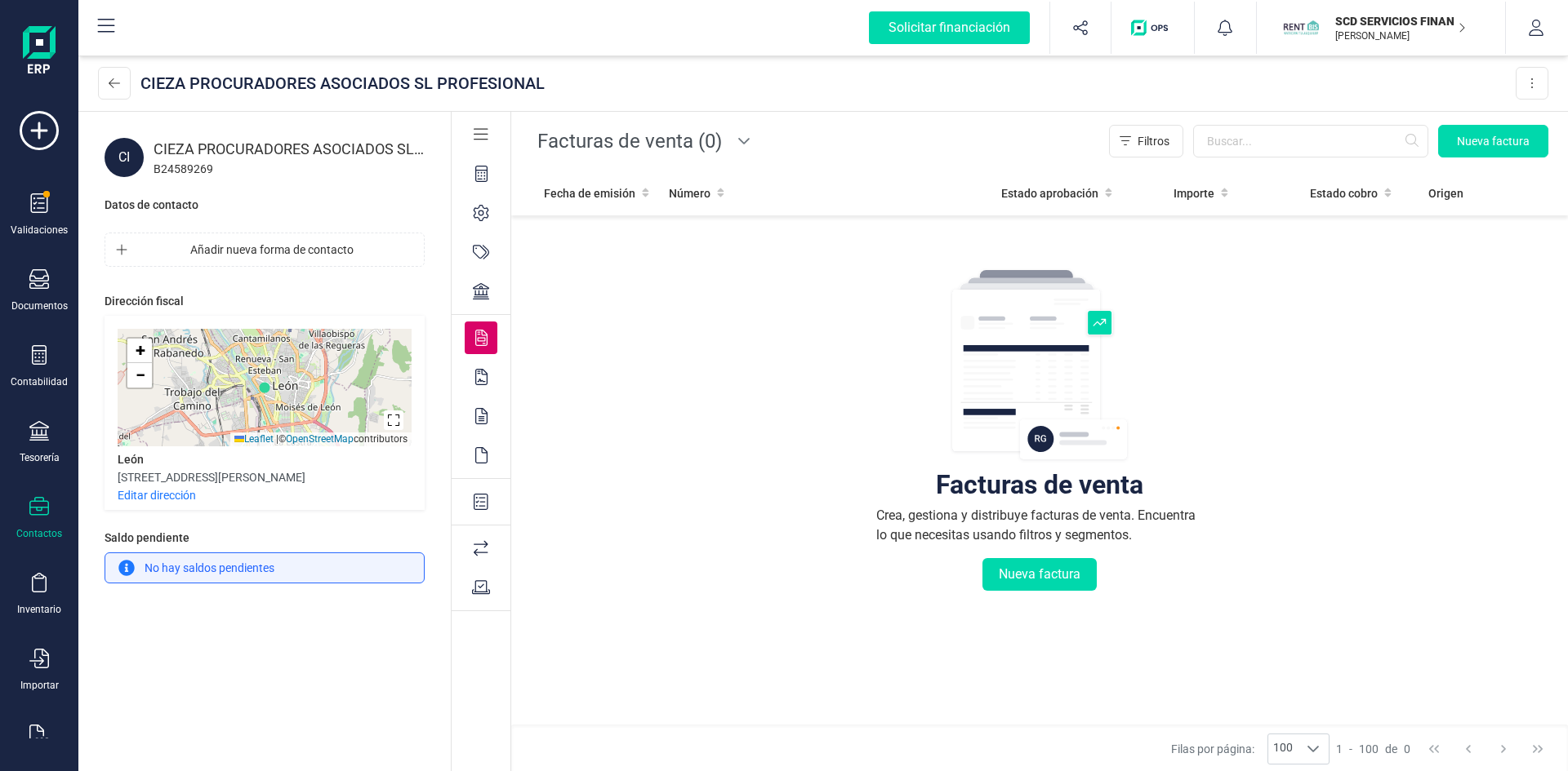
click at [475, 378] on icon at bounding box center [480, 377] width 12 height 16
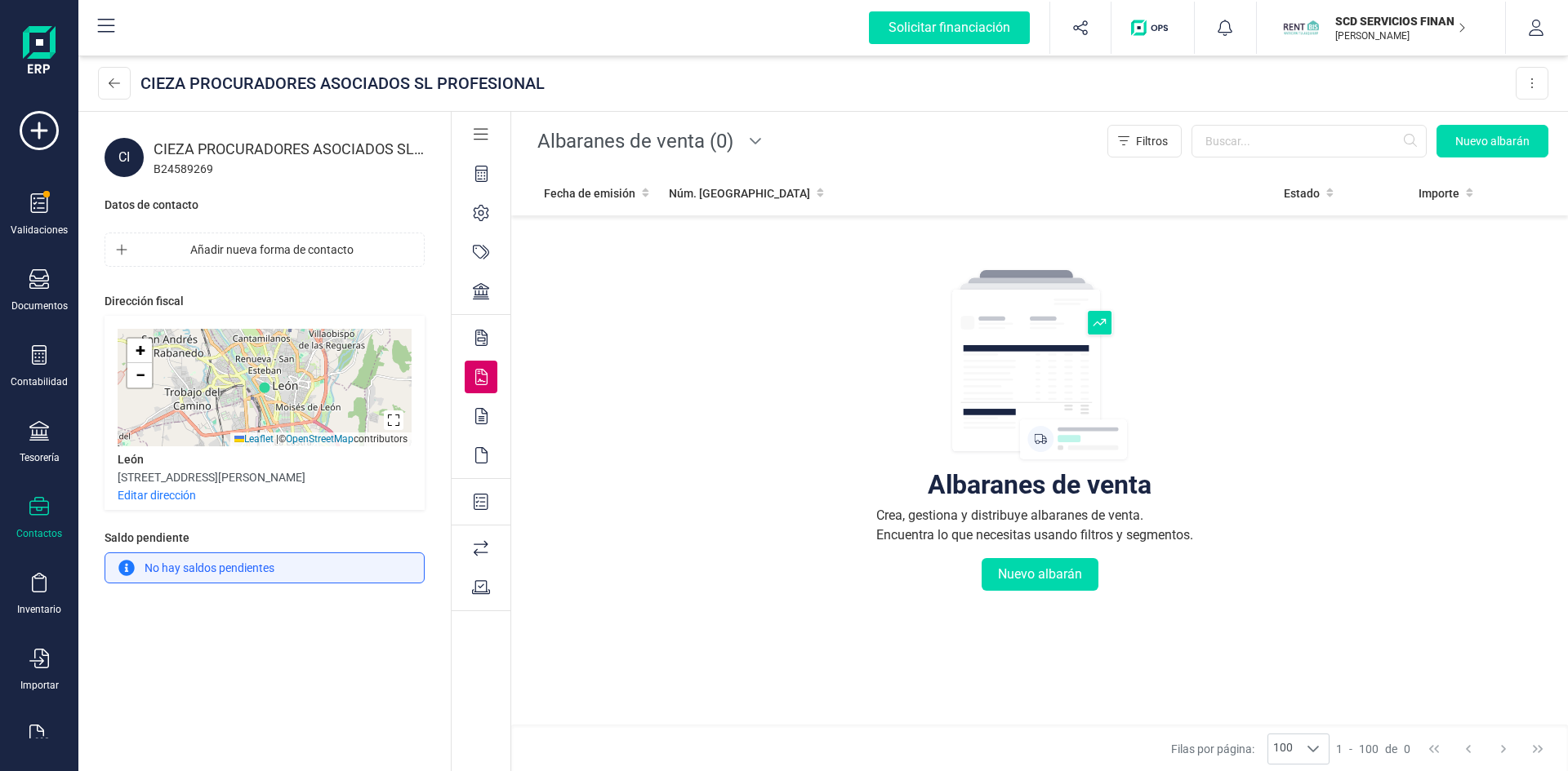
click at [475, 417] on div at bounding box center [481, 416] width 33 height 33
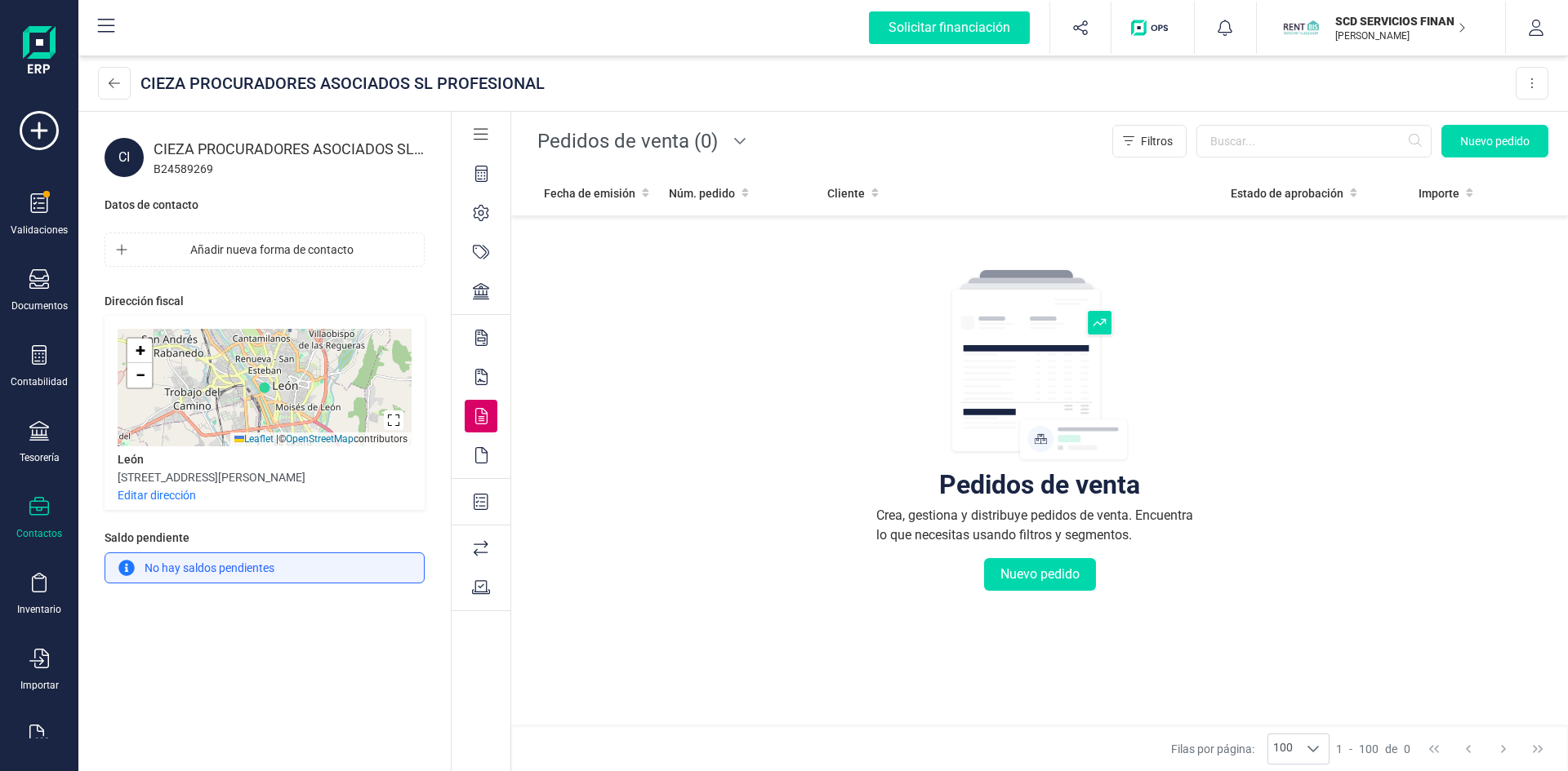
click at [484, 452] on icon at bounding box center [480, 455] width 12 height 16
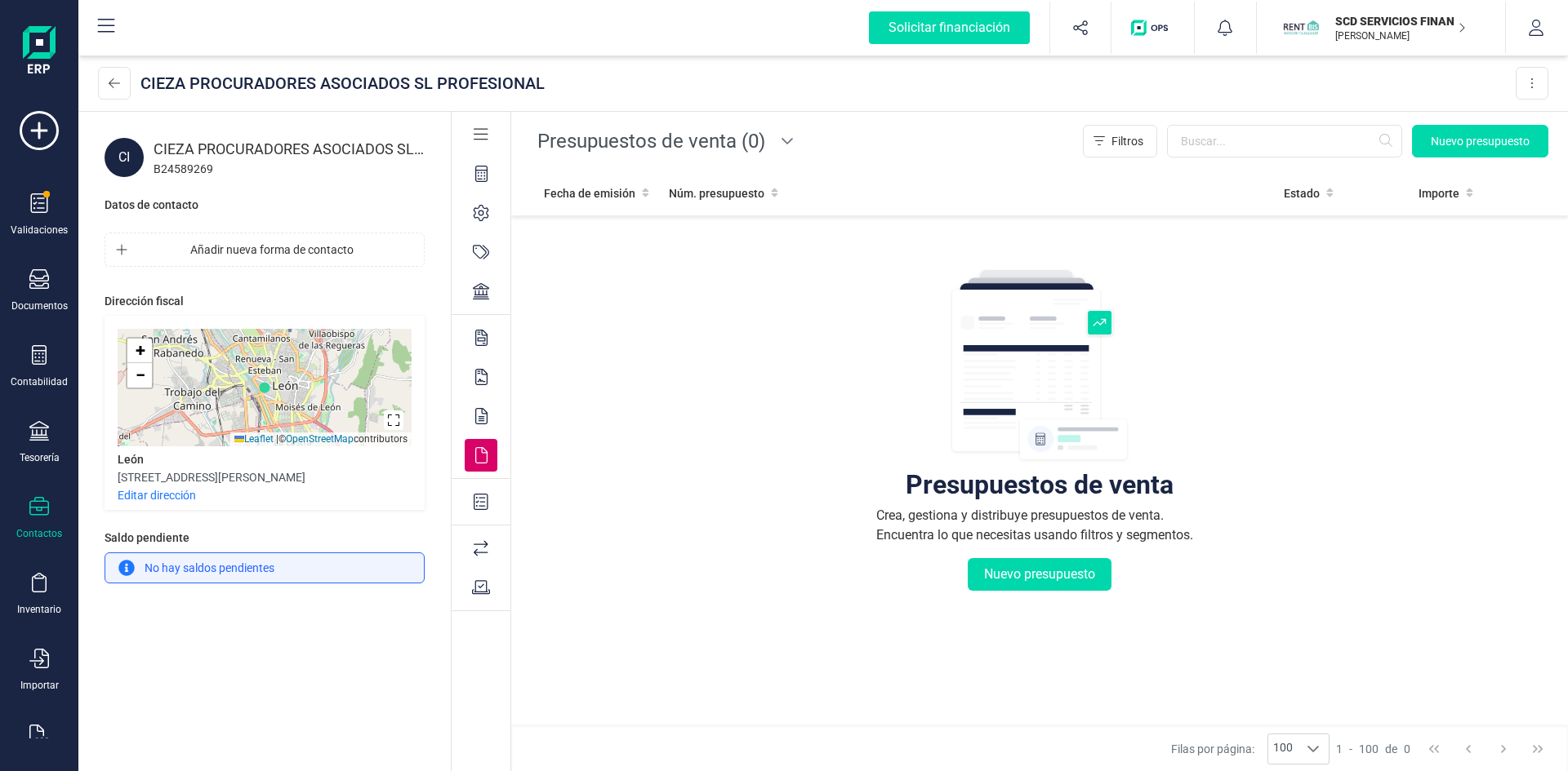
click at [478, 503] on icon at bounding box center [481, 502] width 15 height 16
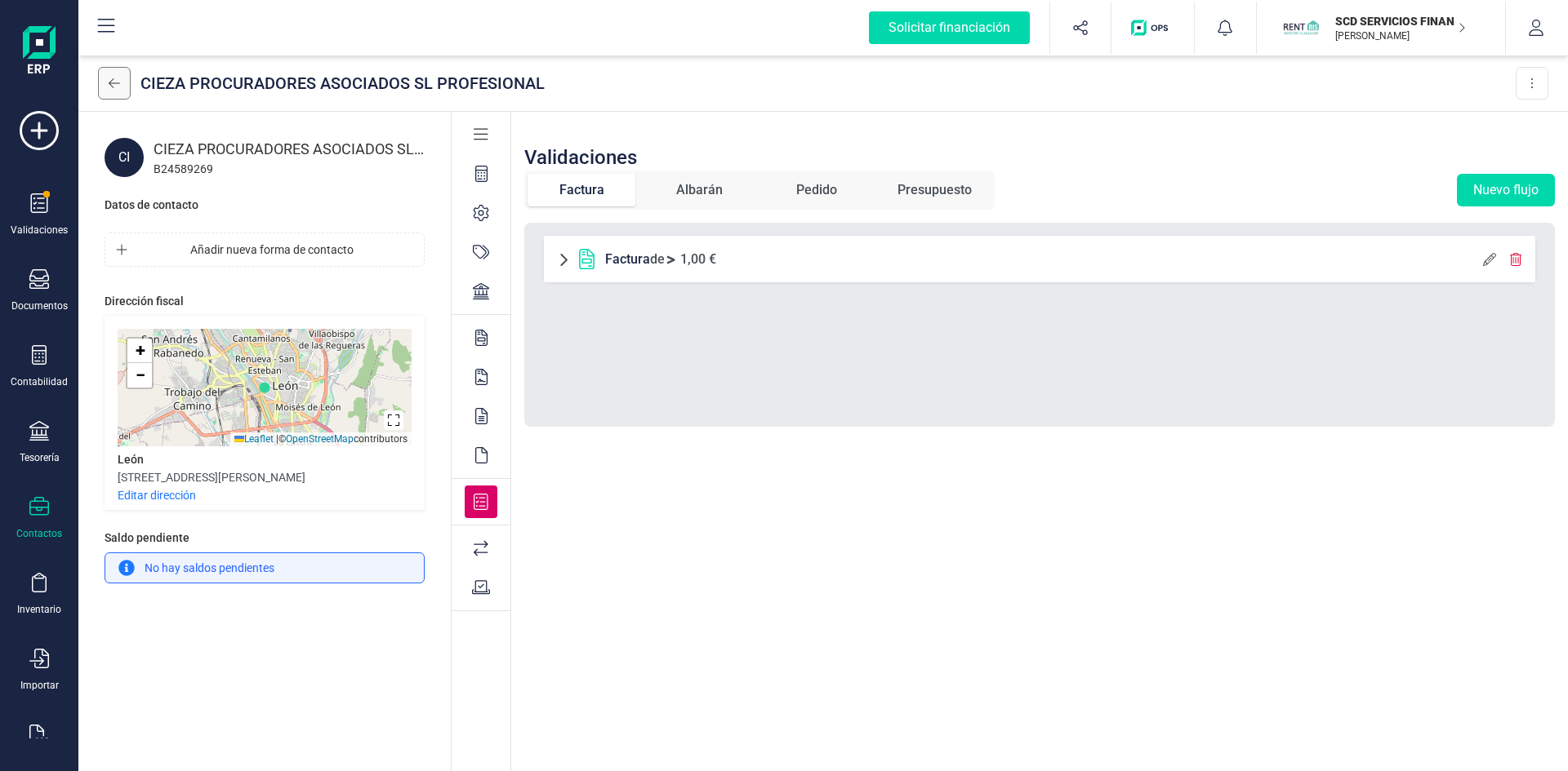
click at [121, 85] on button at bounding box center [114, 83] width 33 height 33
